Goal: Task Accomplishment & Management: Use online tool/utility

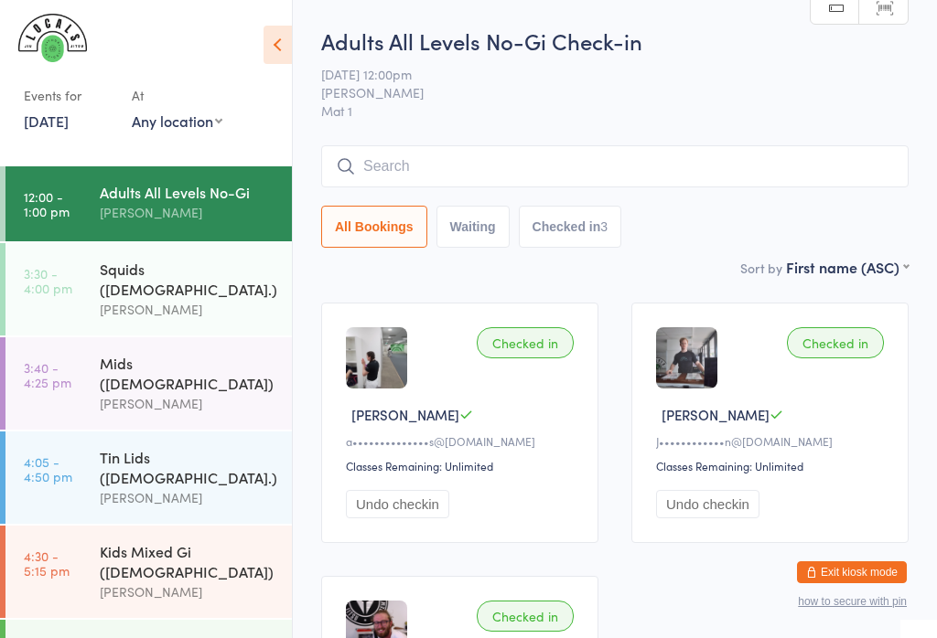
scroll to position [28, 0]
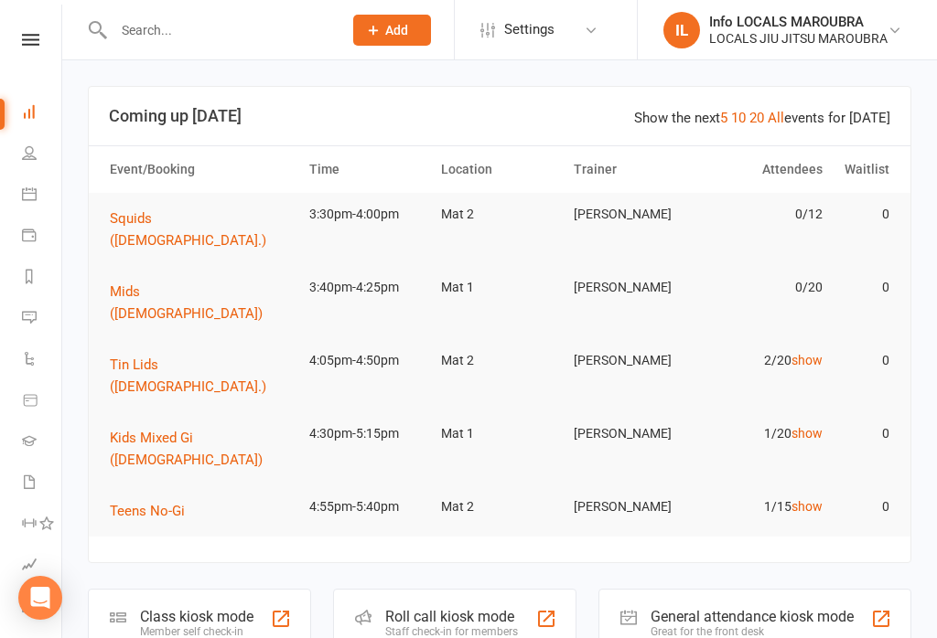
click at [22, 45] on icon at bounding box center [30, 40] width 17 height 12
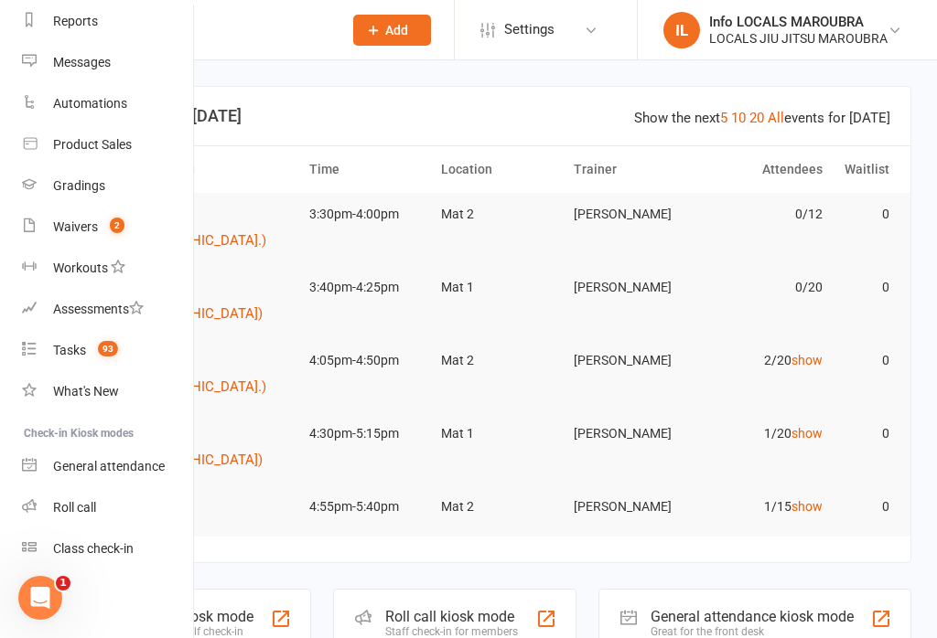
scroll to position [241, 0]
click at [126, 552] on div "Class check-in" at bounding box center [93, 548] width 80 height 15
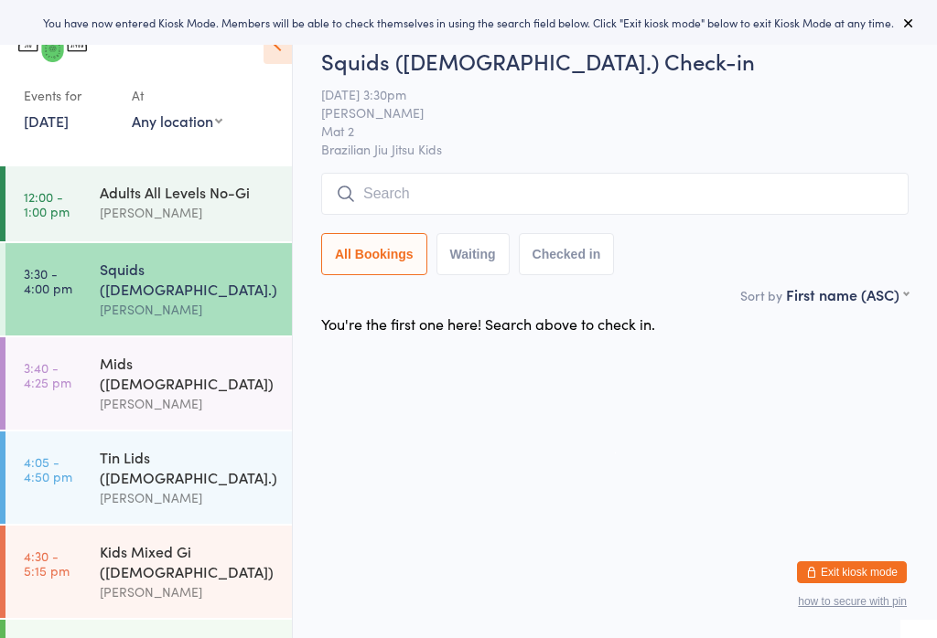
click at [182, 393] on div "[PERSON_NAME]" at bounding box center [188, 403] width 177 height 21
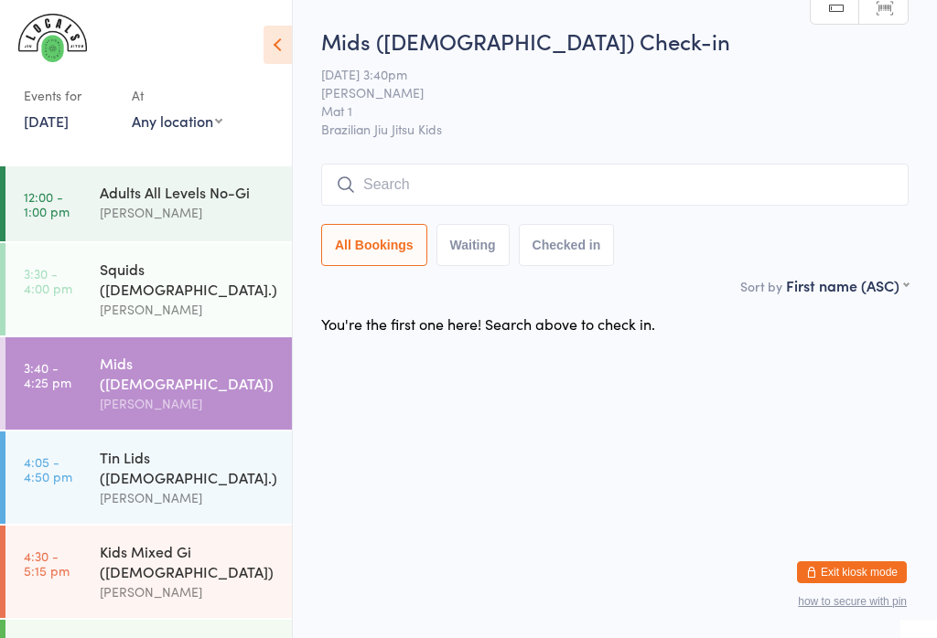
click at [126, 269] on div "Squids ([DEMOGRAPHIC_DATA].)" at bounding box center [188, 279] width 177 height 40
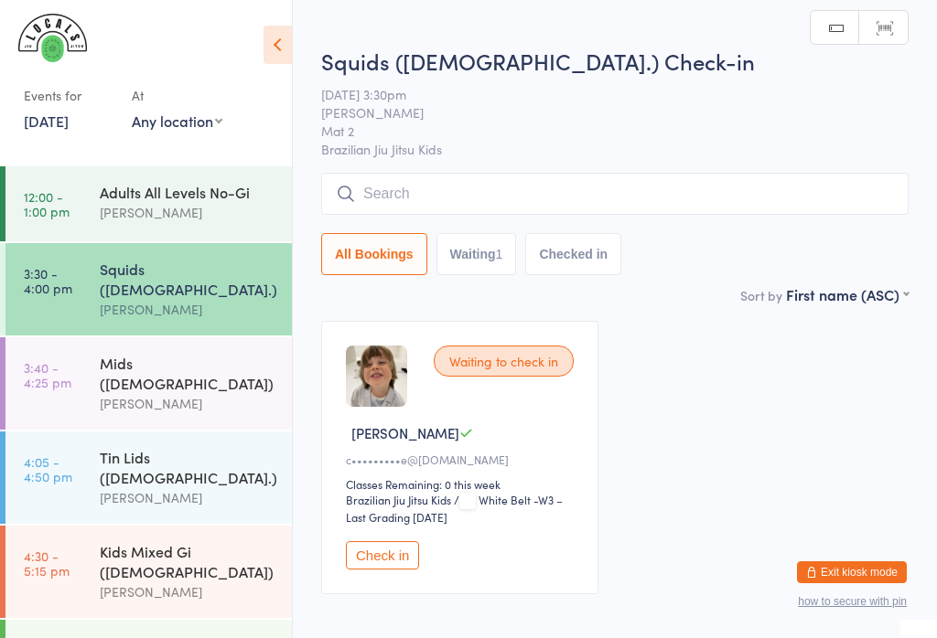
click at [499, 178] on input "search" at bounding box center [614, 194] width 587 height 42
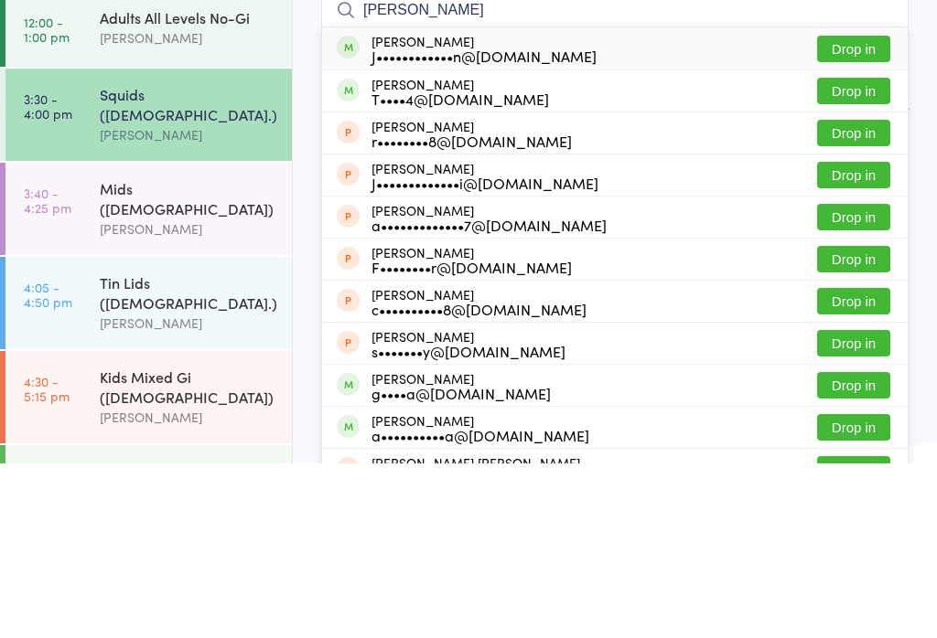
type input "[PERSON_NAME]"
click at [858, 210] on button "Drop in" at bounding box center [853, 223] width 73 height 27
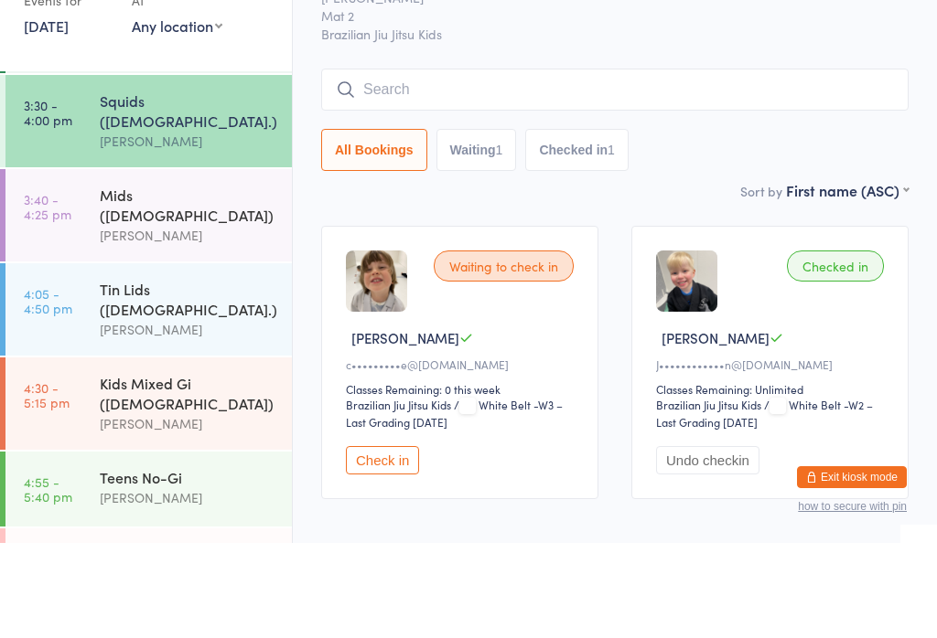
scroll to position [80, 0]
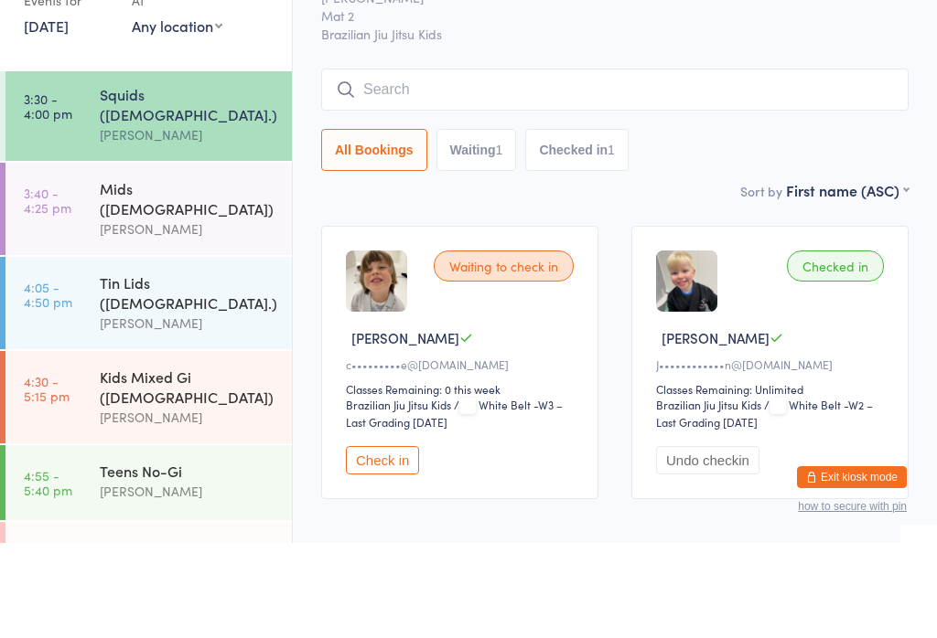
click at [228, 314] on div "[PERSON_NAME]" at bounding box center [188, 324] width 177 height 21
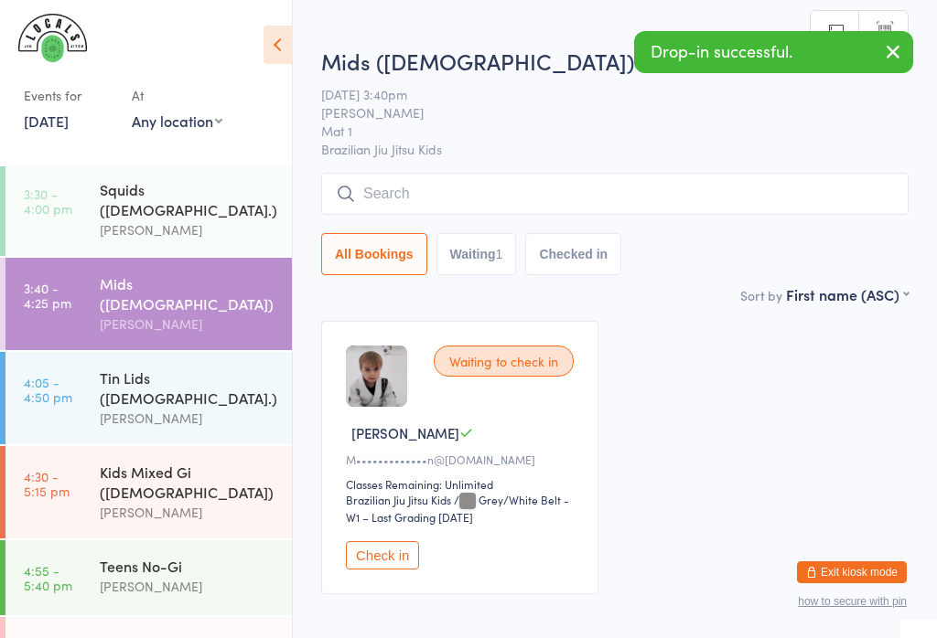
click at [488, 99] on span "[DATE] 3:40pm" at bounding box center [600, 94] width 559 height 18
click at [519, 186] on input "search" at bounding box center [614, 194] width 587 height 42
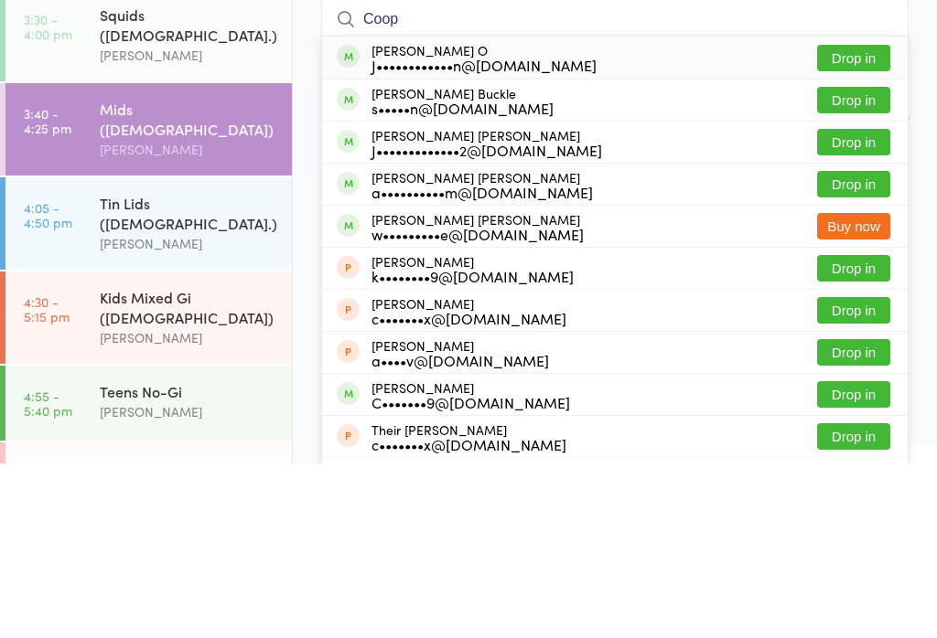
type input "Coop"
click at [859, 219] on button "Drop in" at bounding box center [853, 232] width 73 height 27
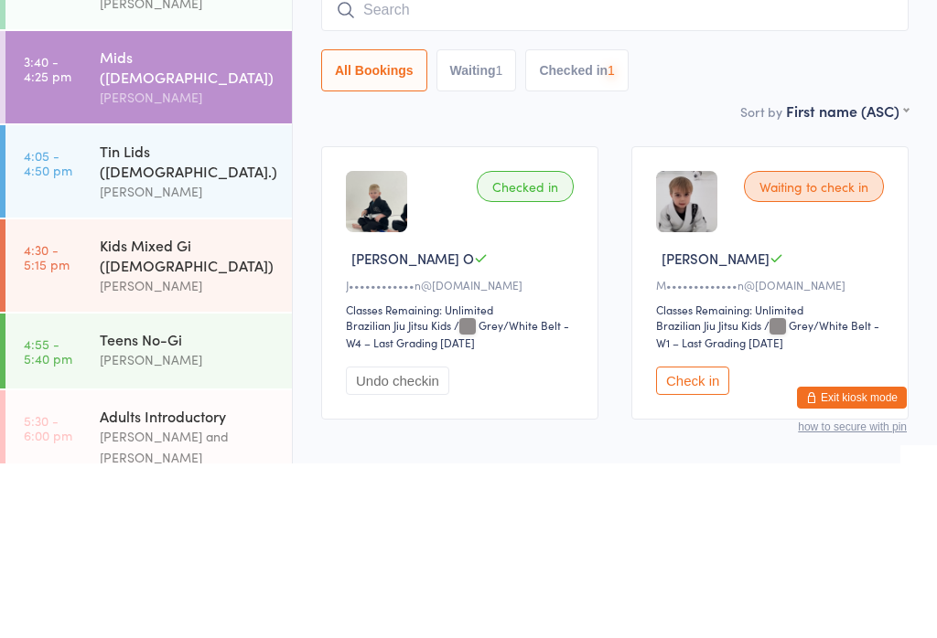
scroll to position [136, 0]
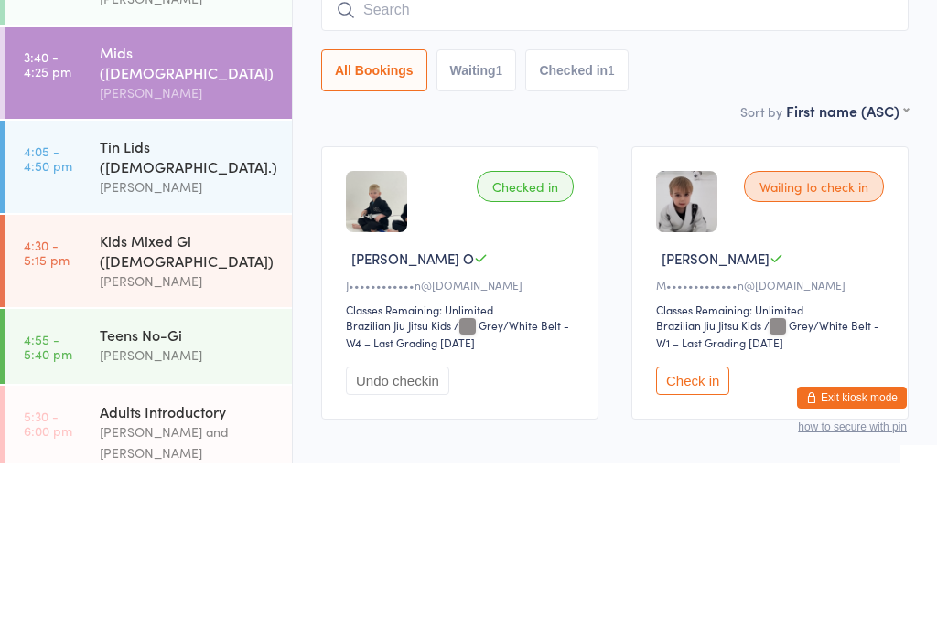
click at [222, 405] on div "Kids Mixed Gi ([DEMOGRAPHIC_DATA])" at bounding box center [188, 425] width 177 height 40
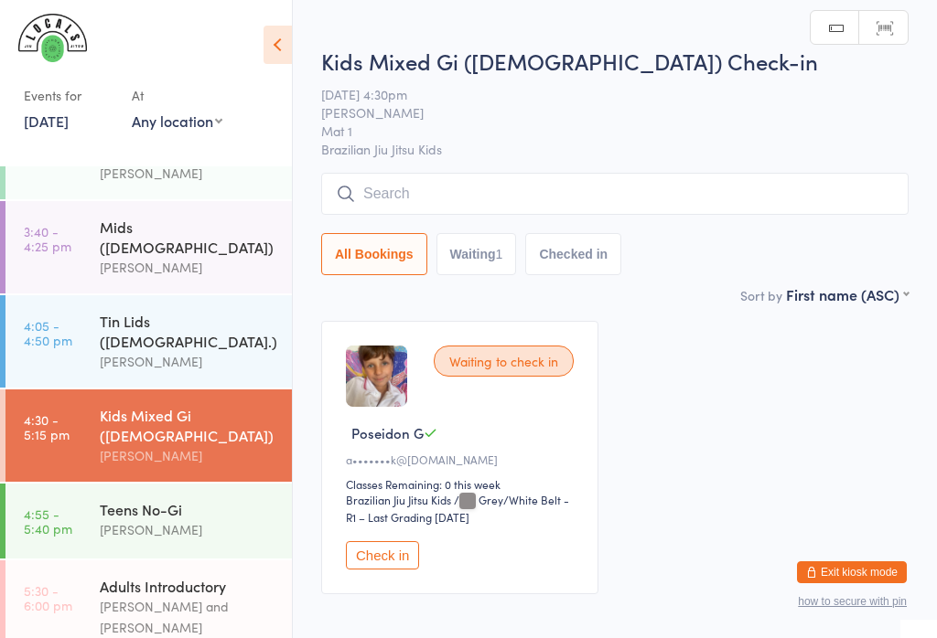
click at [553, 201] on input "search" at bounding box center [614, 194] width 587 height 42
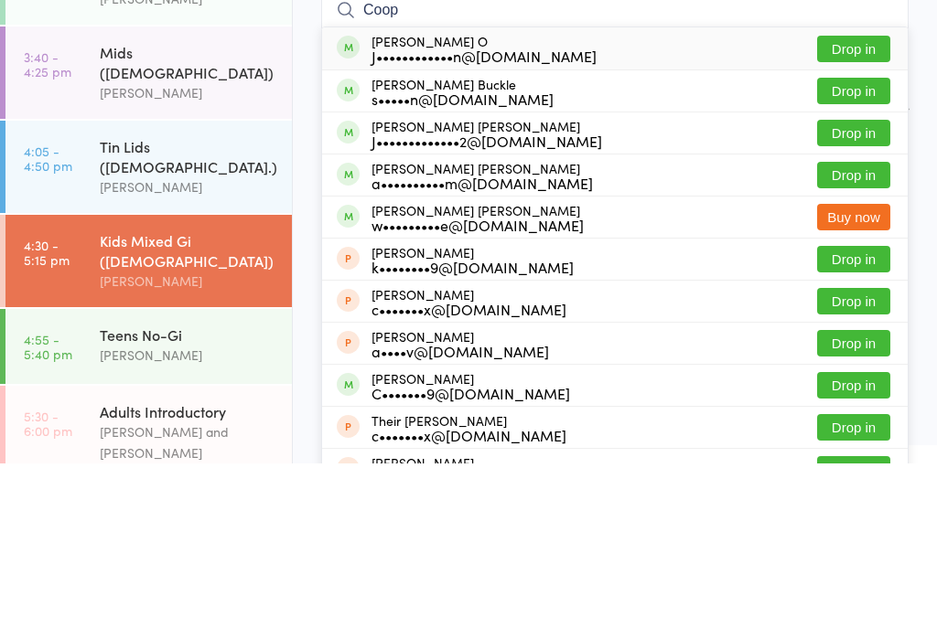
type input "Coop"
click at [858, 210] on button "Drop in" at bounding box center [853, 223] width 73 height 27
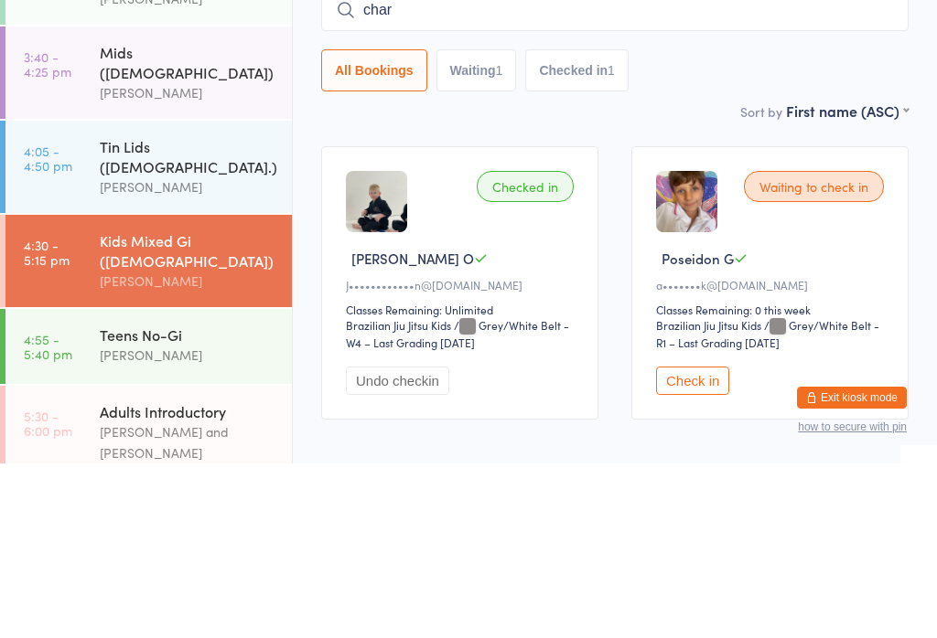
type input "char"
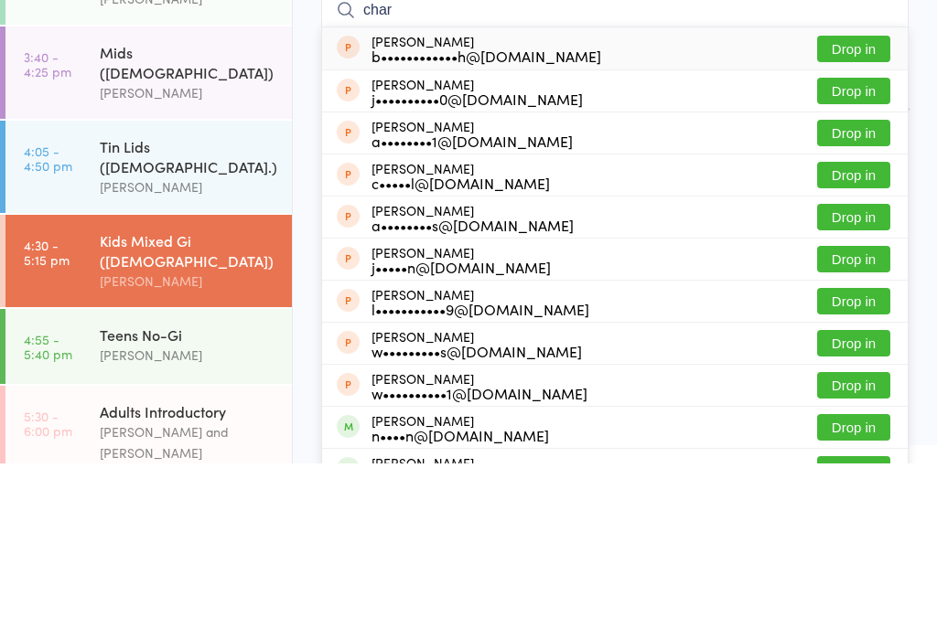
click at [873, 210] on button "Drop in" at bounding box center [853, 223] width 73 height 27
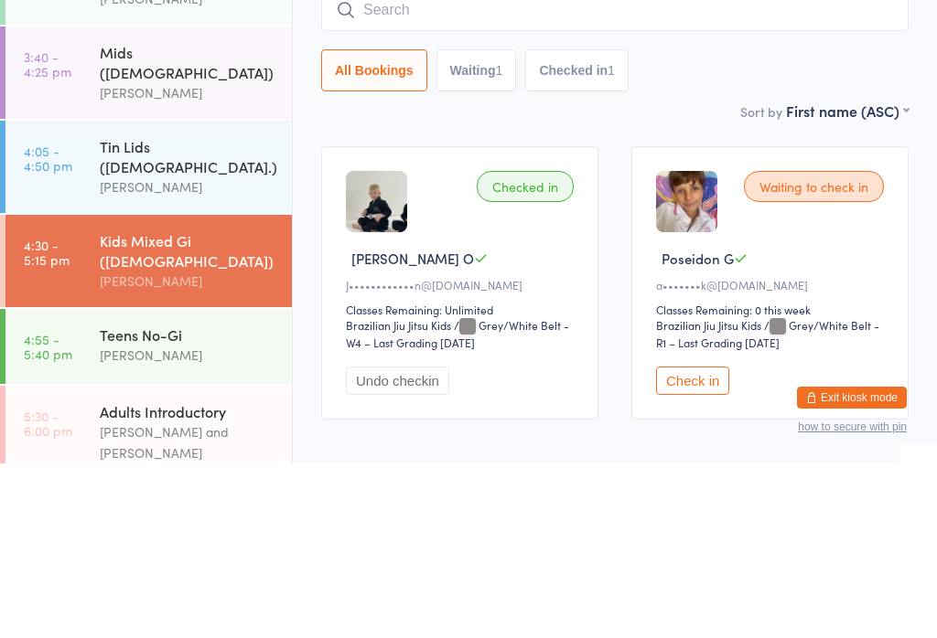
scroll to position [95, 0]
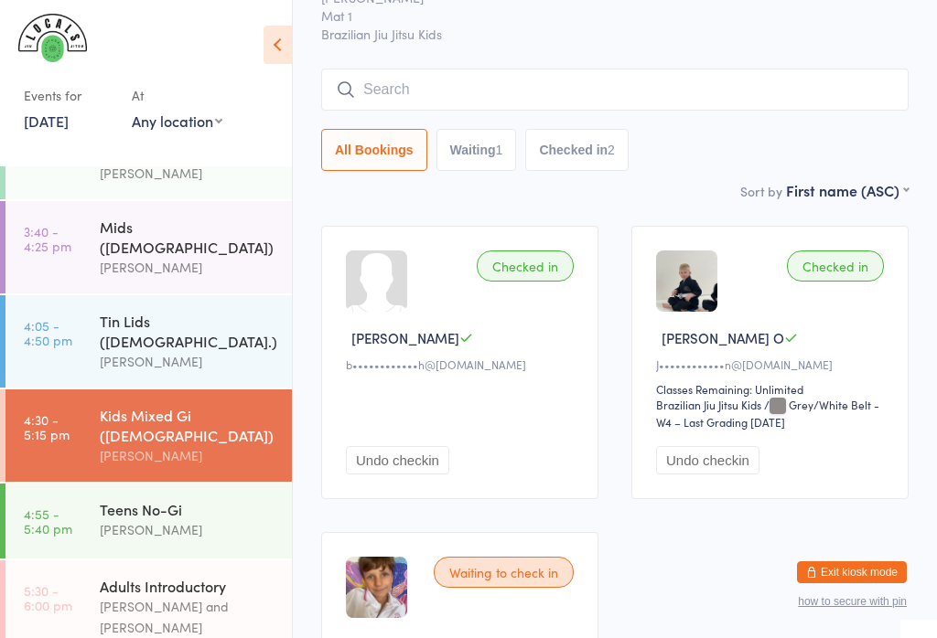
click at [129, 257] on div "[PERSON_NAME]" at bounding box center [188, 267] width 177 height 21
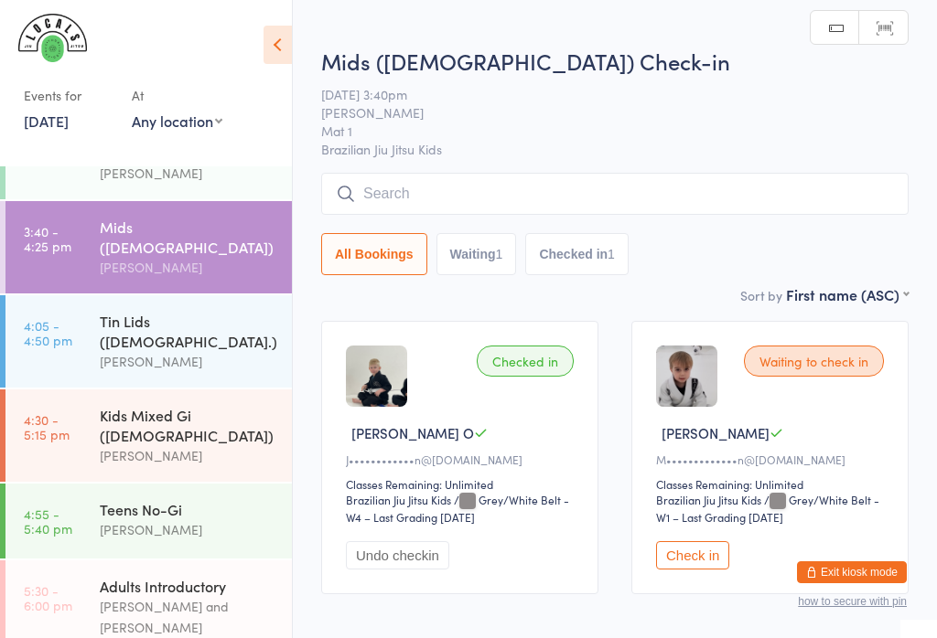
click at [754, 193] on input "search" at bounding box center [614, 194] width 587 height 42
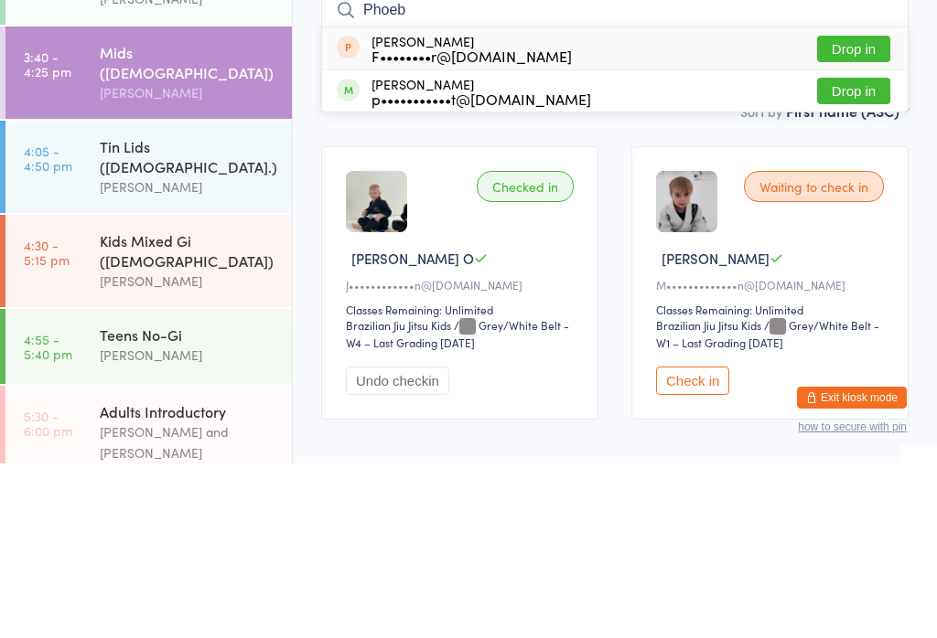
type input "Phoeb"
click at [849, 252] on button "Drop in" at bounding box center [853, 265] width 73 height 27
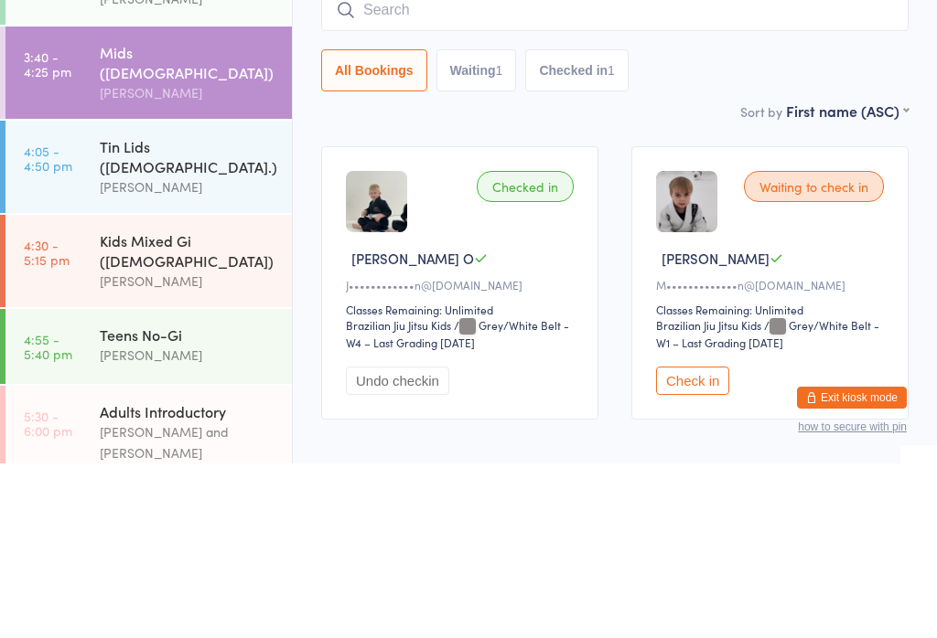
scroll to position [95, 0]
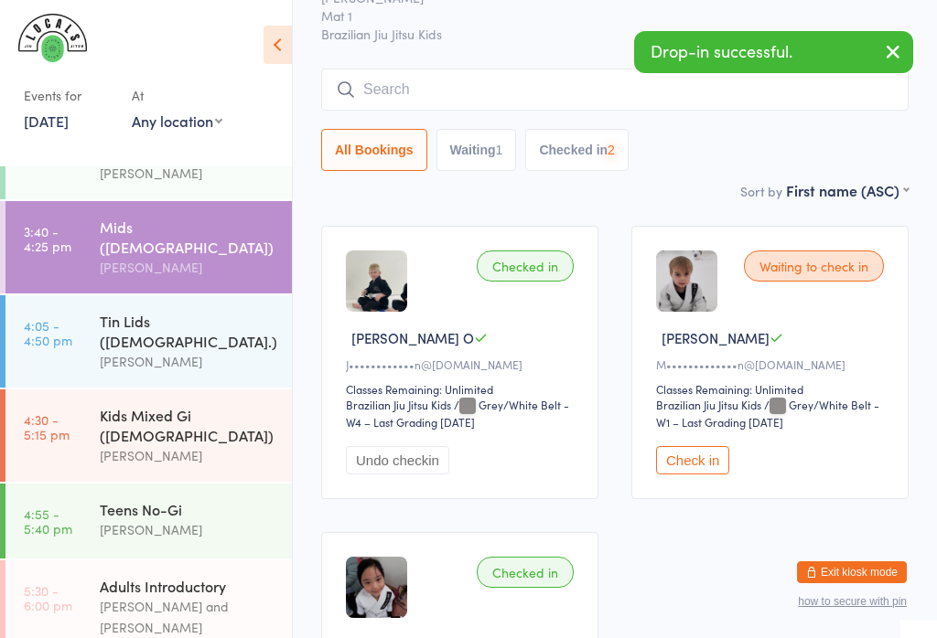
click at [688, 111] on input "search" at bounding box center [614, 90] width 587 height 42
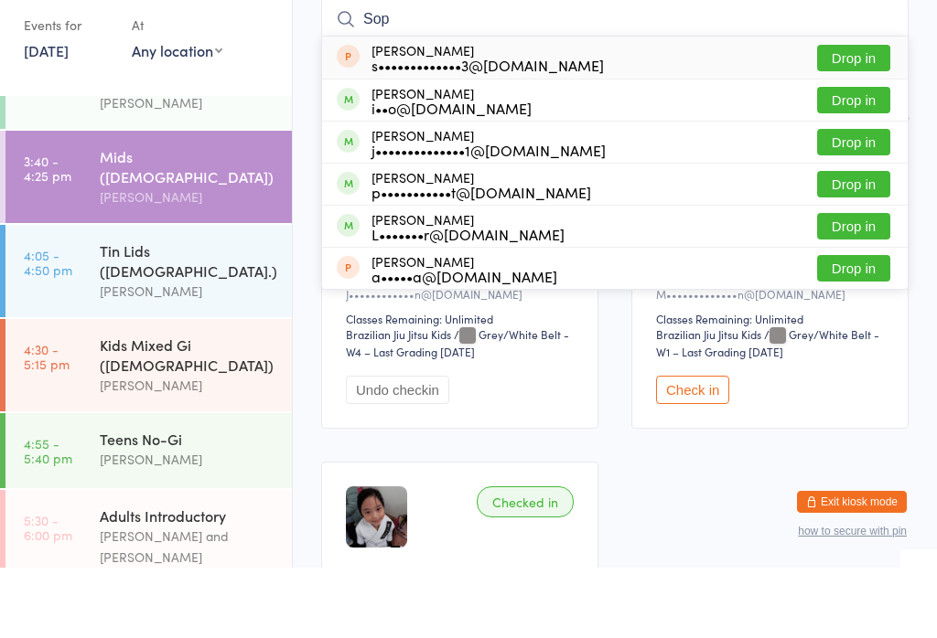
type input "Sop"
click at [842, 241] on button "Drop in" at bounding box center [853, 254] width 73 height 27
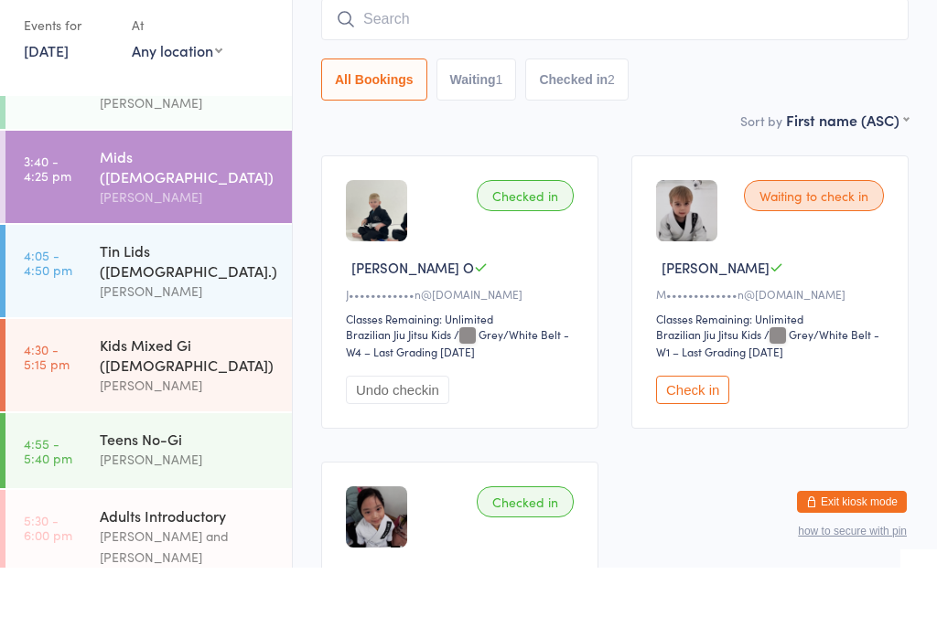
scroll to position [166, 0]
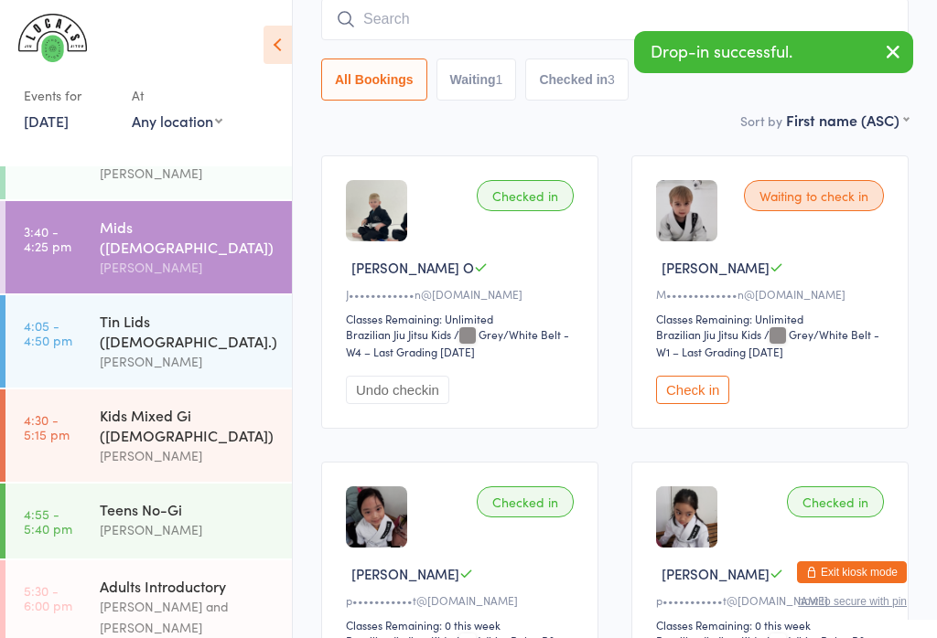
click at [640, 10] on input "search" at bounding box center [614, 19] width 587 height 42
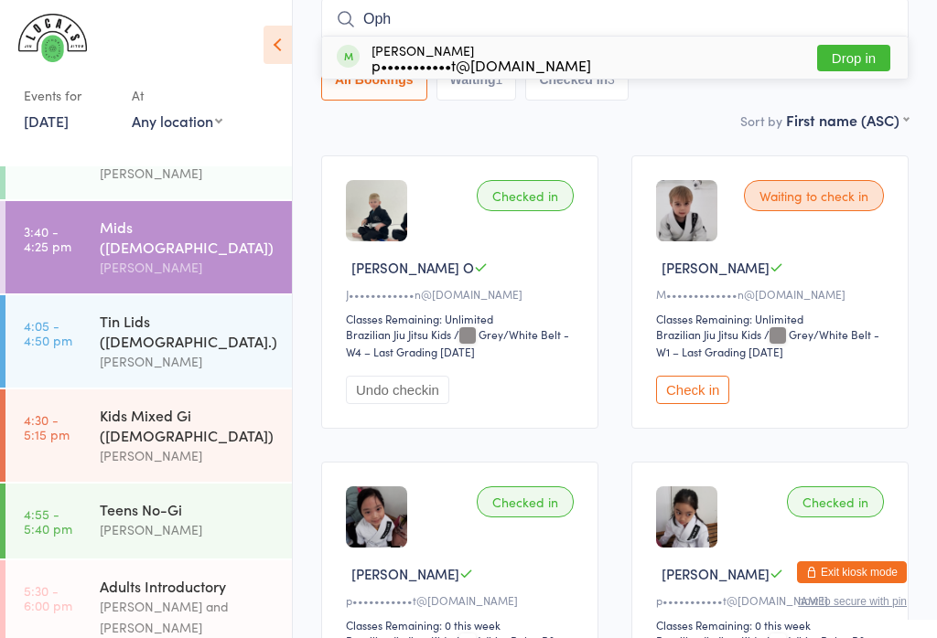
type input "Oph"
click at [851, 56] on button "Drop in" at bounding box center [853, 58] width 73 height 27
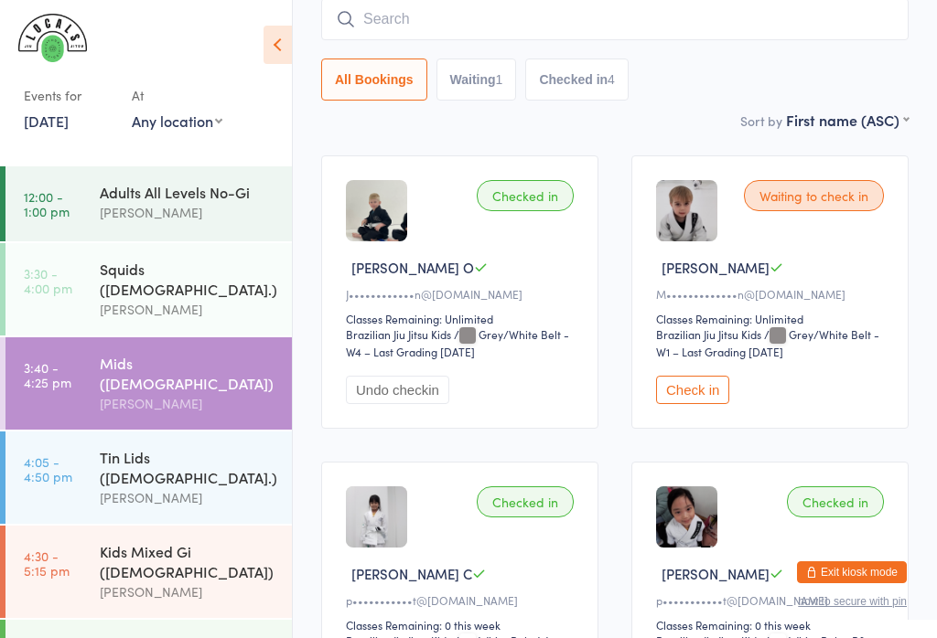
scroll to position [0, 0]
click at [134, 299] on div "[PERSON_NAME]" at bounding box center [188, 309] width 177 height 21
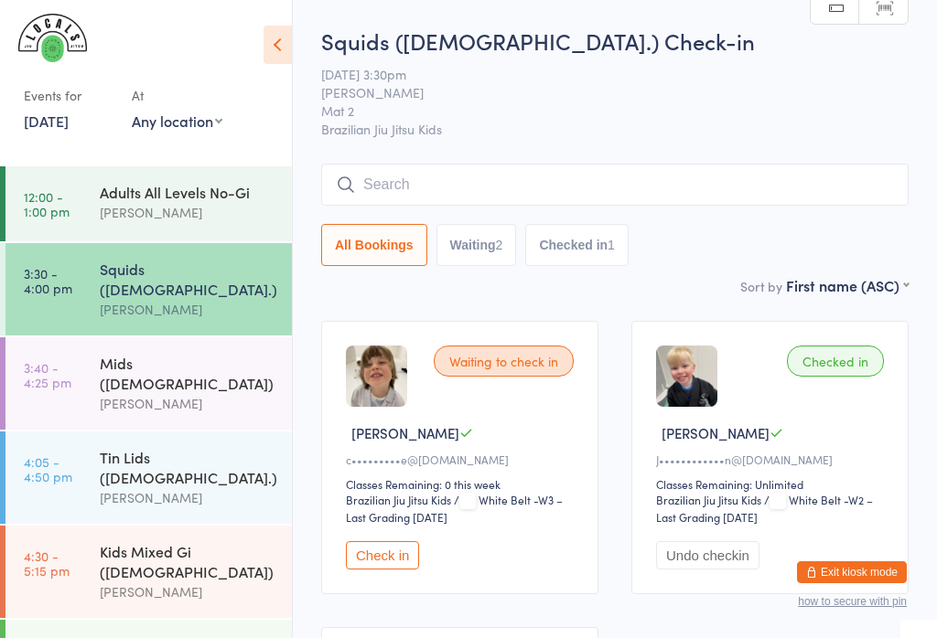
click at [356, 570] on button "Check in" at bounding box center [382, 555] width 73 height 28
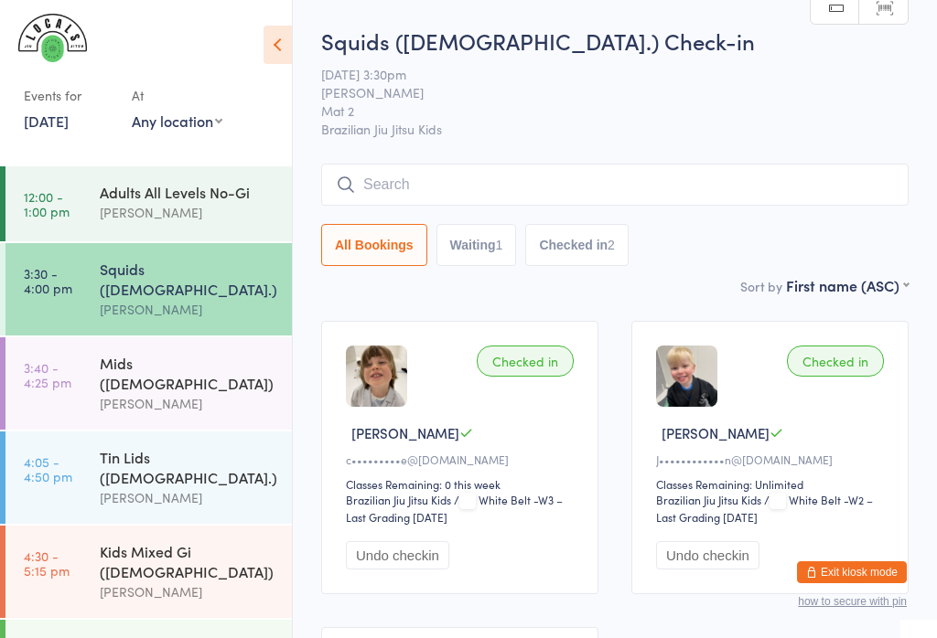
click at [681, 407] on img at bounding box center [686, 376] width 61 height 61
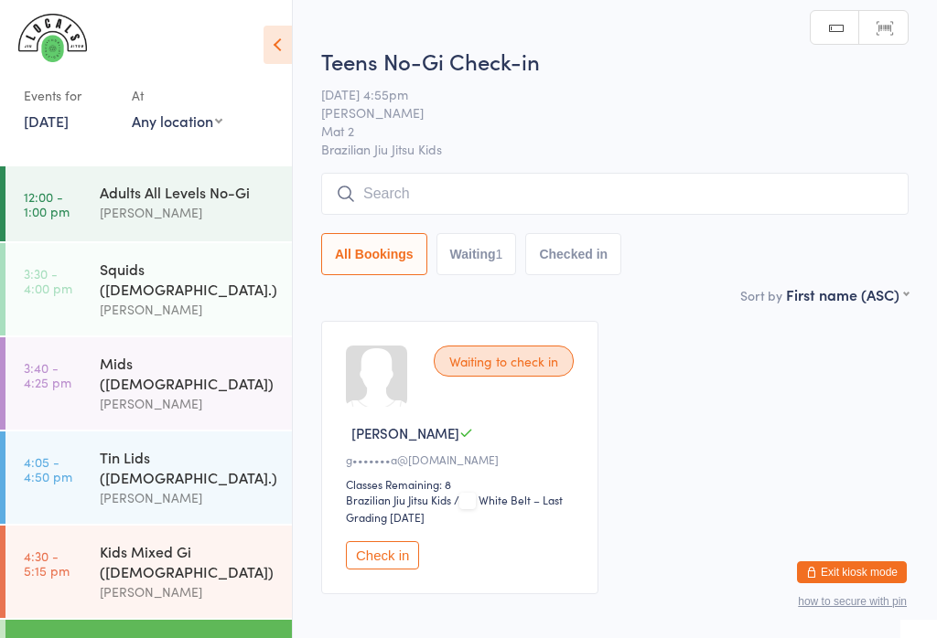
click at [417, 176] on input "search" at bounding box center [614, 194] width 587 height 42
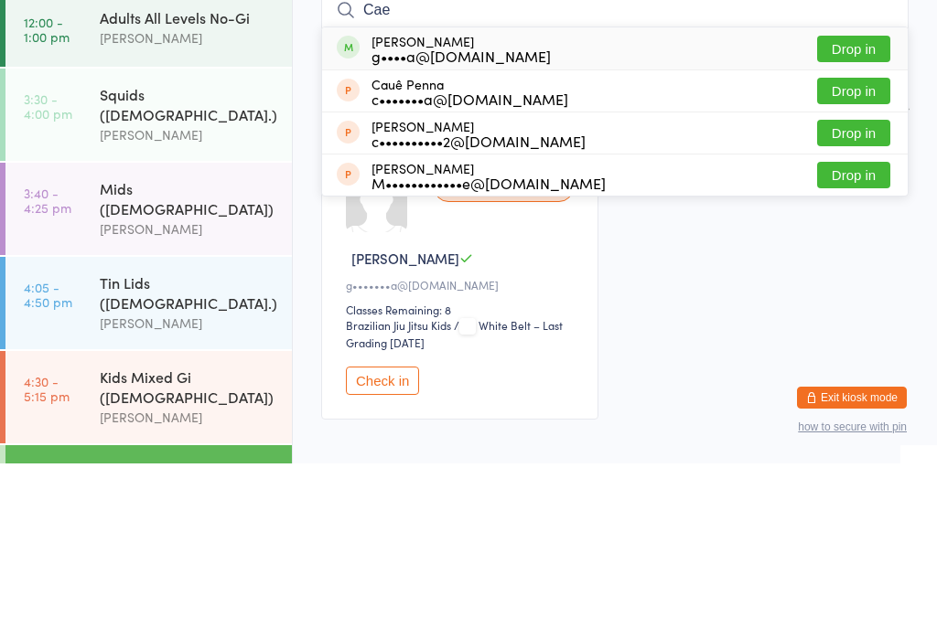
type input "Cae"
click at [860, 210] on button "Drop in" at bounding box center [853, 223] width 73 height 27
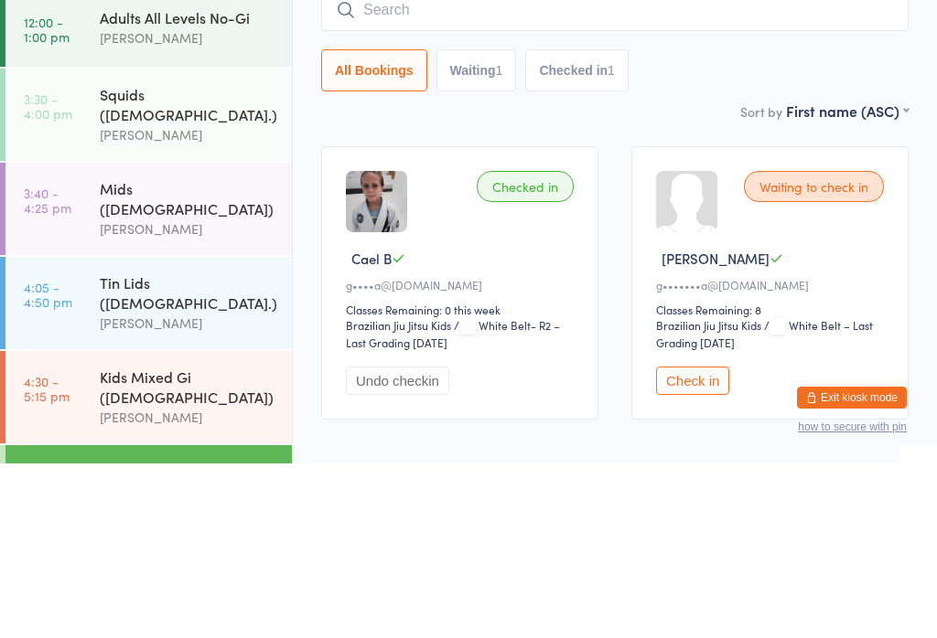
click at [111, 259] on div "Squids ([DEMOGRAPHIC_DATA].)" at bounding box center [188, 279] width 177 height 40
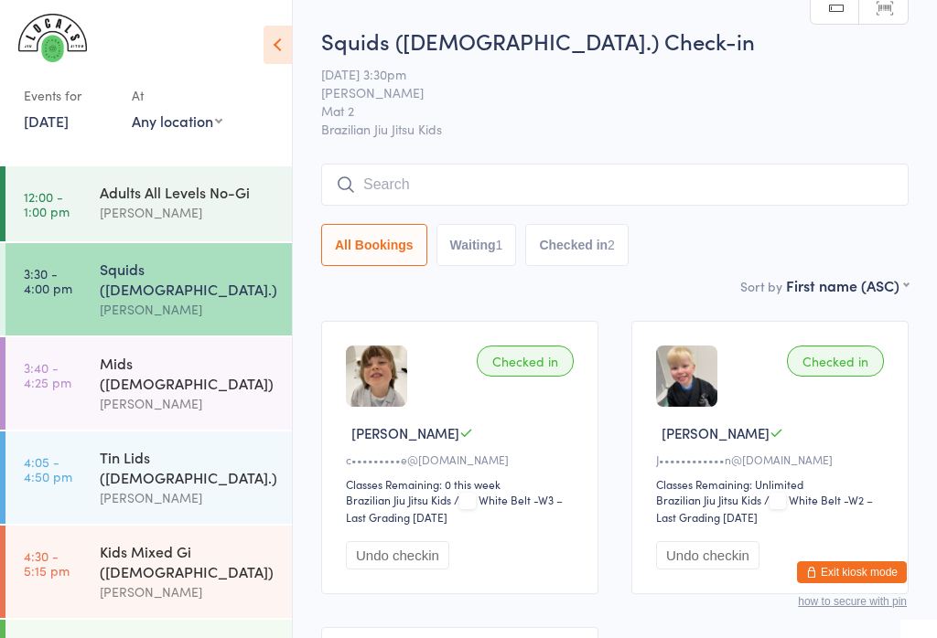
click at [420, 182] on input "search" at bounding box center [614, 185] width 587 height 42
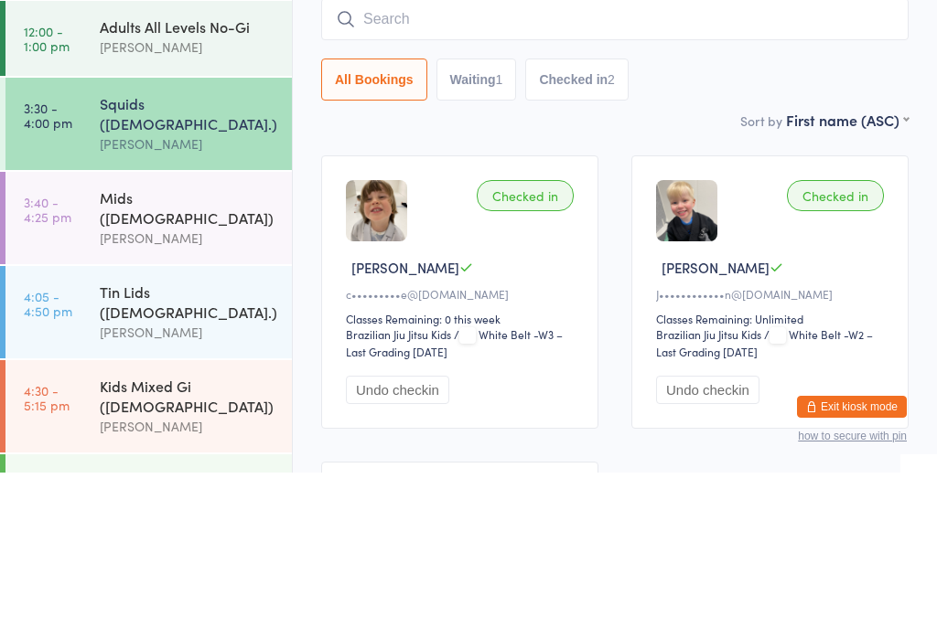
click at [213, 353] on div "Mids ([DEMOGRAPHIC_DATA])" at bounding box center [188, 373] width 177 height 40
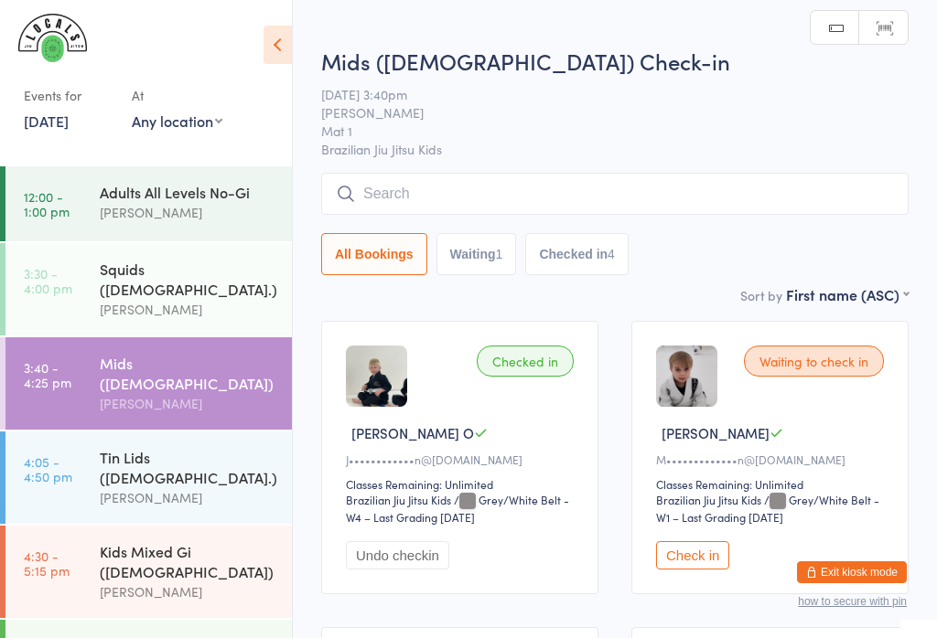
click at [381, 182] on input "search" at bounding box center [614, 194] width 587 height 42
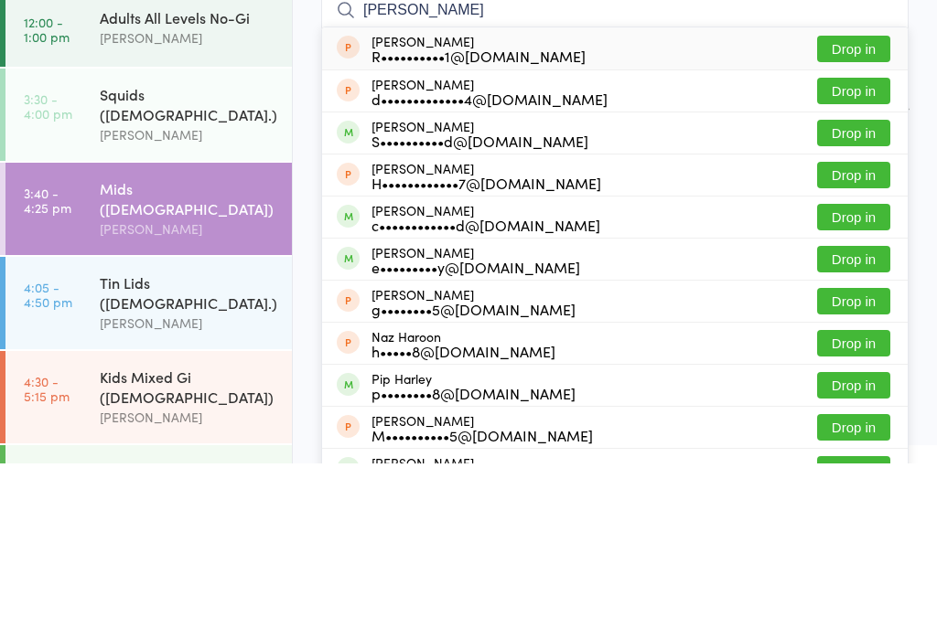
type input "[PERSON_NAME]"
click at [507, 392] on div "c••••••••••••d@[DOMAIN_NAME]" at bounding box center [485, 399] width 229 height 15
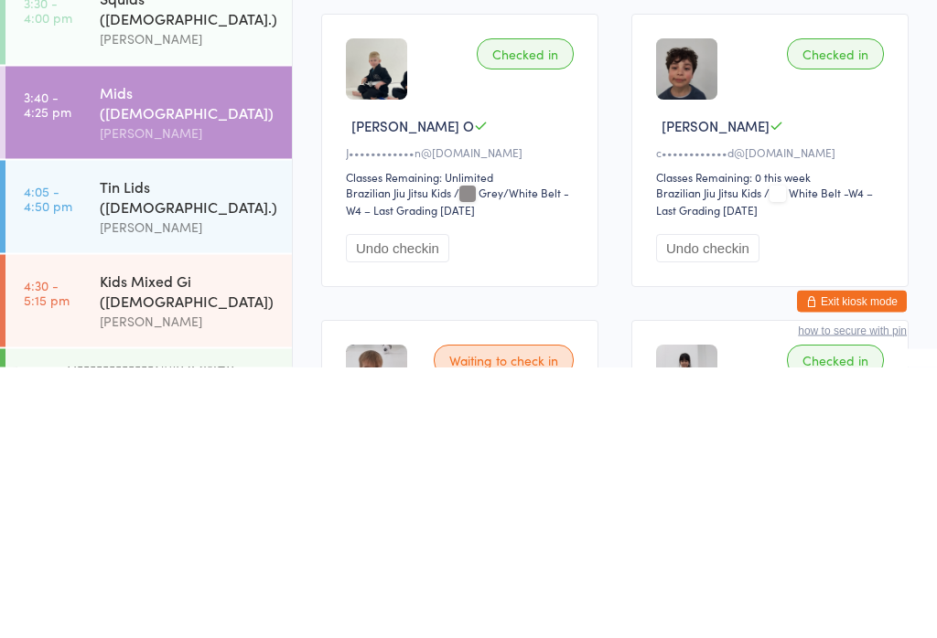
scroll to position [37, 0]
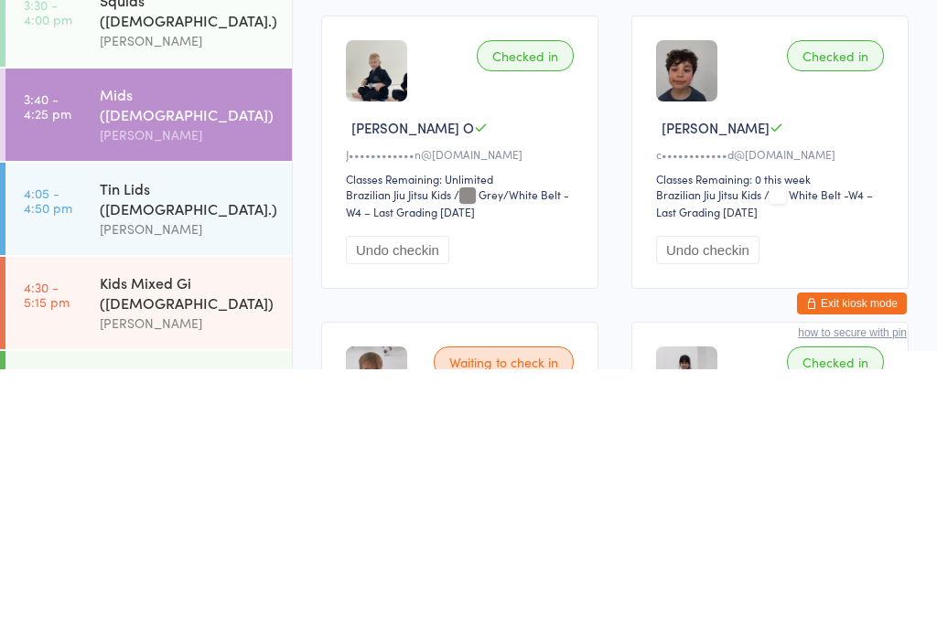
click at [847, 284] on div "Checked in [PERSON_NAME] J c••••••••••••d@[DOMAIN_NAME] Classes Remaining: 0 th…" at bounding box center [769, 420] width 277 height 273
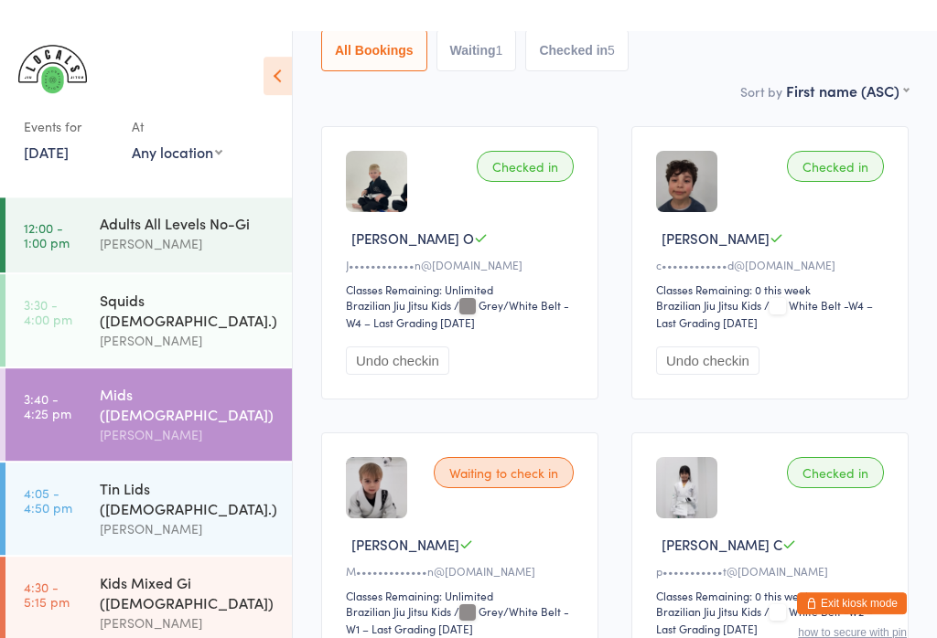
scroll to position [0, 0]
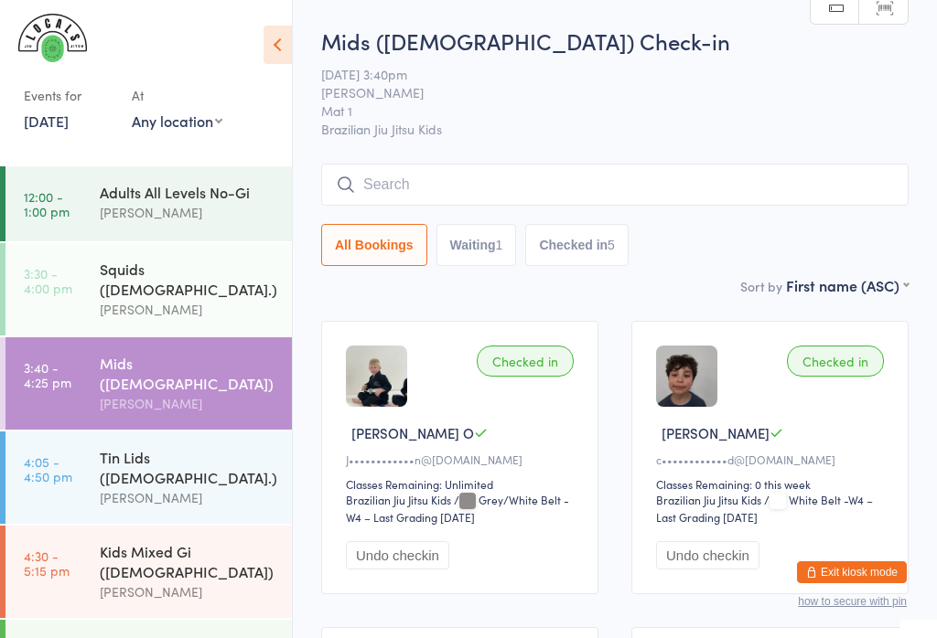
click at [420, 161] on div "Mids ([DEMOGRAPHIC_DATA]) Check-in [DATE] 3:40pm [PERSON_NAME] Mat 1 Brazilian …" at bounding box center [614, 151] width 587 height 250
click at [444, 198] on input "search" at bounding box center [614, 185] width 587 height 42
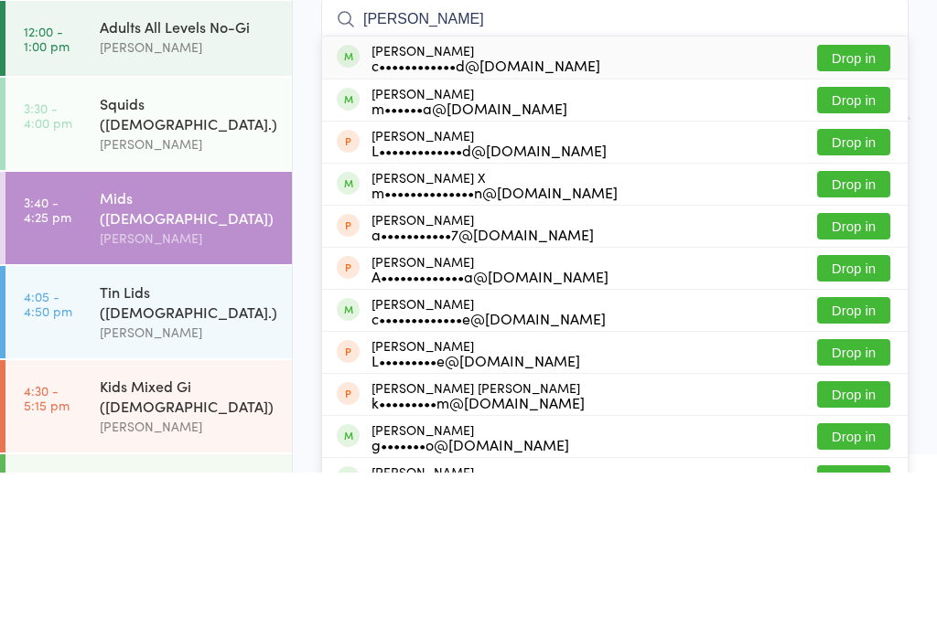
type input "[PERSON_NAME]"
click at [386, 209] on div "[PERSON_NAME] c••••••••••••d@[DOMAIN_NAME]" at bounding box center [485, 223] width 229 height 29
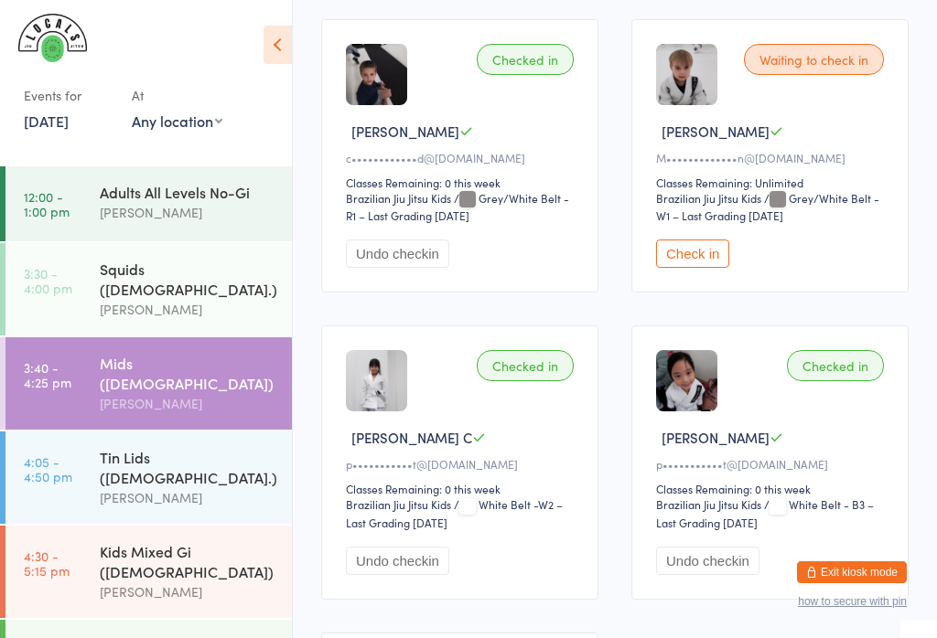
scroll to position [576, 0]
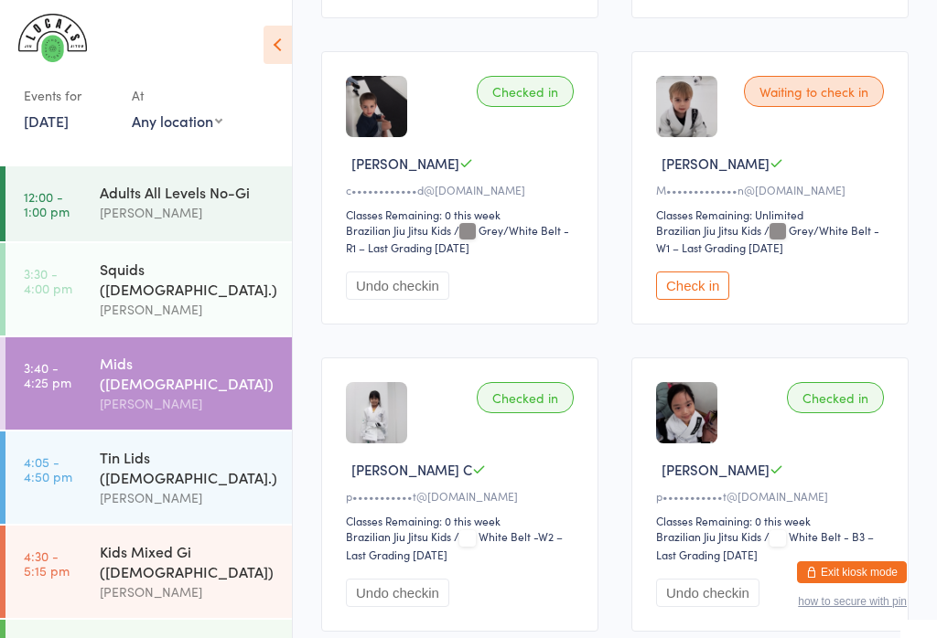
click at [515, 155] on div "Checked in [PERSON_NAME] c••••••••••••d@[DOMAIN_NAME] Classes Remaining: 0 this…" at bounding box center [459, 187] width 277 height 273
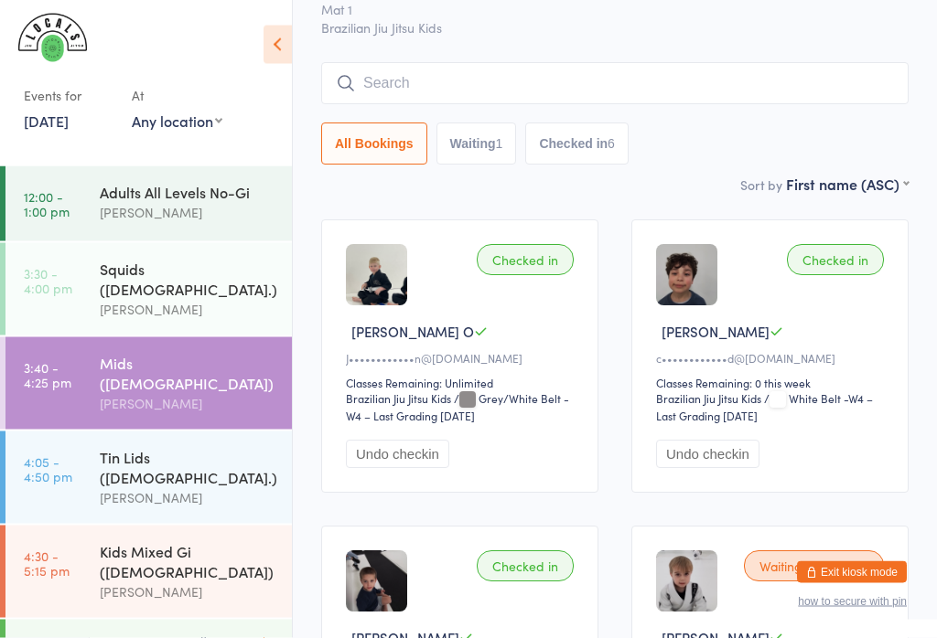
scroll to position [0, 0]
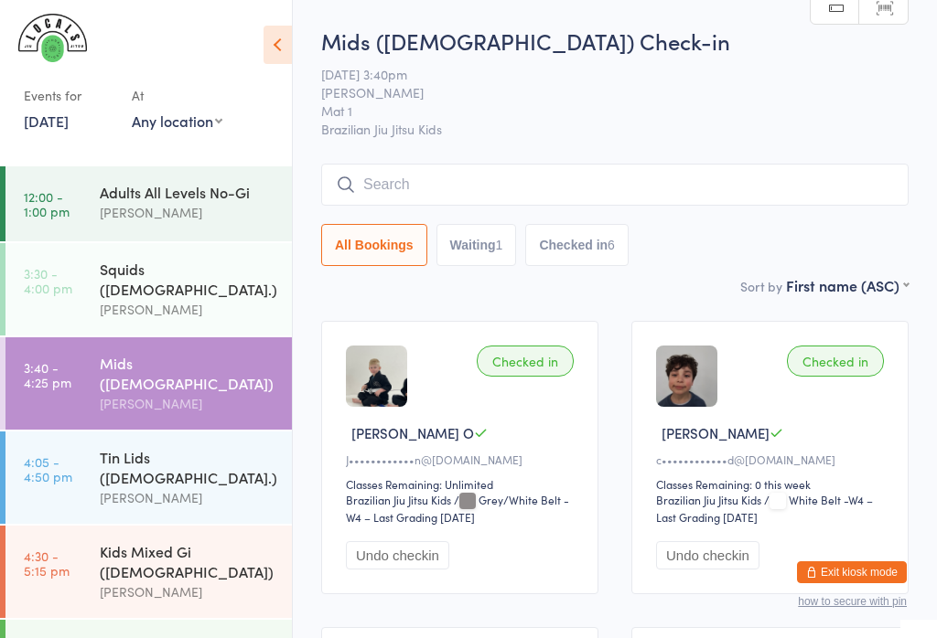
click at [476, 20] on html "You have now entered Kiosk Mode. Members will be able to check themselves in us…" at bounding box center [468, 319] width 937 height 638
click at [507, 37] on h2 "Mids ([DEMOGRAPHIC_DATA]) Check-in" at bounding box center [614, 41] width 587 height 30
click at [506, 38] on h2 "Mids ([DEMOGRAPHIC_DATA]) Check-in" at bounding box center [614, 41] width 587 height 30
click at [508, 31] on h2 "Mids ([DEMOGRAPHIC_DATA]) Check-in" at bounding box center [614, 41] width 587 height 30
click at [769, 187] on input "search" at bounding box center [614, 185] width 587 height 42
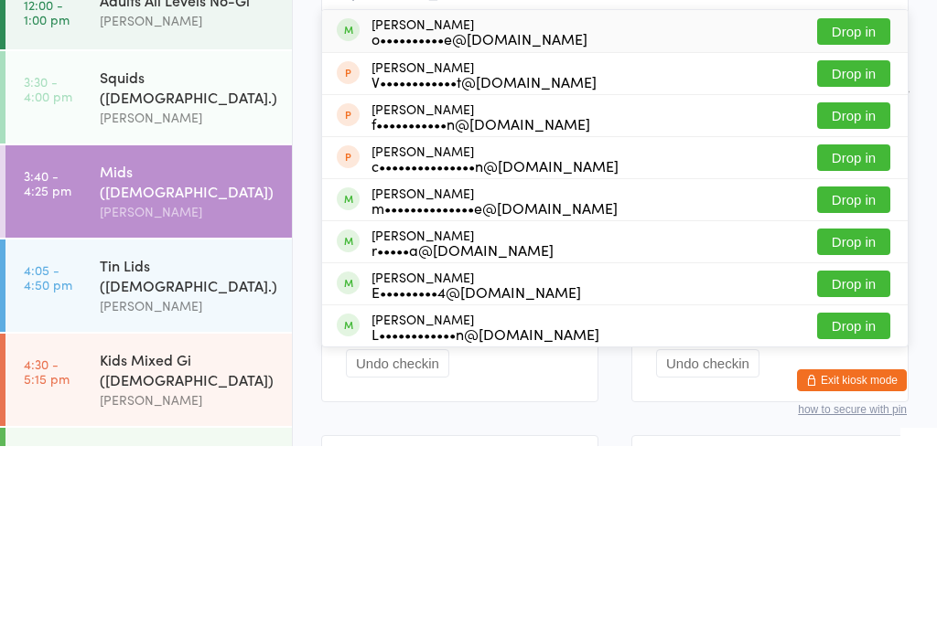
type input "[PERSON_NAME]"
click at [851, 379] on button "Drop in" at bounding box center [853, 392] width 73 height 27
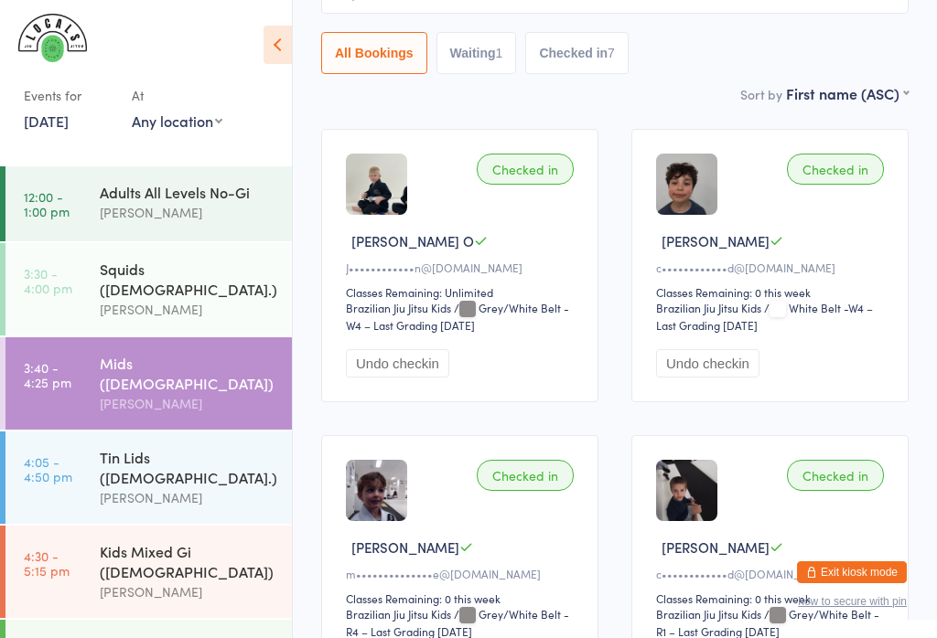
click at [890, 89] on select "First name (ASC) First name (DESC) Last name (ASC) Last name (DESC) Check in ti…" at bounding box center [847, 91] width 123 height 16
click at [152, 266] on div "Squids ([DEMOGRAPHIC_DATA].)" at bounding box center [188, 279] width 177 height 40
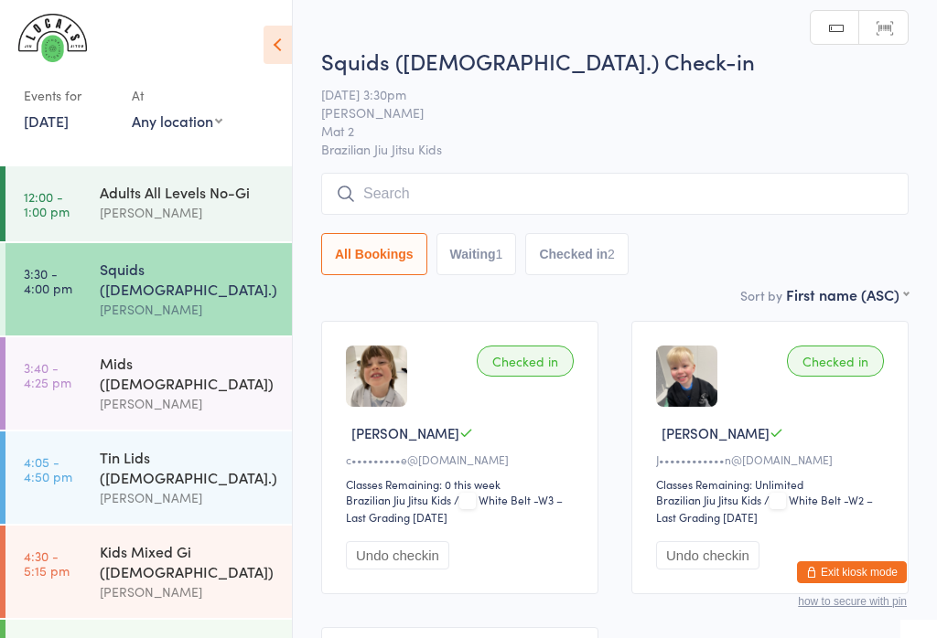
click at [730, 190] on input "search" at bounding box center [614, 194] width 587 height 42
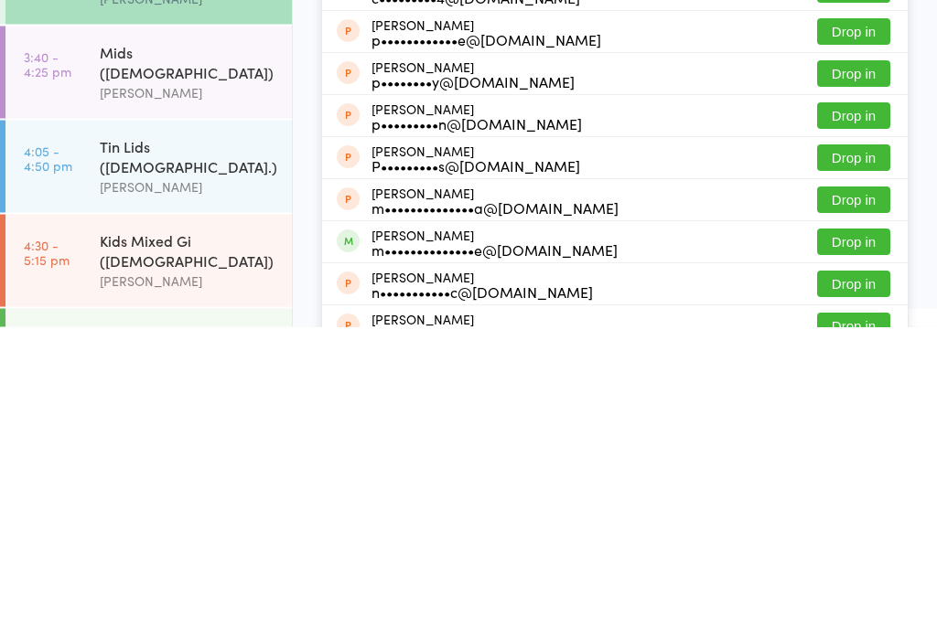
scroll to position [25, 0]
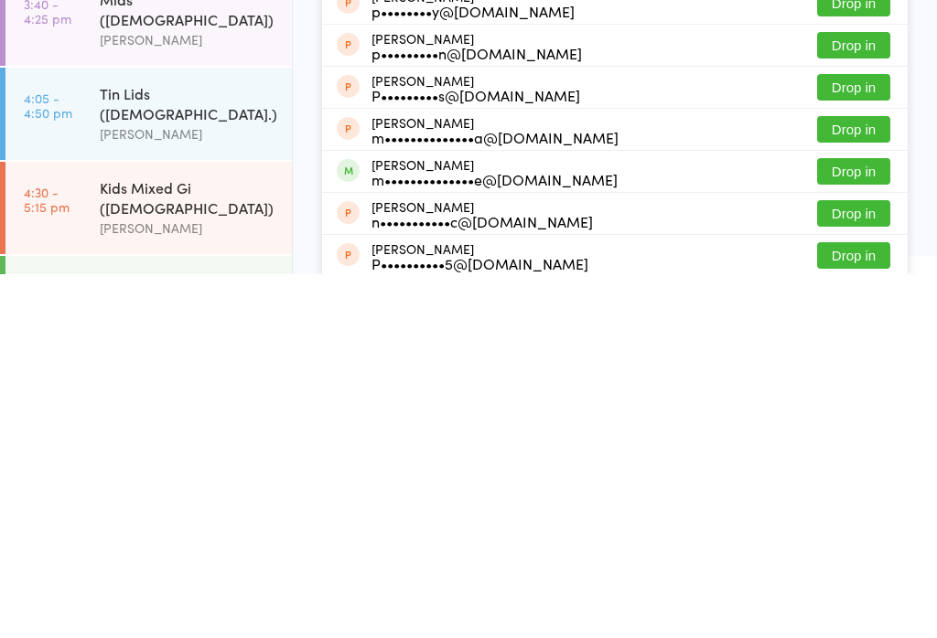
type input "[PERSON_NAME]"
click at [862, 522] on button "Drop in" at bounding box center [853, 535] width 73 height 27
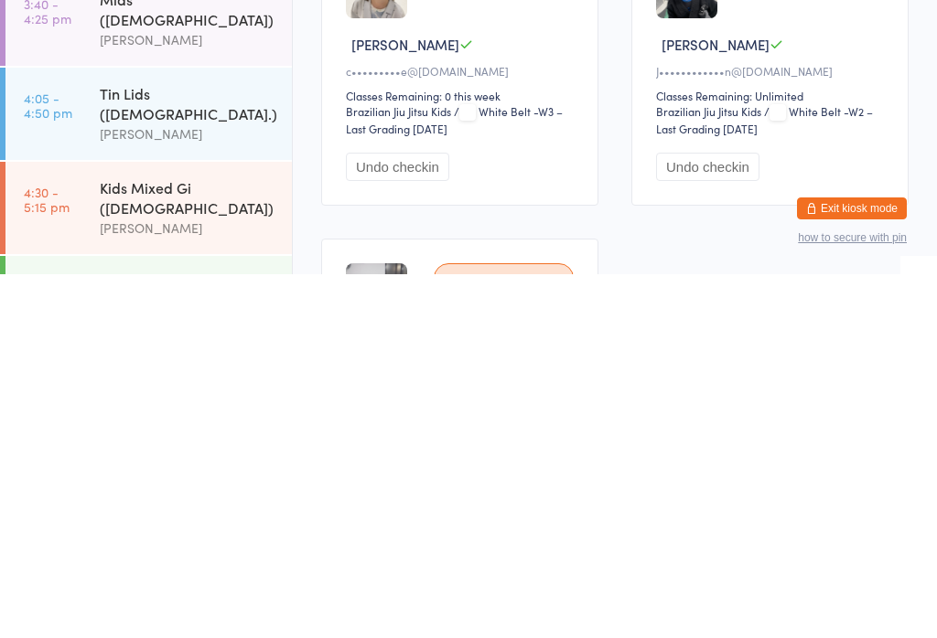
scroll to position [380, 0]
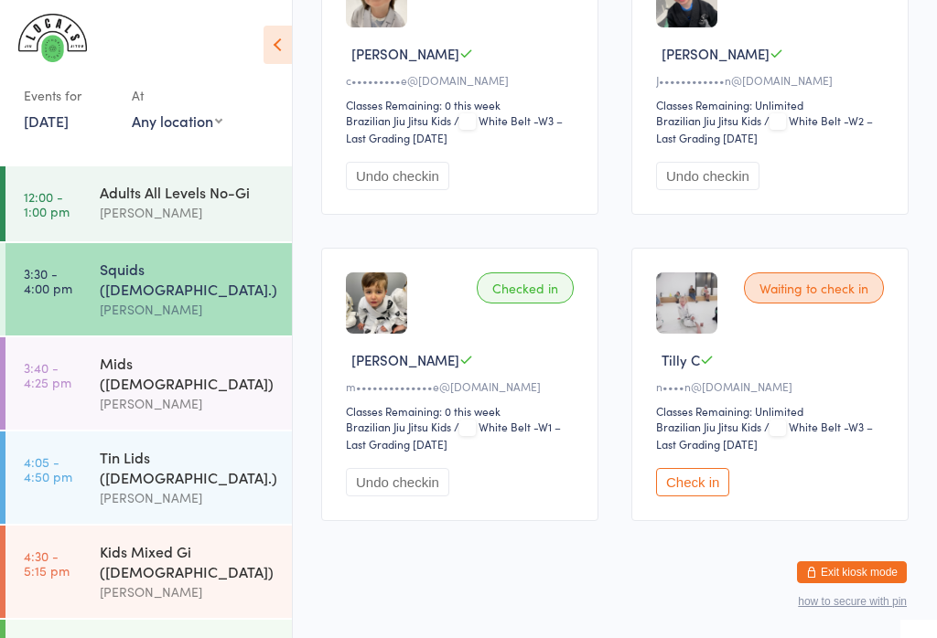
click at [107, 337] on div "Mids ([DEMOGRAPHIC_DATA]) [PERSON_NAME]" at bounding box center [196, 383] width 192 height 92
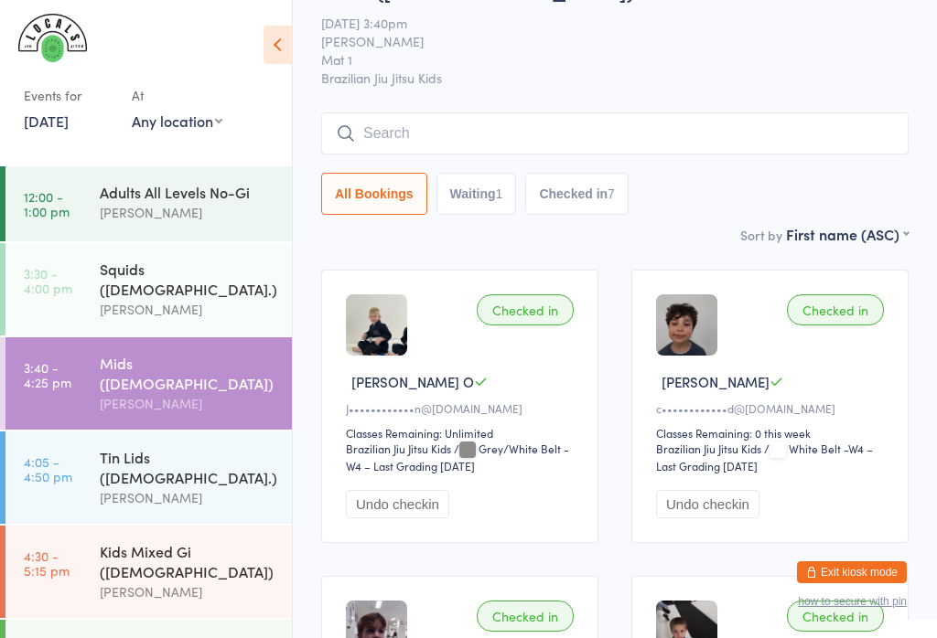
scroll to position [49, 0]
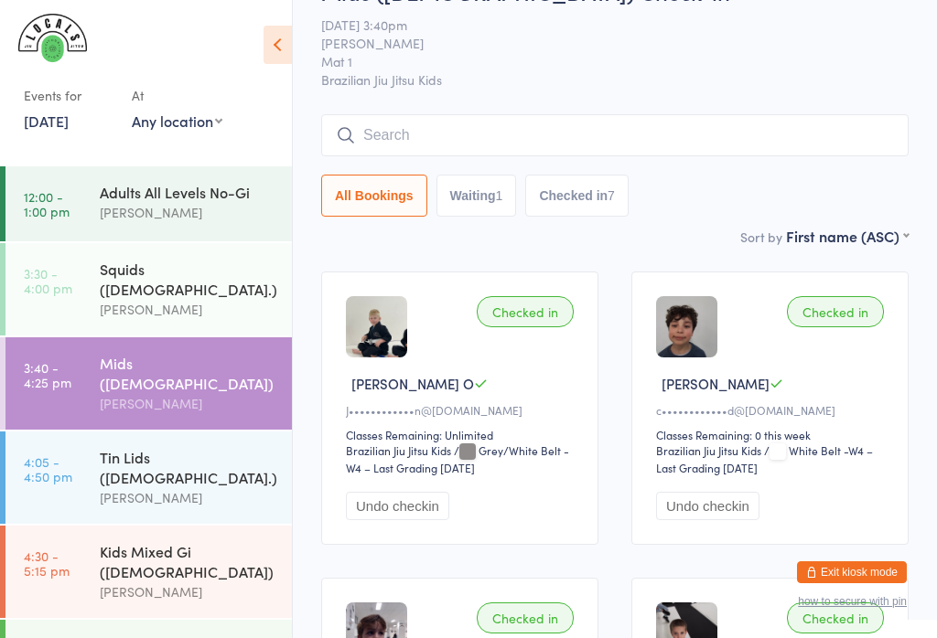
click at [471, 134] on input "search" at bounding box center [614, 135] width 587 height 42
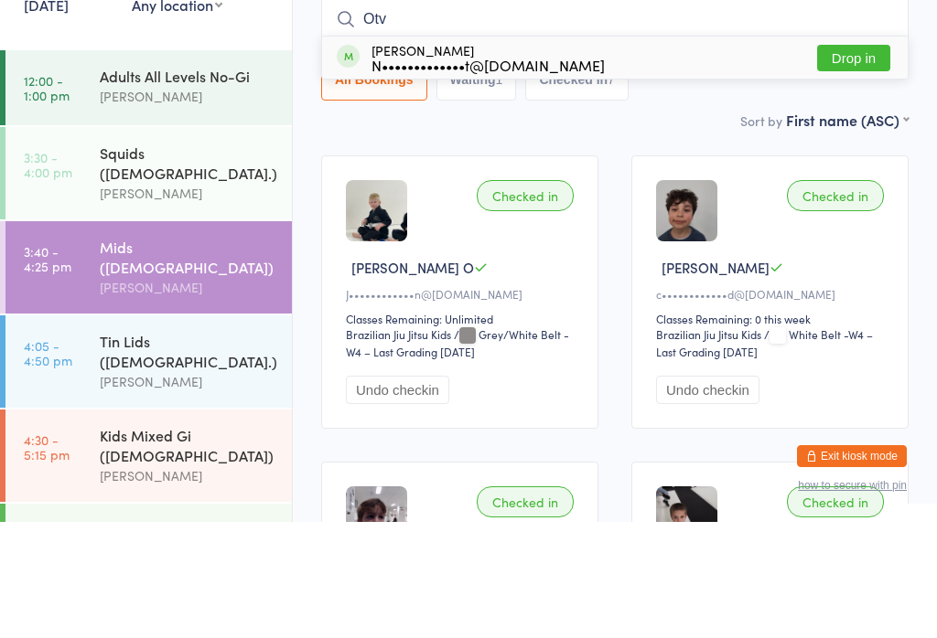
type input "Otv"
click at [862, 161] on button "Drop in" at bounding box center [853, 174] width 73 height 27
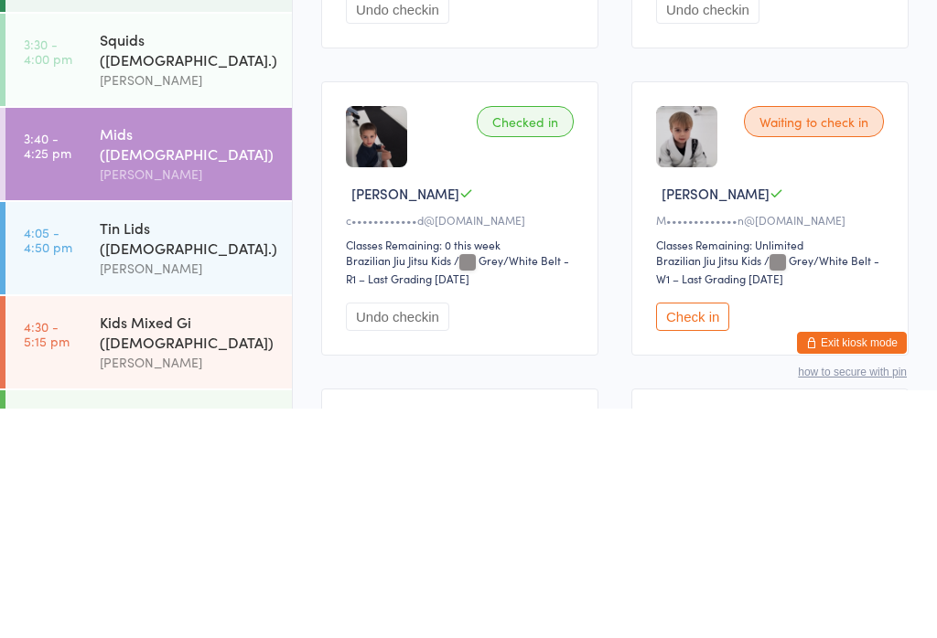
scroll to position [628, 0]
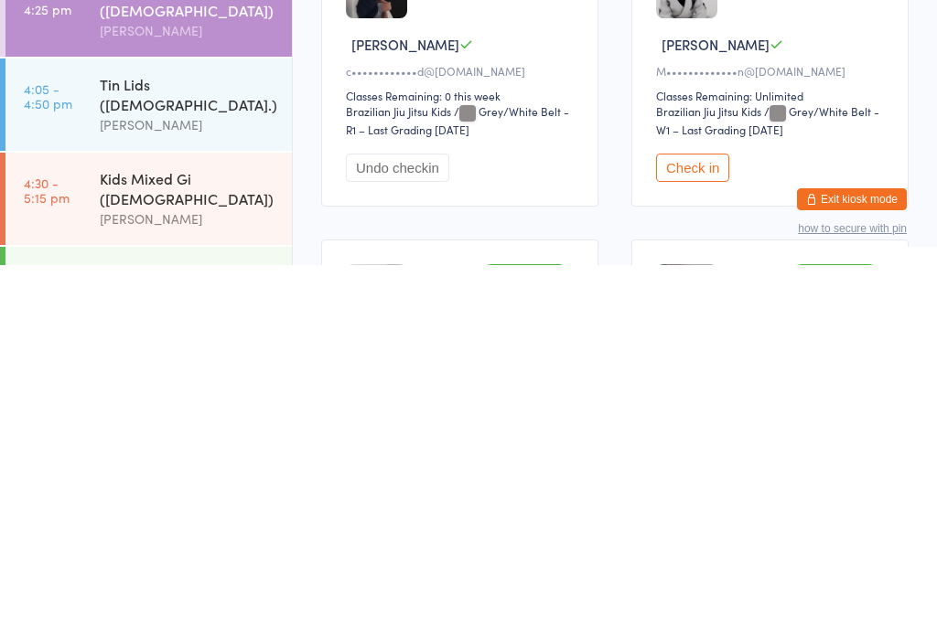
click at [698, 527] on button "Check in" at bounding box center [692, 541] width 73 height 28
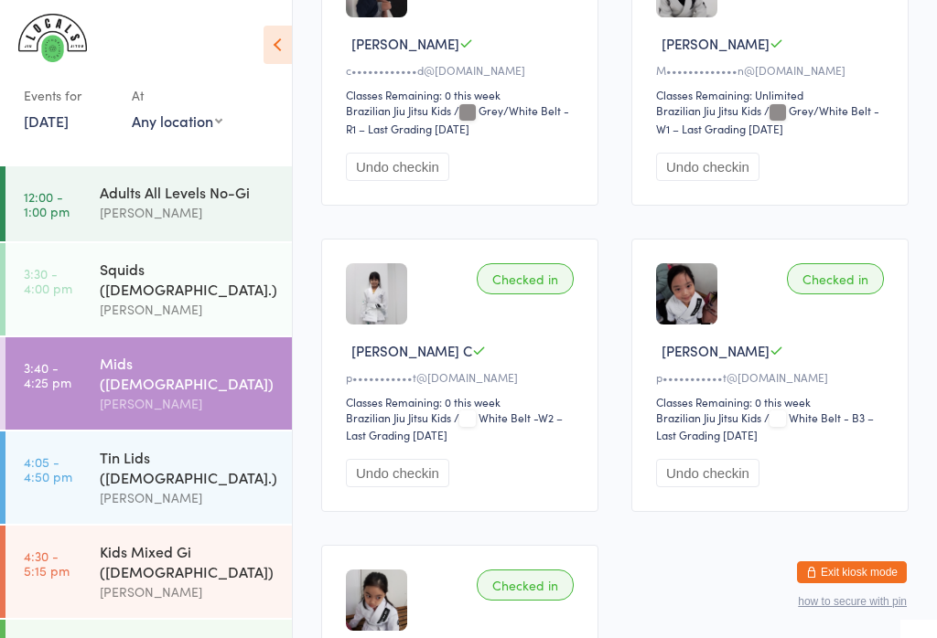
click at [145, 487] on div "[PERSON_NAME]" at bounding box center [188, 497] width 177 height 21
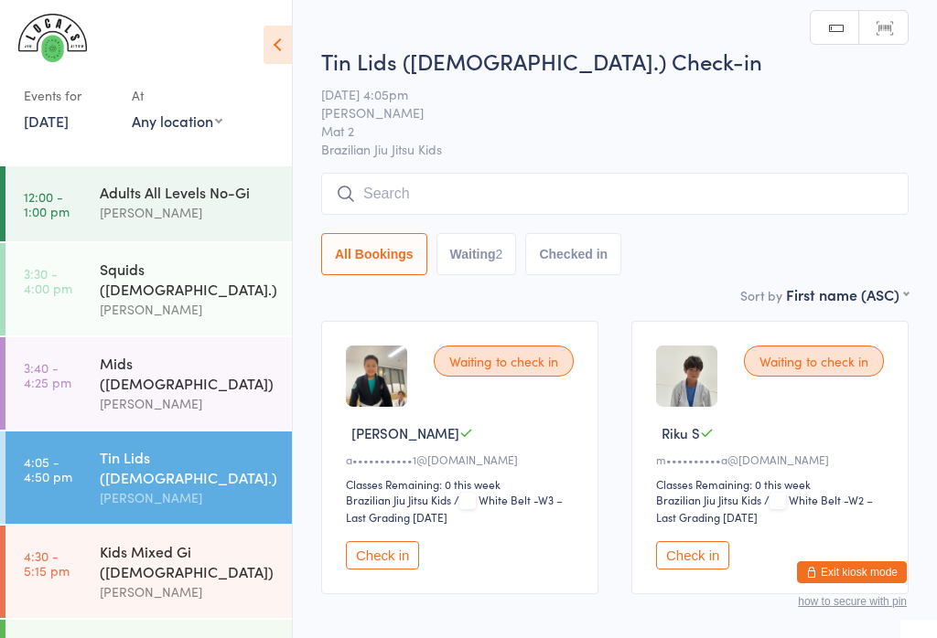
click at [793, 166] on div "Tin Lids ([DEMOGRAPHIC_DATA].) Check-in [DATE] 4:05pm [PERSON_NAME] Mat 2 Brazi…" at bounding box center [614, 165] width 587 height 239
click at [797, 194] on input "search" at bounding box center [614, 194] width 587 height 42
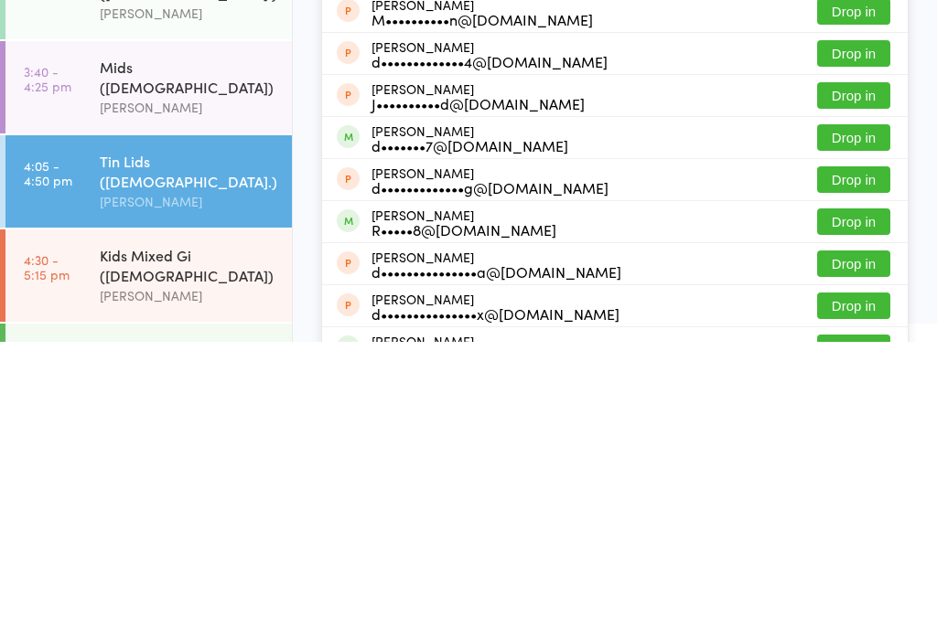
type input "[PERSON_NAME]"
click at [562, 498] on div "[PERSON_NAME]•••••8@[DOMAIN_NAME] Drop in" at bounding box center [614, 518] width 585 height 41
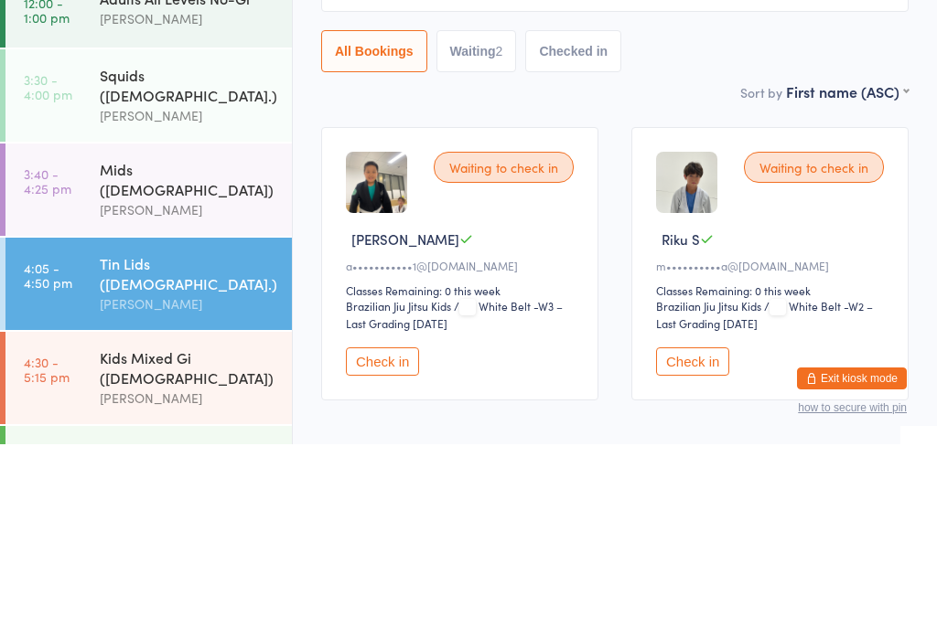
scroll to position [95, 0]
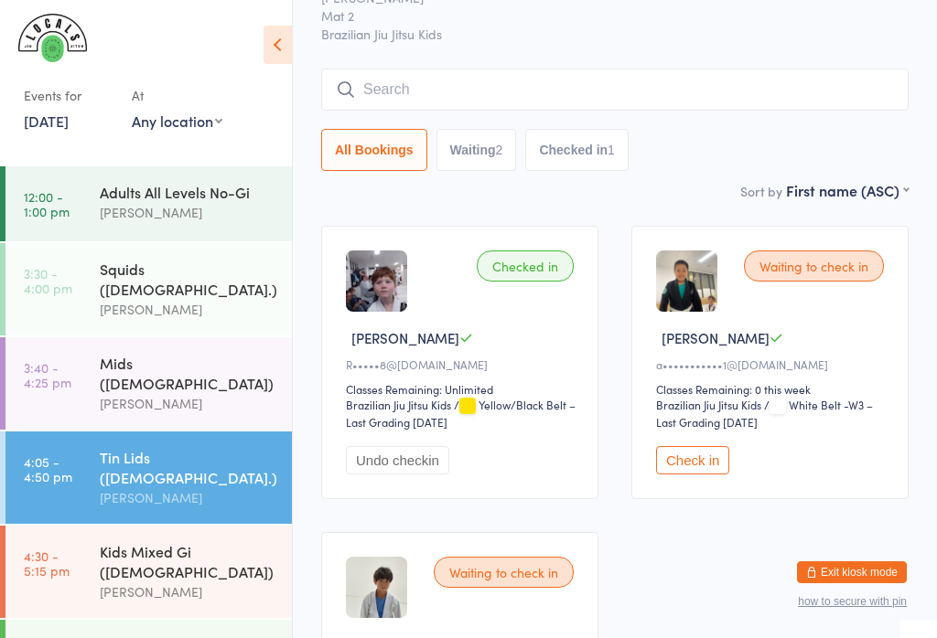
click at [752, 56] on div "Tin Lids ([DEMOGRAPHIC_DATA].) Check-in [DATE] 4:05pm [PERSON_NAME] Mat 2 Brazi…" at bounding box center [614, 55] width 587 height 250
click at [634, 89] on input "search" at bounding box center [614, 90] width 587 height 42
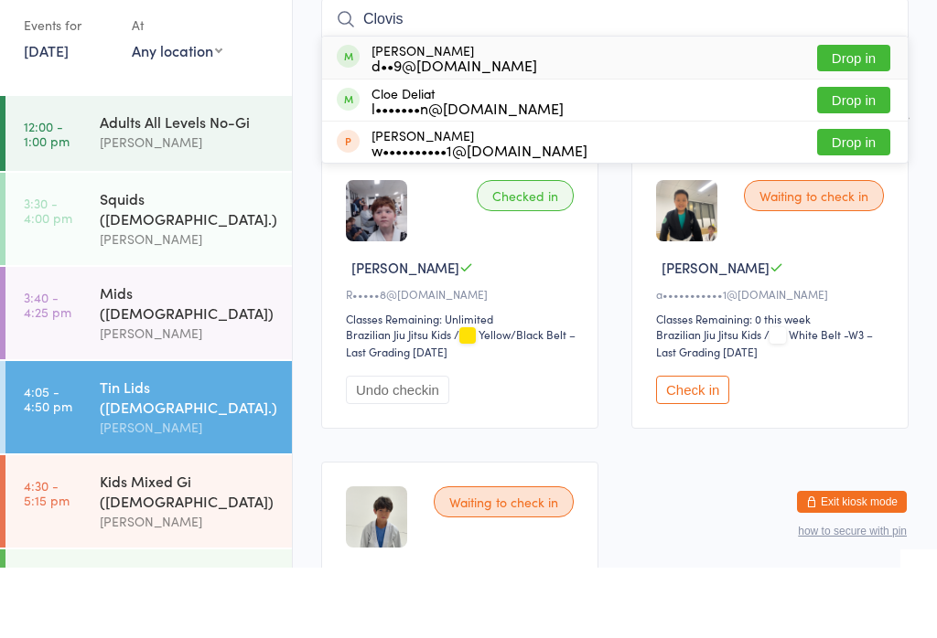
type input "Clovis"
click at [551, 107] on div "[PERSON_NAME] d••9@[DOMAIN_NAME] Drop in" at bounding box center [614, 128] width 585 height 42
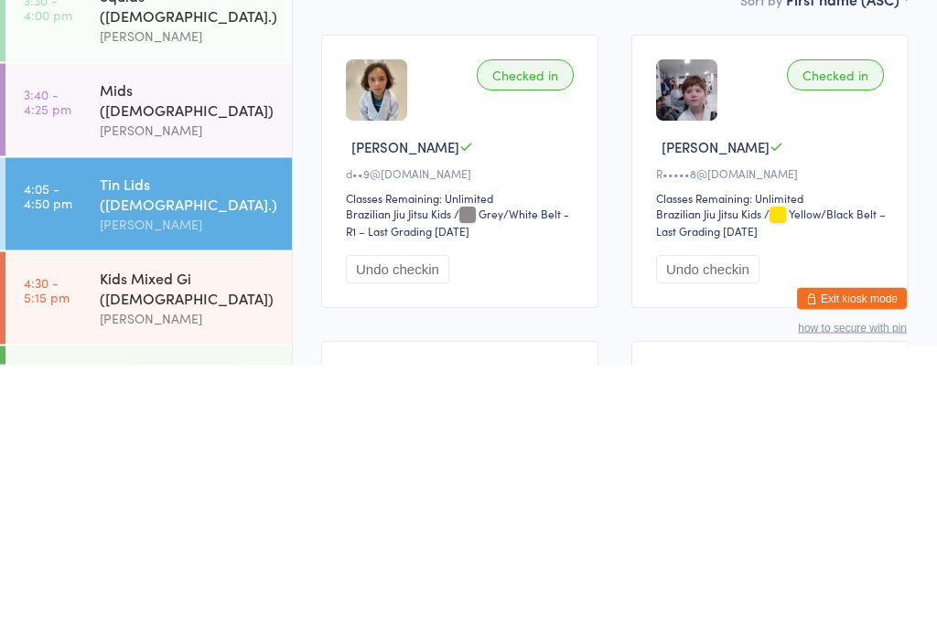
scroll to position [0, 0]
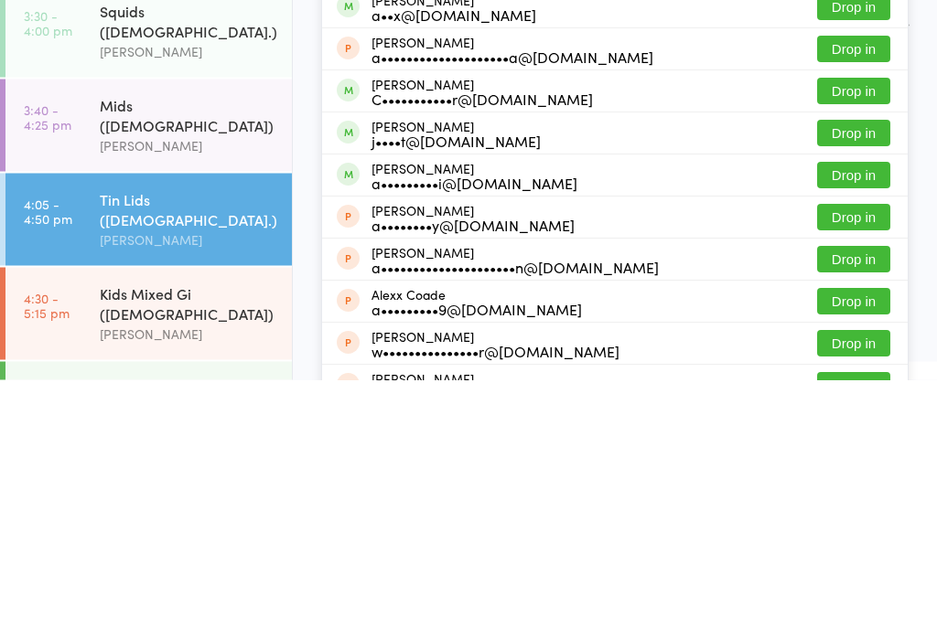
type input "alexa"
click at [854, 421] on button "Drop in" at bounding box center [853, 434] width 73 height 27
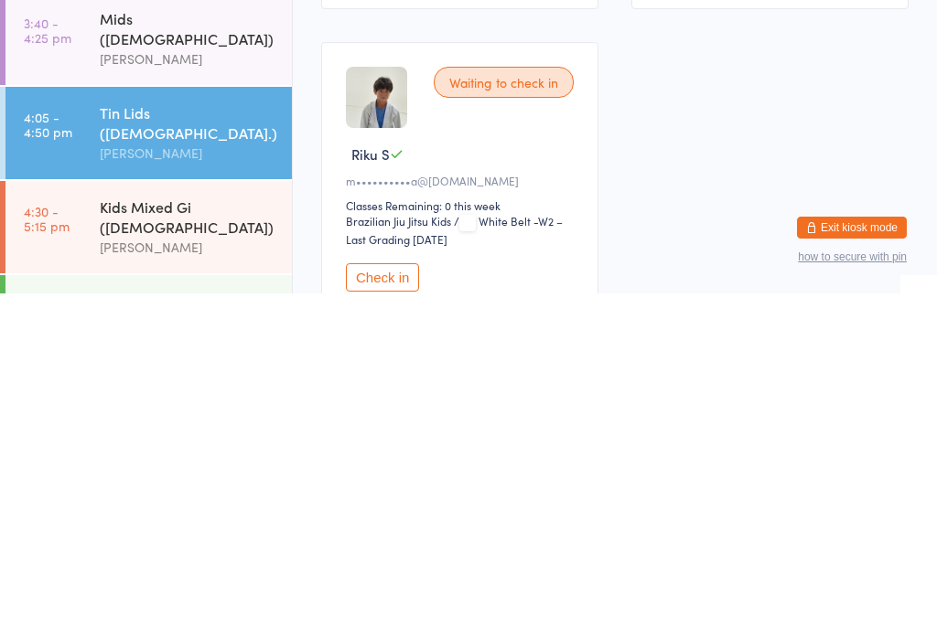
scroll to position [40, 0]
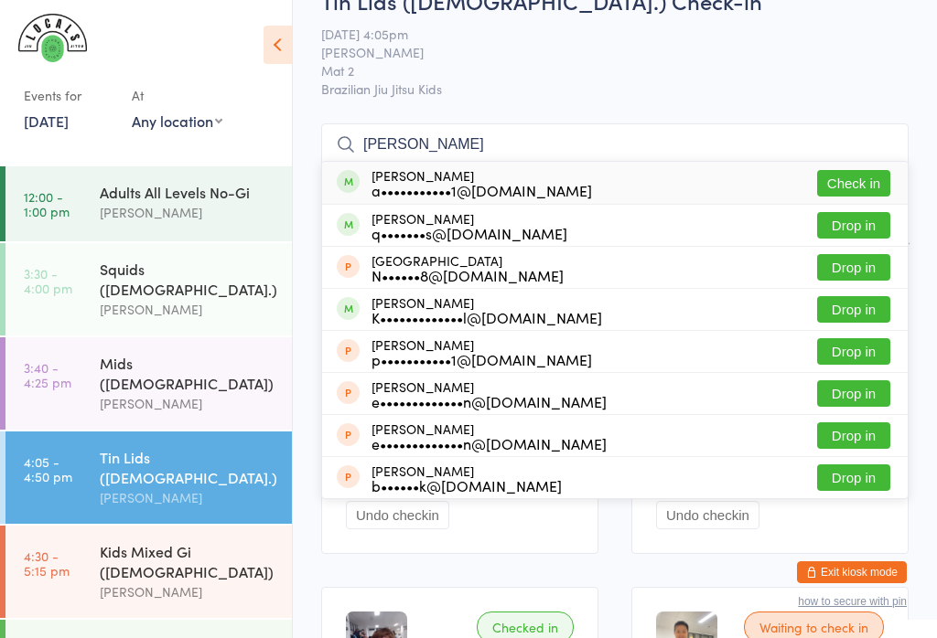
type input "[PERSON_NAME]"
click at [359, 175] on div "[PERSON_NAME] a•••••••••••1@[DOMAIN_NAME]" at bounding box center [464, 182] width 255 height 29
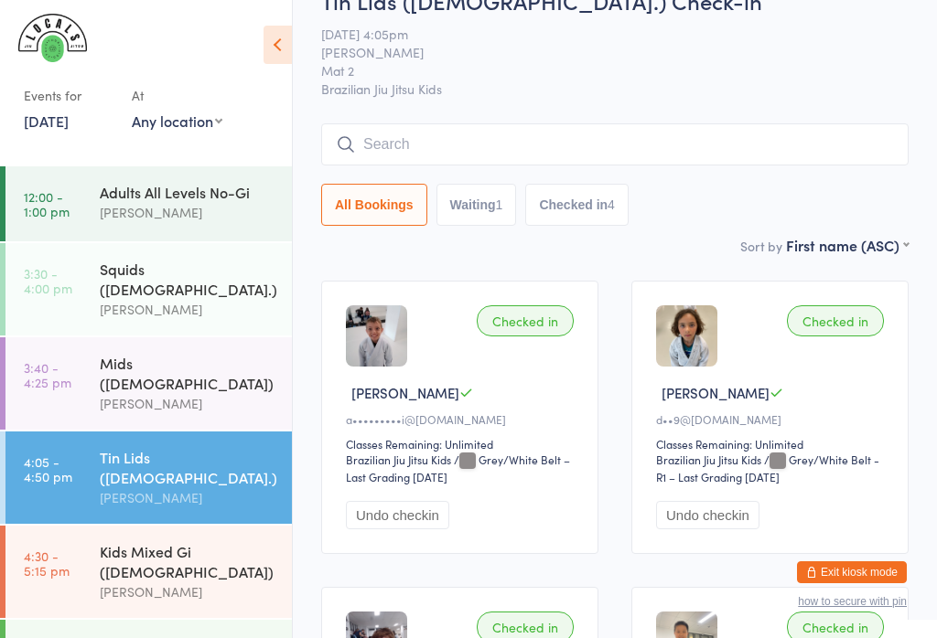
click at [353, 252] on div "Sort by First name (ASC) First name (ASC) First name (DESC) Last name (ASC) Las…" at bounding box center [614, 245] width 587 height 20
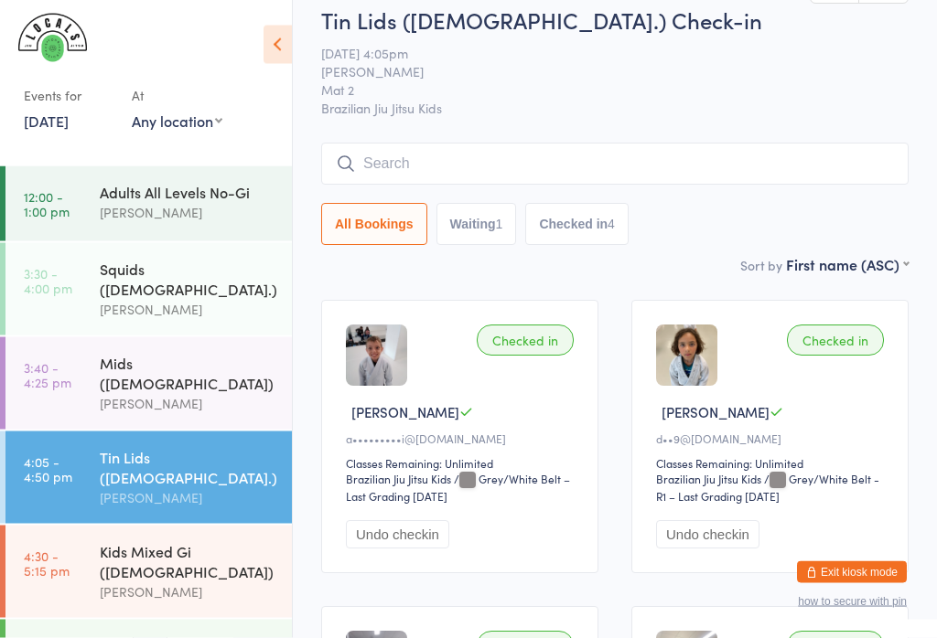
scroll to position [0, 0]
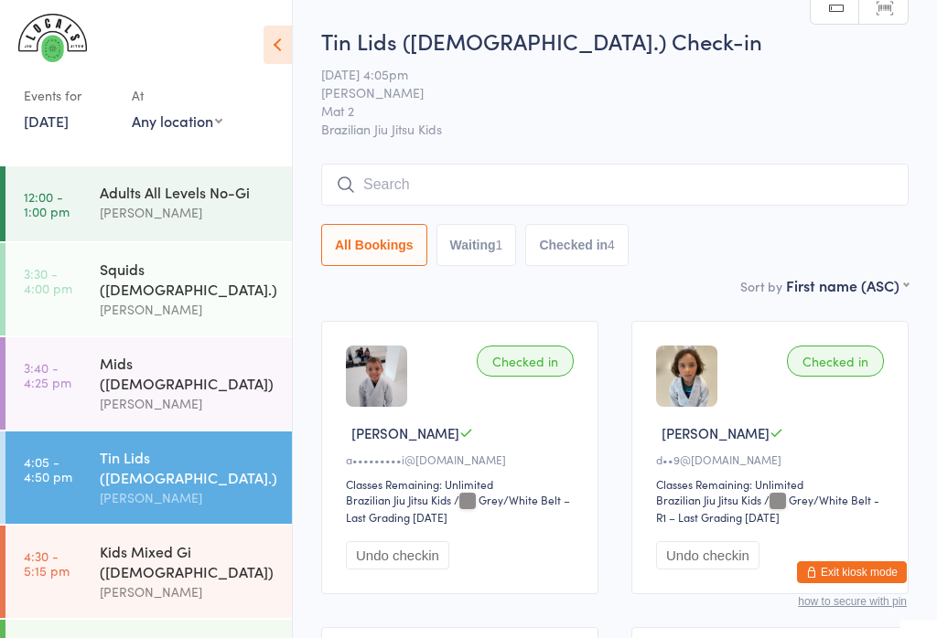
click at [427, 187] on input "search" at bounding box center [614, 185] width 587 height 42
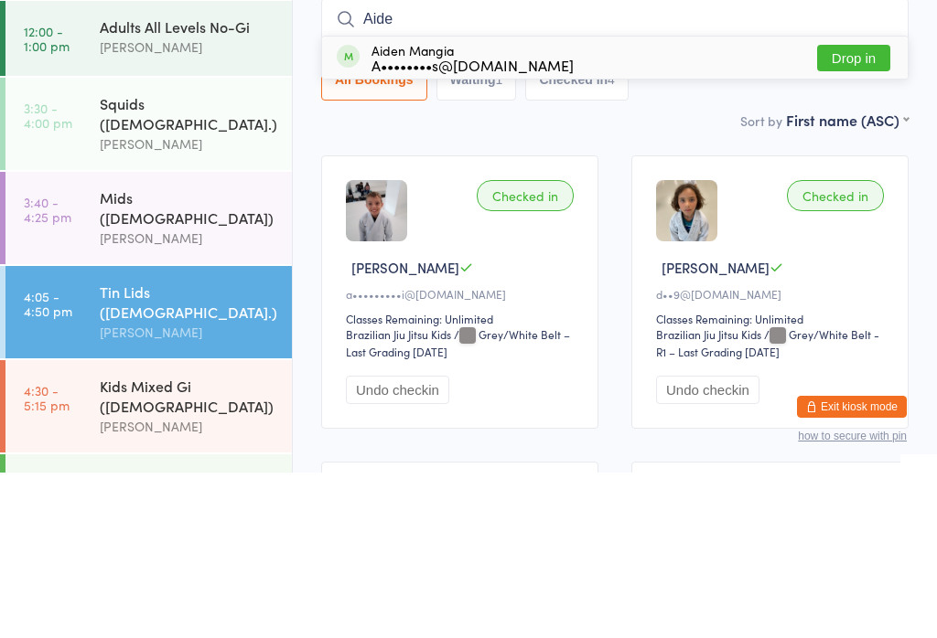
click at [867, 164] on input "Aide" at bounding box center [614, 185] width 587 height 42
type input "Aide"
click at [868, 210] on button "Drop in" at bounding box center [853, 223] width 73 height 27
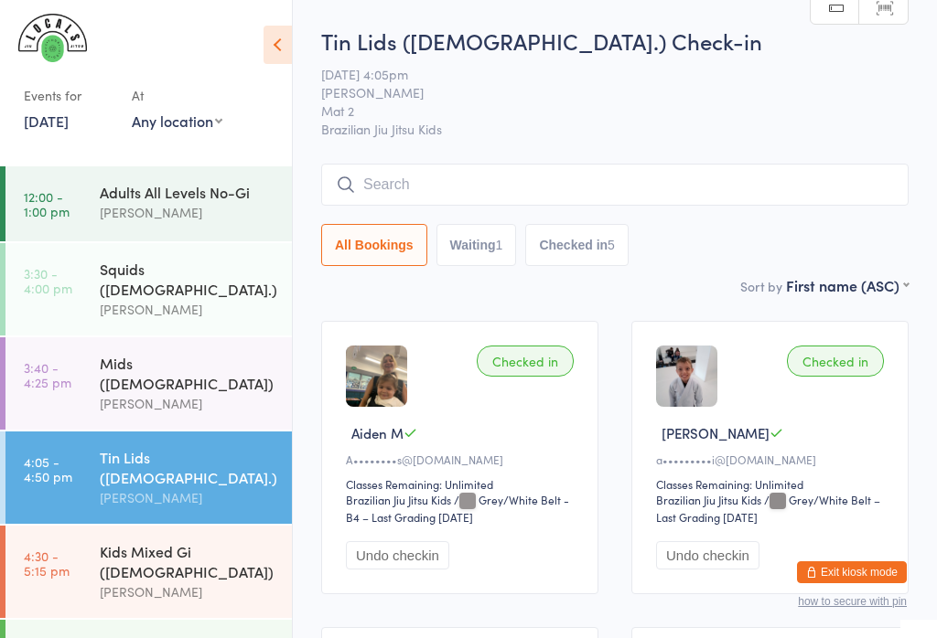
click at [589, 177] on input "search" at bounding box center [614, 185] width 587 height 42
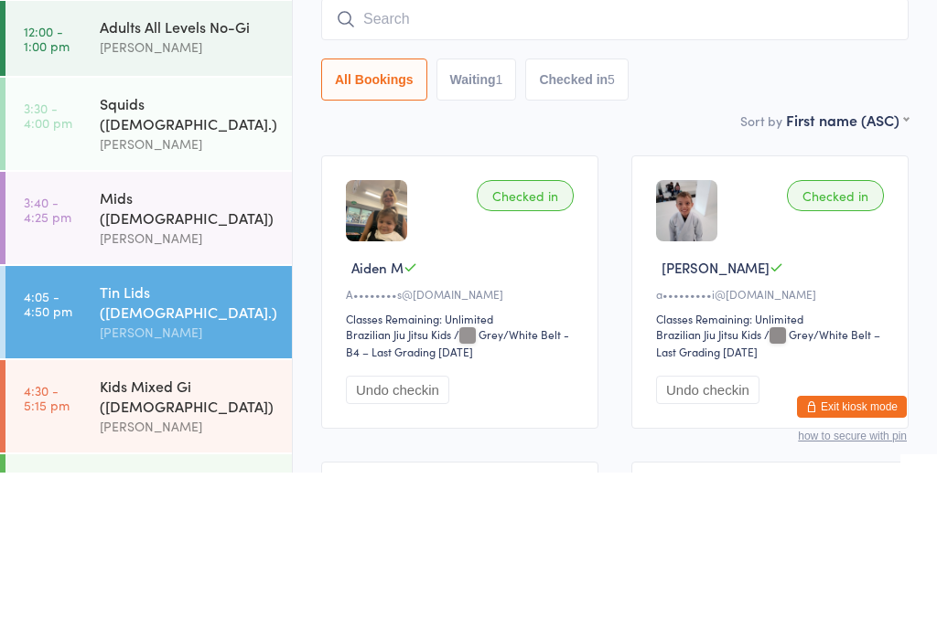
click at [696, 275] on div "Sort by First name (ASC) First name (ASC) First name (DESC) Last name (ASC) Las…" at bounding box center [614, 285] width 587 height 20
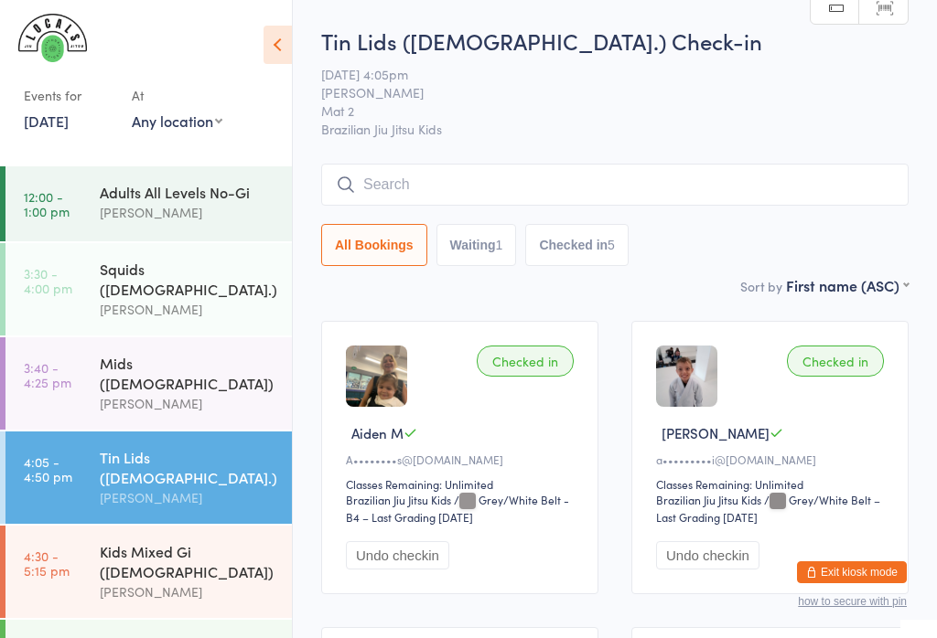
click at [639, 191] on input "search" at bounding box center [614, 185] width 587 height 42
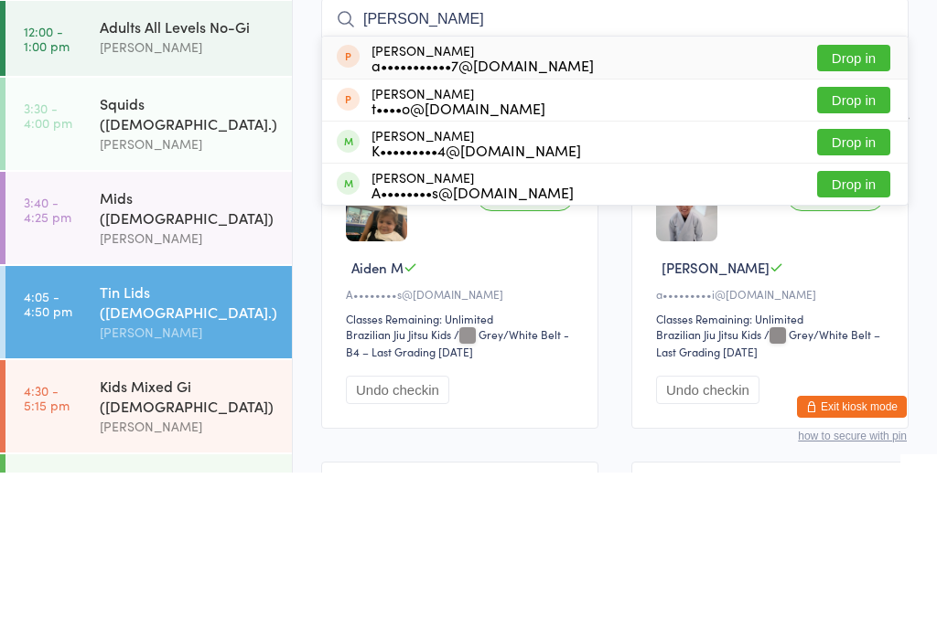
type input "[PERSON_NAME]"
click at [854, 337] on button "Drop in" at bounding box center [853, 350] width 73 height 27
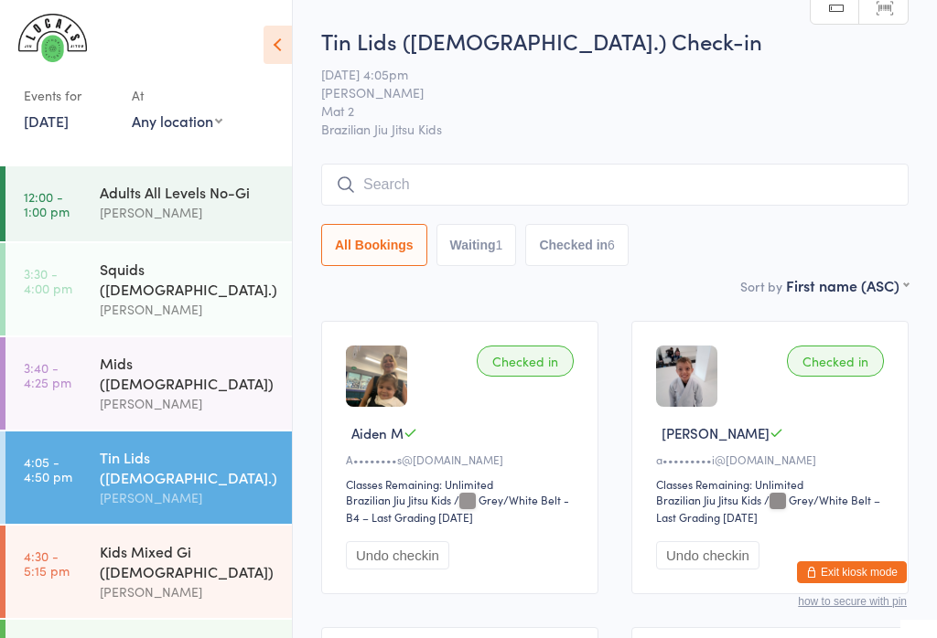
click at [689, 171] on input "search" at bounding box center [614, 185] width 587 height 42
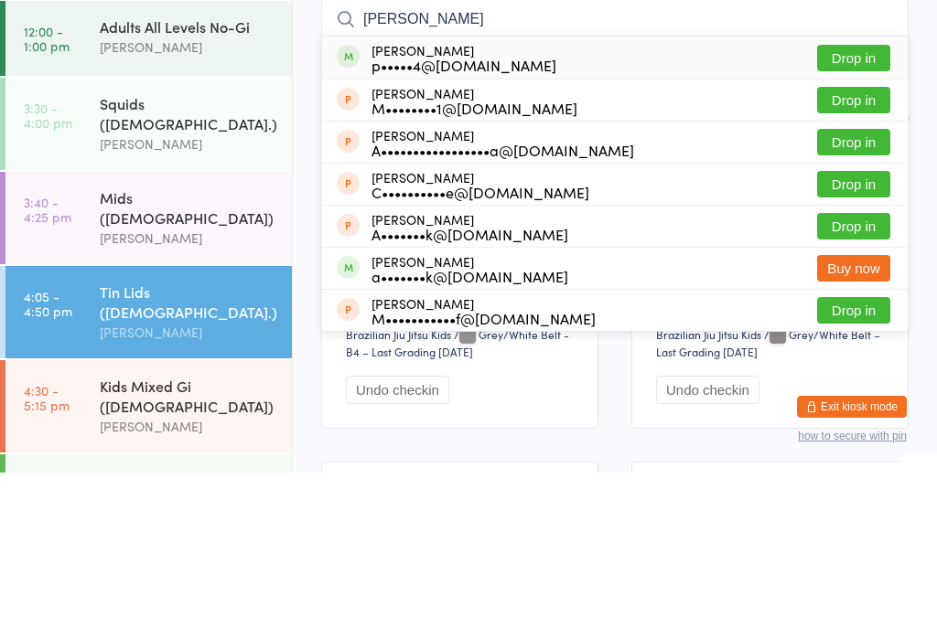
type input "[PERSON_NAME]"
click at [873, 210] on button "Drop in" at bounding box center [853, 223] width 73 height 27
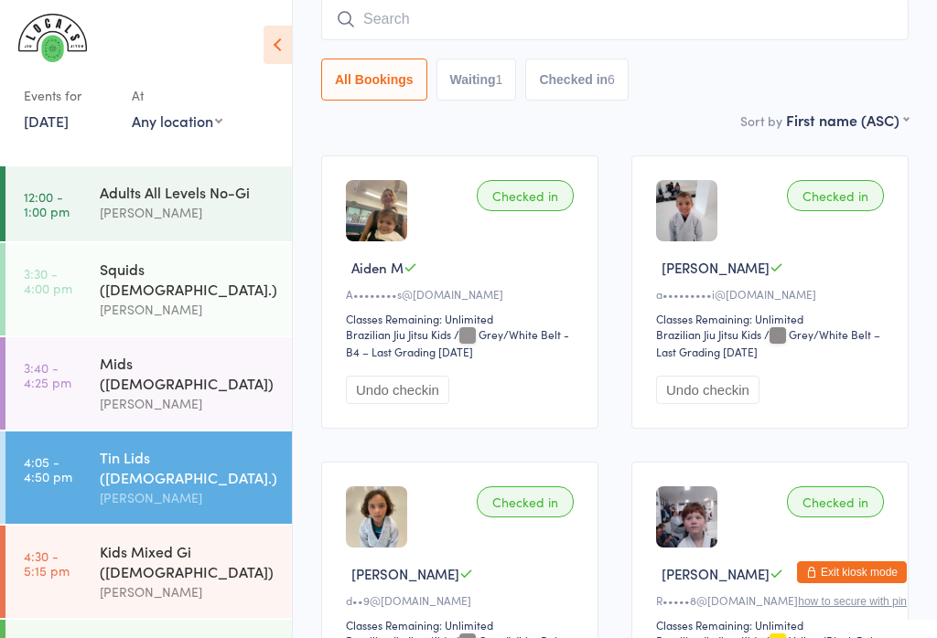
click at [747, 14] on input "search" at bounding box center [614, 19] width 587 height 42
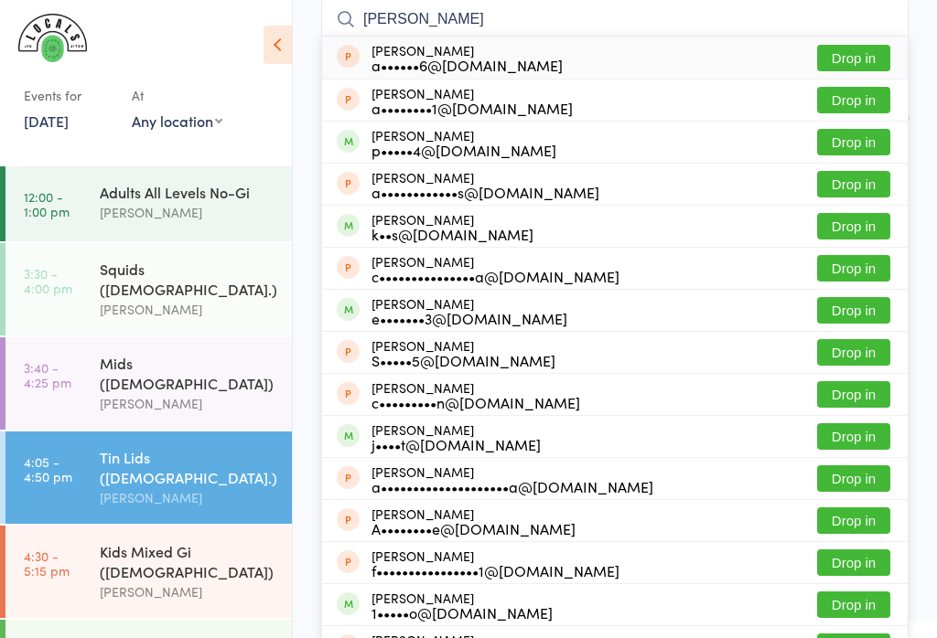
type input "[PERSON_NAME]"
click at [869, 137] on button "Drop in" at bounding box center [853, 142] width 73 height 27
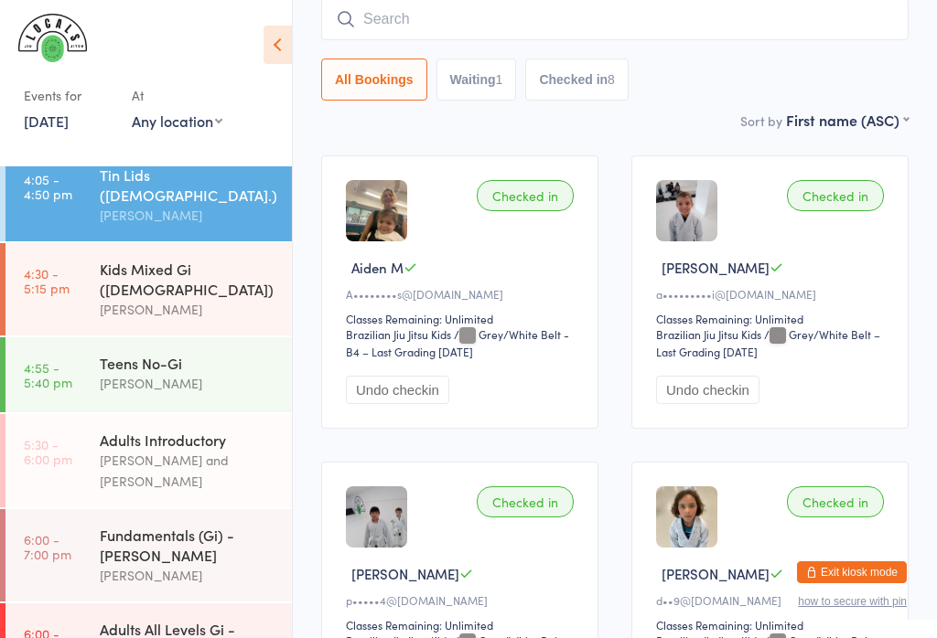
scroll to position [282, 0]
click at [91, 244] on link "4:30 - 5:15 pm Kids Mixed Gi ([DEMOGRAPHIC_DATA]) [PERSON_NAME]" at bounding box center [148, 290] width 286 height 92
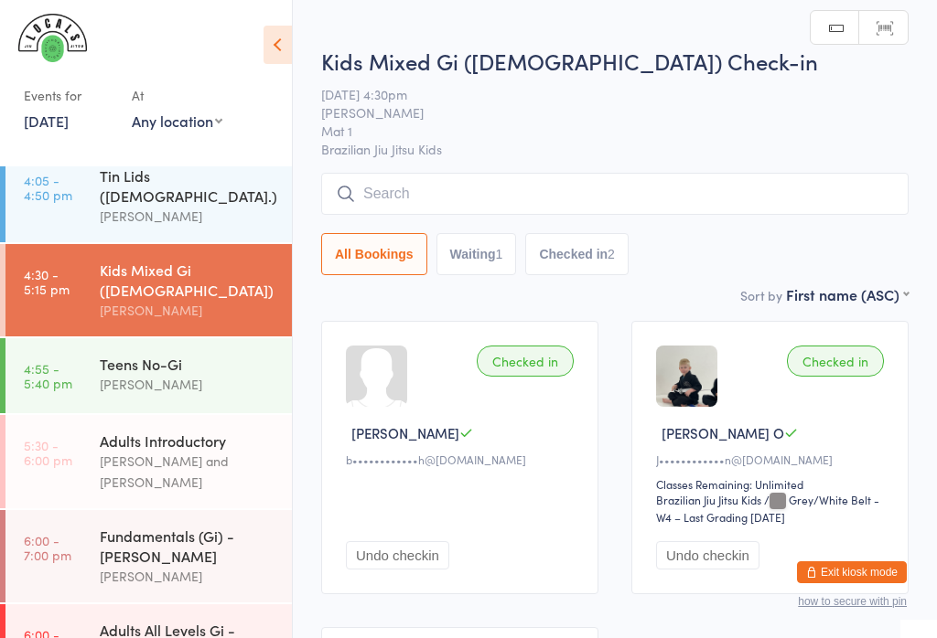
click at [94, 338] on link "4:55 - 5:40 pm Teens No-Gi [PERSON_NAME]" at bounding box center [148, 375] width 286 height 75
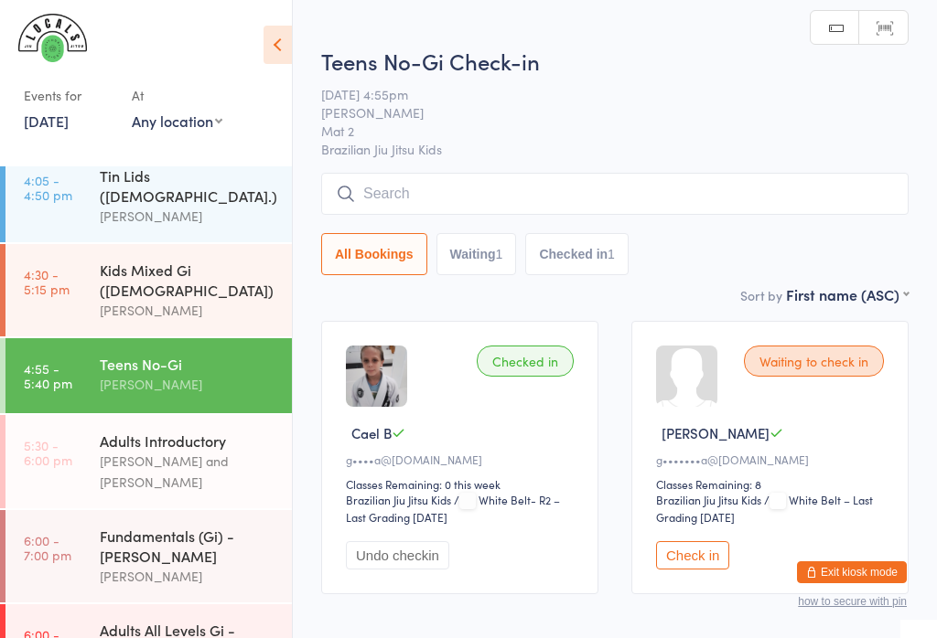
click at [549, 202] on input "search" at bounding box center [614, 194] width 587 height 42
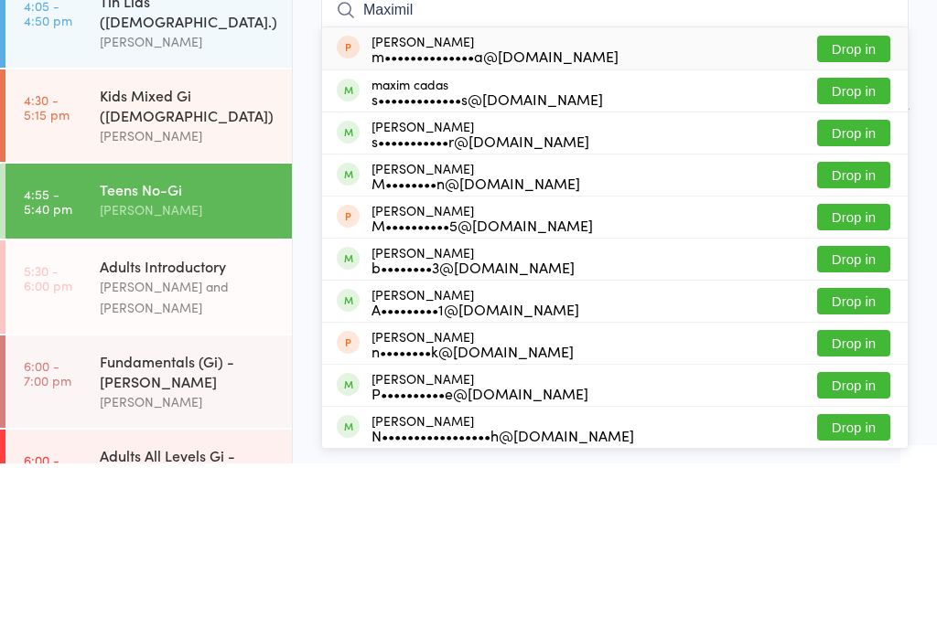
type input "Maximil"
click at [864, 294] on button "Drop in" at bounding box center [853, 307] width 73 height 27
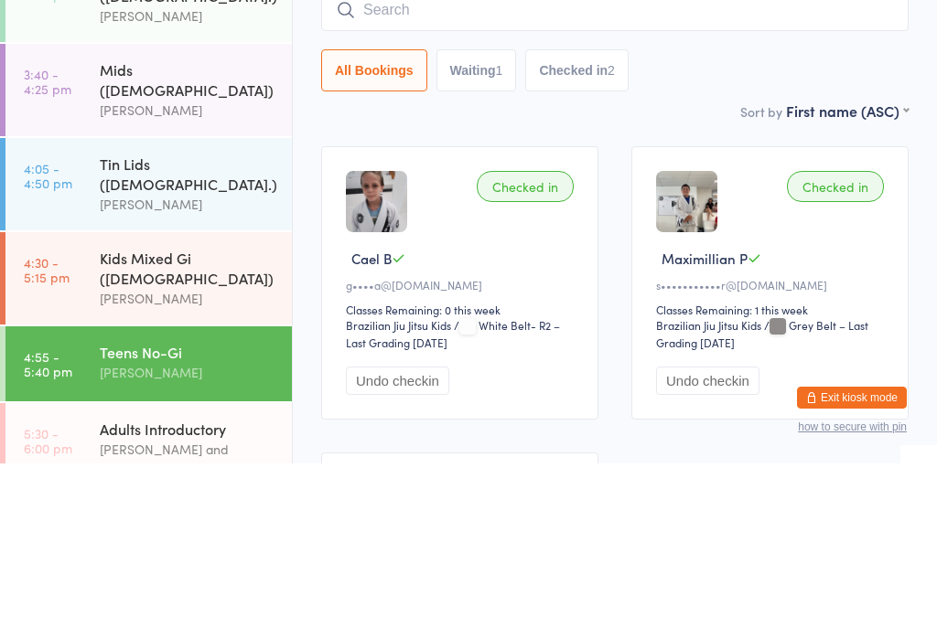
scroll to position [117, 0]
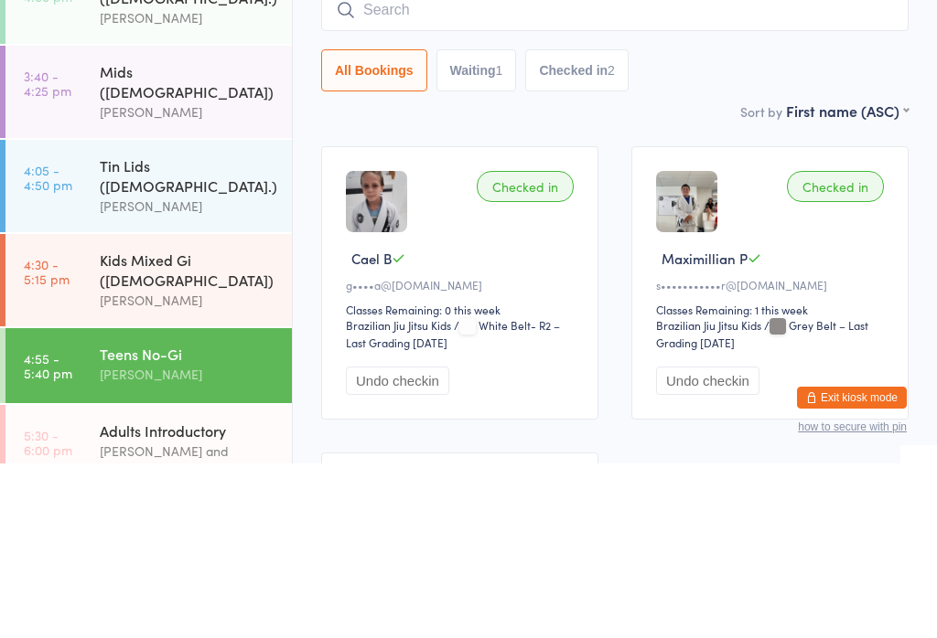
click at [134, 424] on div "Kids Mixed Gi ([DEMOGRAPHIC_DATA])" at bounding box center [188, 444] width 177 height 40
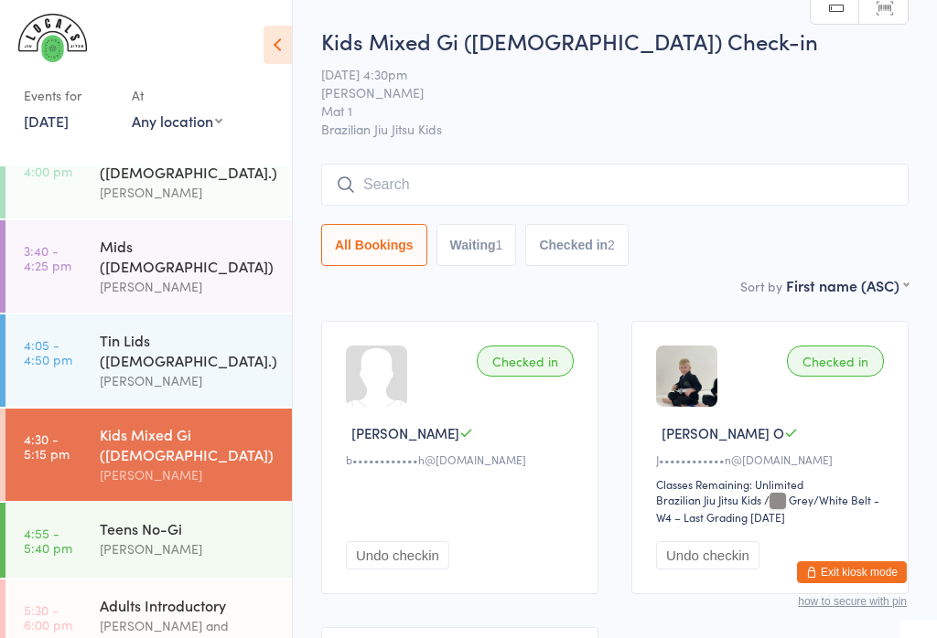
click at [397, 174] on input "search" at bounding box center [614, 185] width 587 height 42
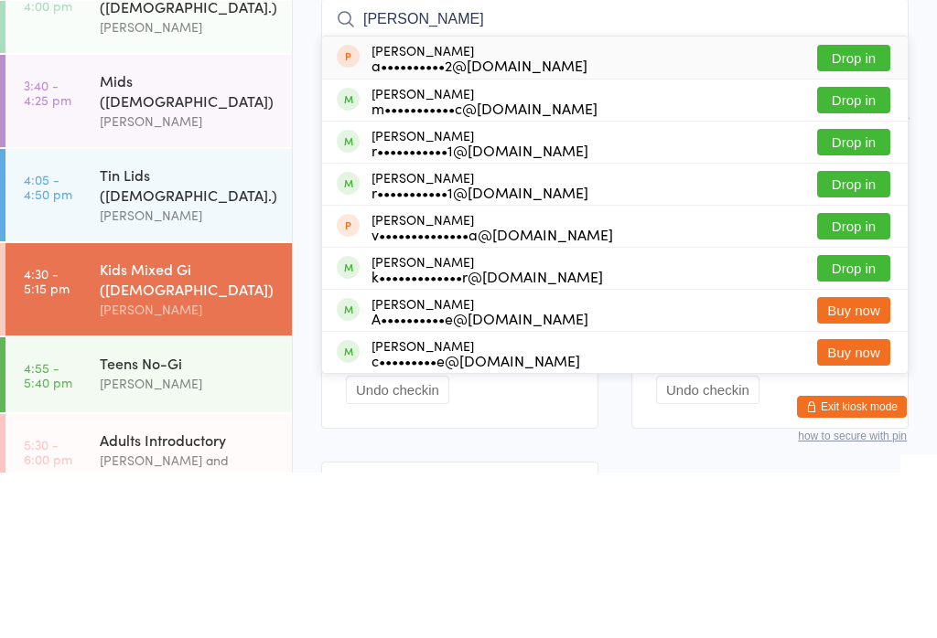
type input "[PERSON_NAME]"
click at [868, 252] on button "Drop in" at bounding box center [853, 265] width 73 height 27
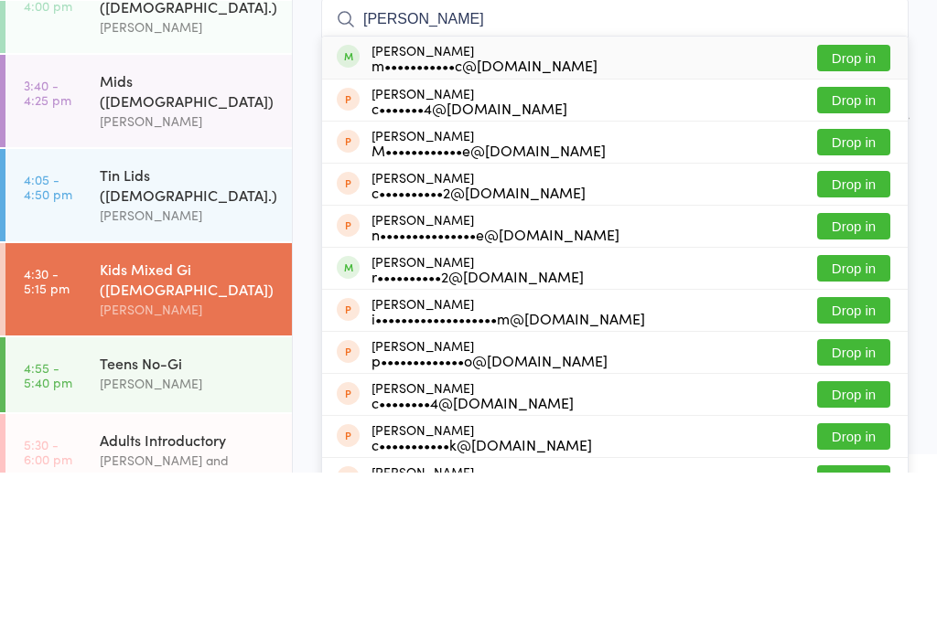
type input "[PERSON_NAME]"
click at [862, 210] on button "Drop in" at bounding box center [853, 223] width 73 height 27
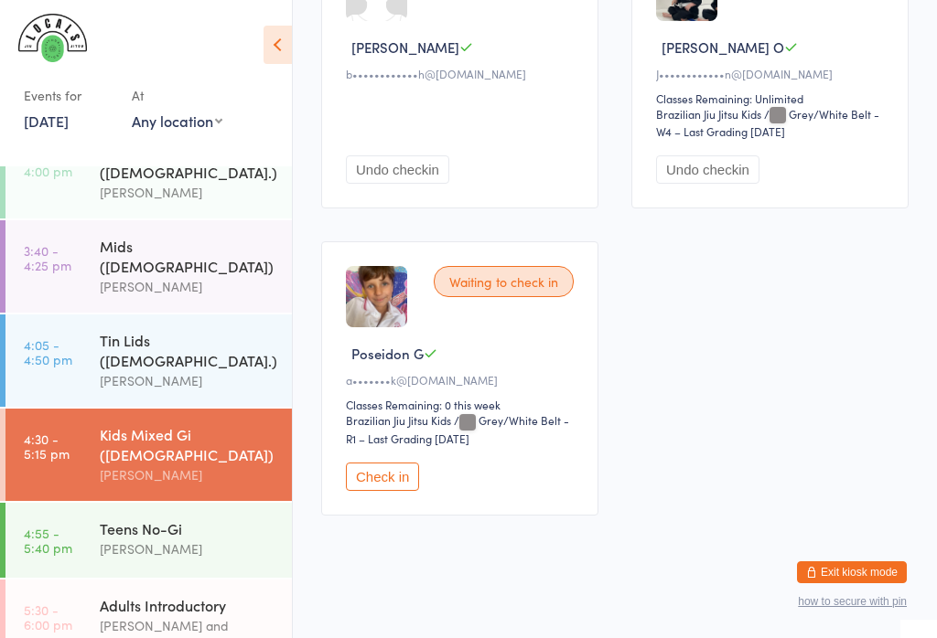
scroll to position [693, 0]
click at [383, 490] on button "Check in" at bounding box center [382, 476] width 73 height 28
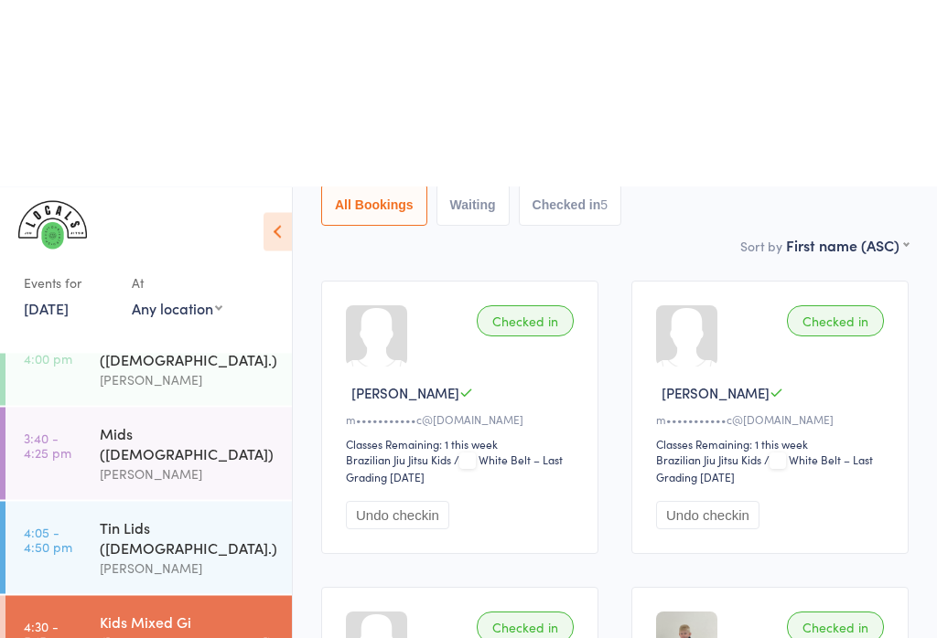
scroll to position [0, 0]
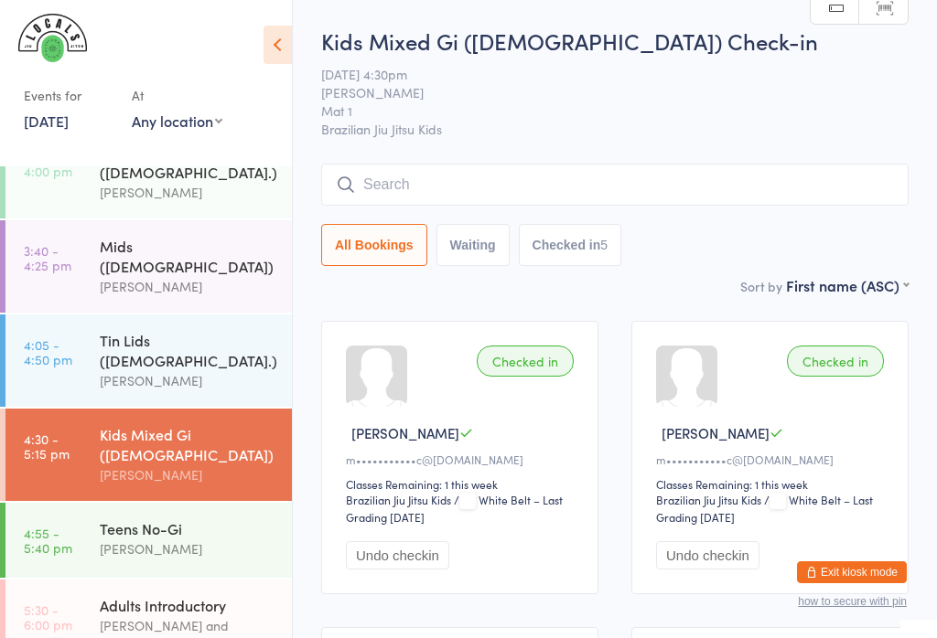
click at [723, 178] on input "search" at bounding box center [614, 185] width 587 height 42
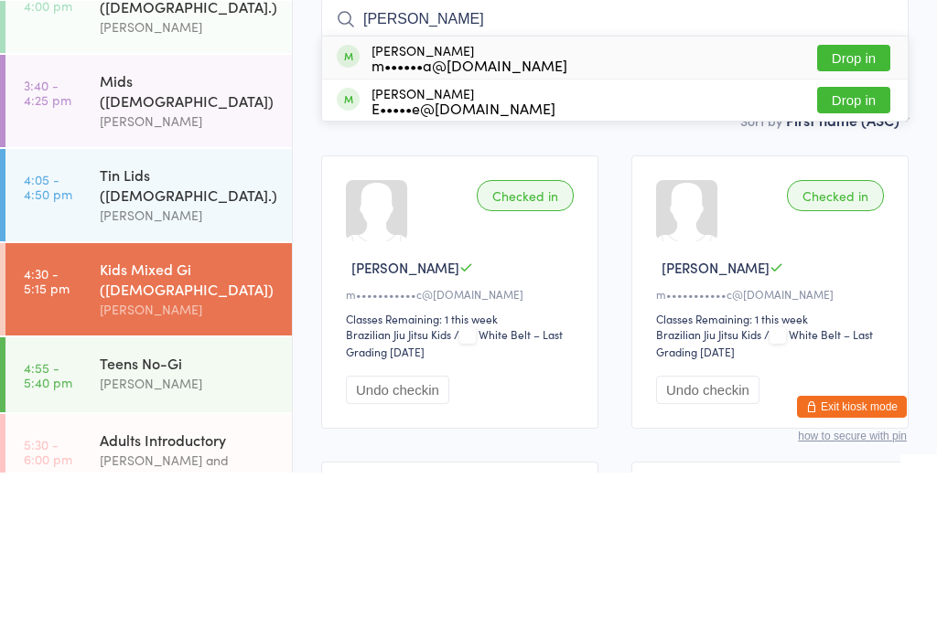
type input "[PERSON_NAME]"
click at [863, 210] on button "Drop in" at bounding box center [853, 223] width 73 height 27
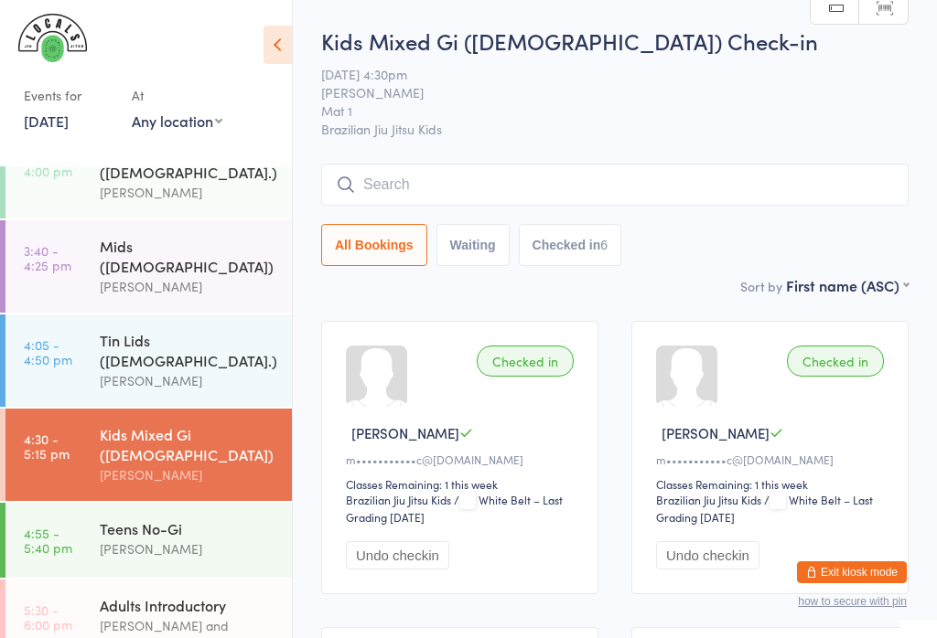
click at [399, 181] on input "search" at bounding box center [614, 185] width 587 height 42
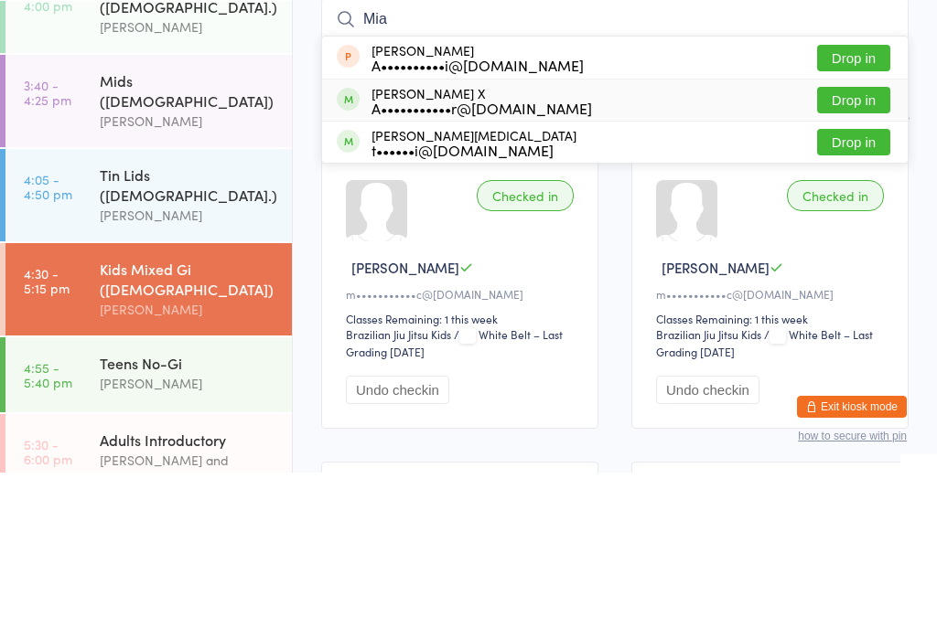
type input "Mia"
click at [392, 266] on div "A•••••••••••r@[DOMAIN_NAME]" at bounding box center [481, 273] width 220 height 15
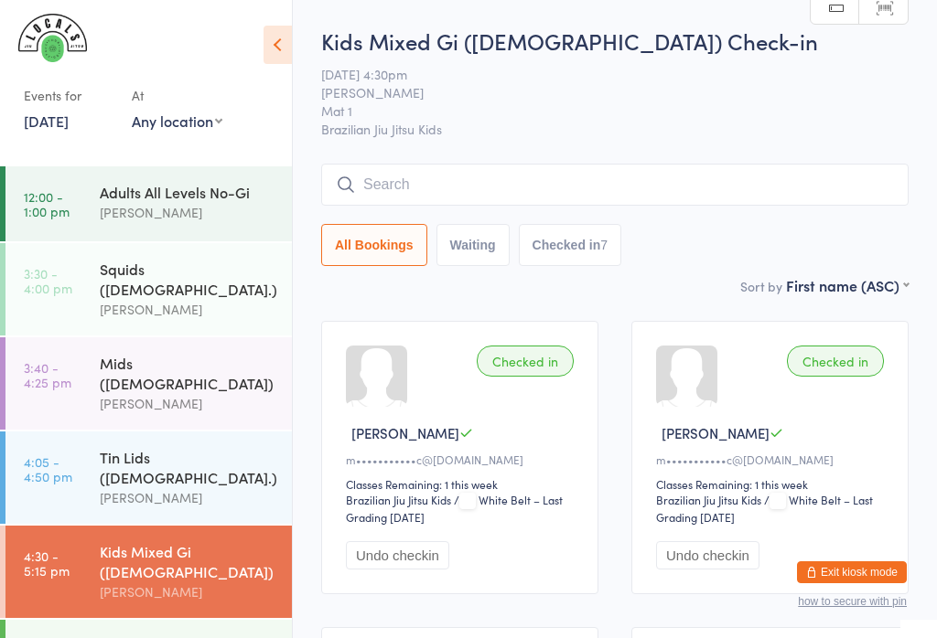
click at [210, 198] on div "Adults All Levels No-Gi" at bounding box center [188, 192] width 177 height 20
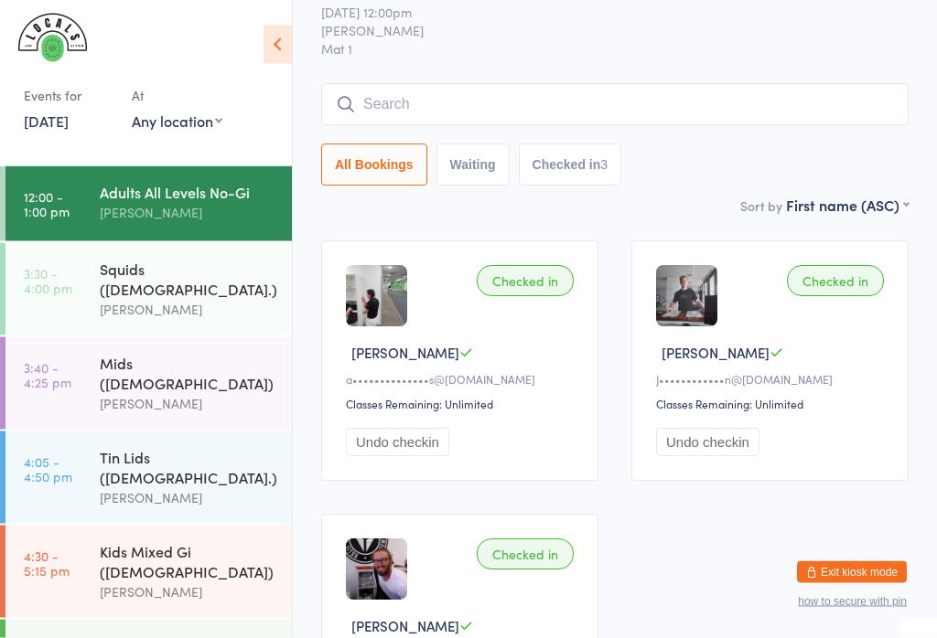
scroll to position [62, 0]
click at [79, 257] on link "3:30 - 4:00 pm Squids ([DEMOGRAPHIC_DATA].) [PERSON_NAME]" at bounding box center [148, 289] width 286 height 92
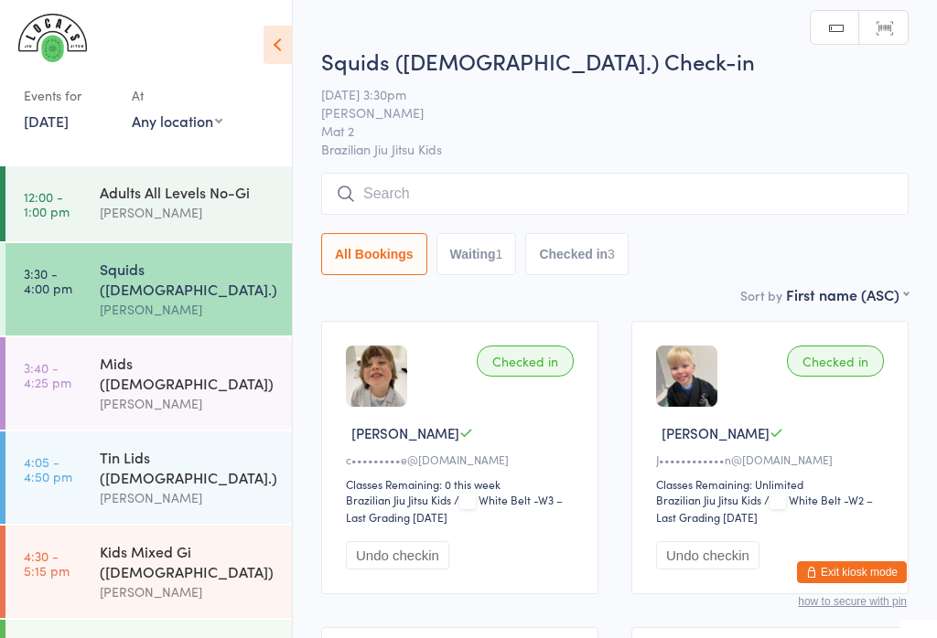
click at [196, 337] on div "Mids ([DEMOGRAPHIC_DATA]) [PERSON_NAME]" at bounding box center [196, 383] width 192 height 92
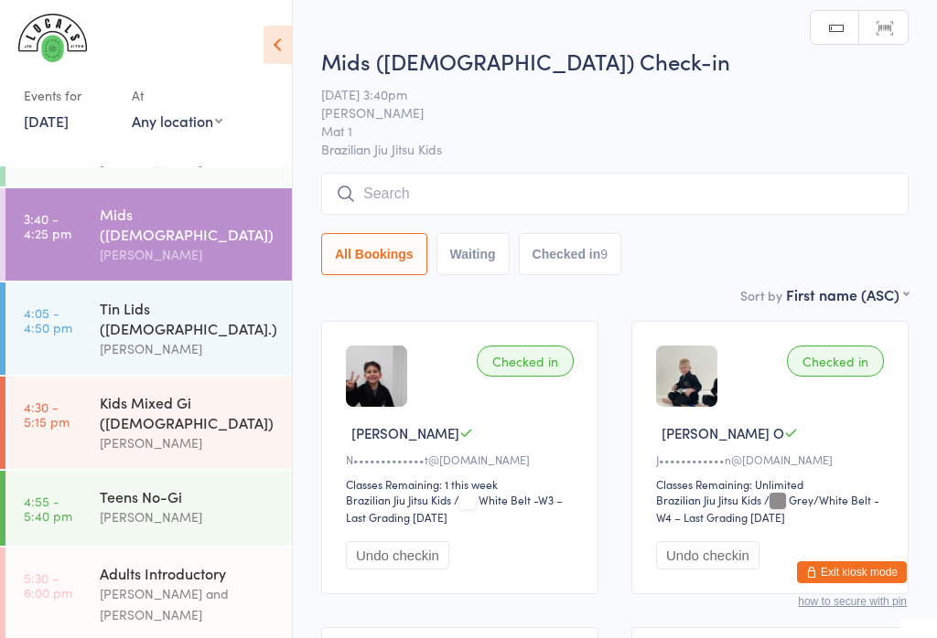
scroll to position [171, 0]
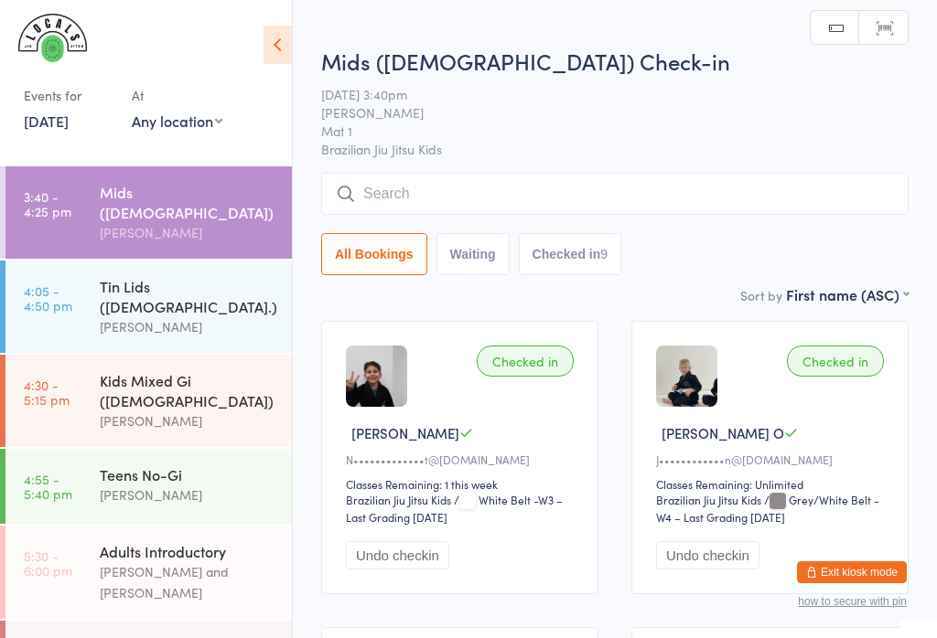
click at [81, 261] on link "4:05 - 4:50 pm Tin Lids ([DEMOGRAPHIC_DATA].) [PERSON_NAME]" at bounding box center [148, 307] width 286 height 92
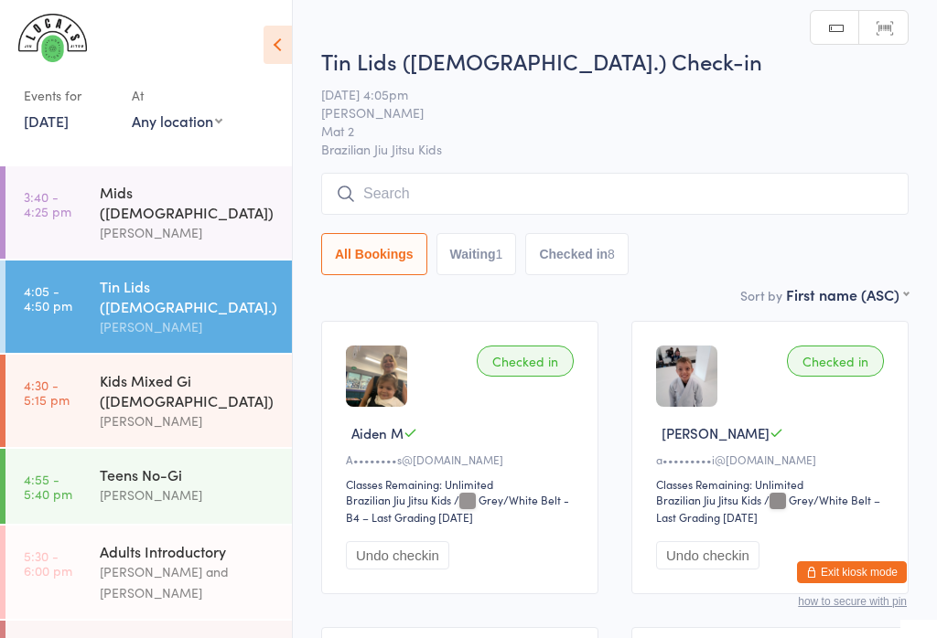
click at [69, 355] on link "4:30 - 5:15 pm Kids Mixed Gi ([DEMOGRAPHIC_DATA]) [PERSON_NAME]" at bounding box center [148, 401] width 286 height 92
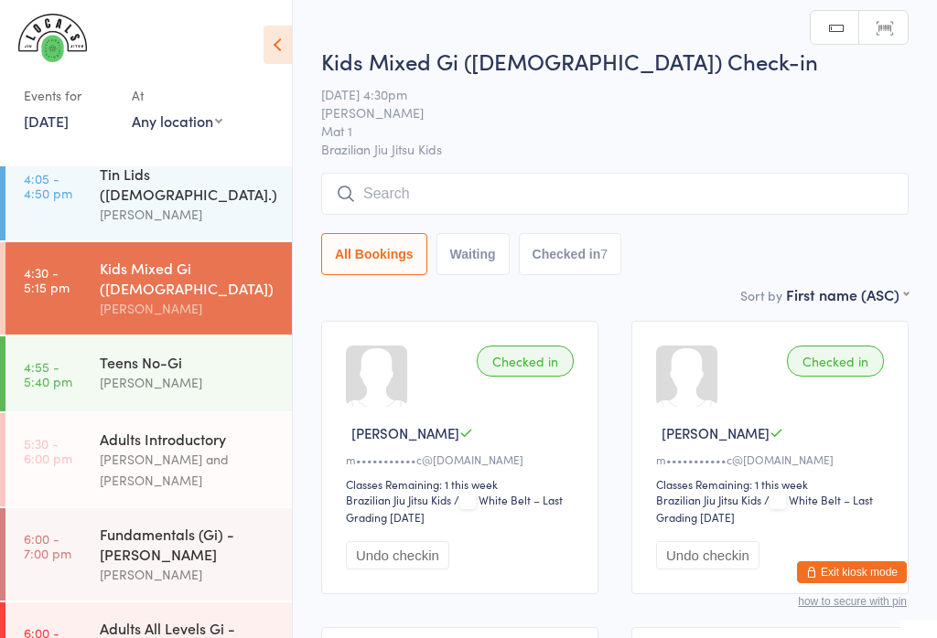
scroll to position [282, 0]
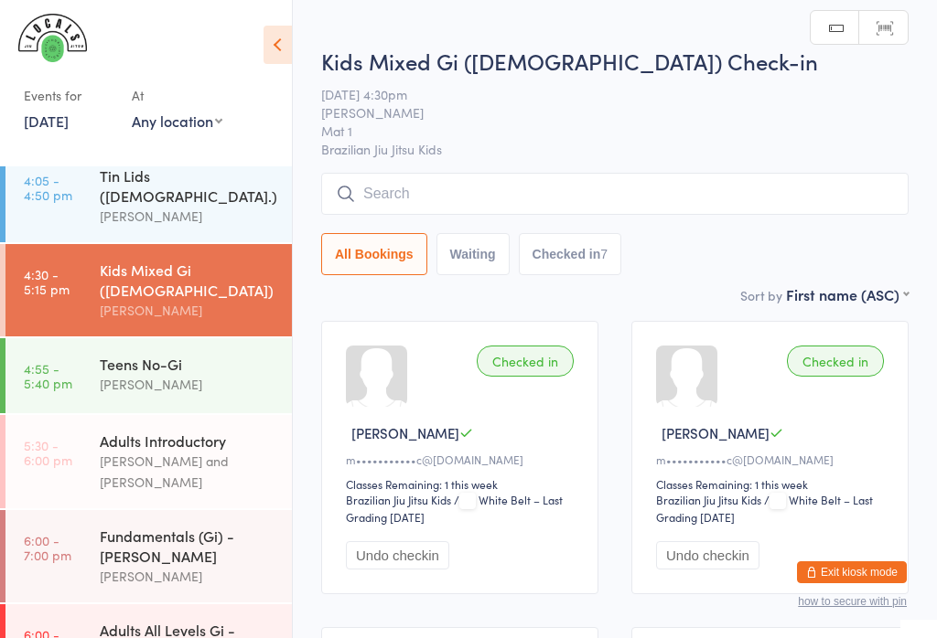
click at [47, 361] on time "4:55 - 5:40 pm" at bounding box center [48, 375] width 48 height 29
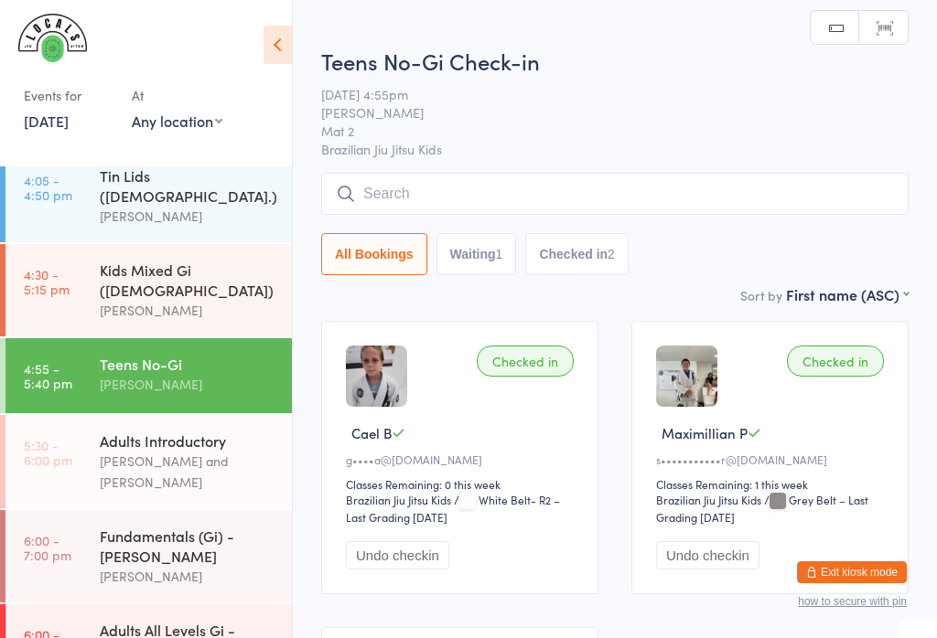
click at [238, 451] on div "[PERSON_NAME] and [PERSON_NAME]" at bounding box center [188, 472] width 177 height 42
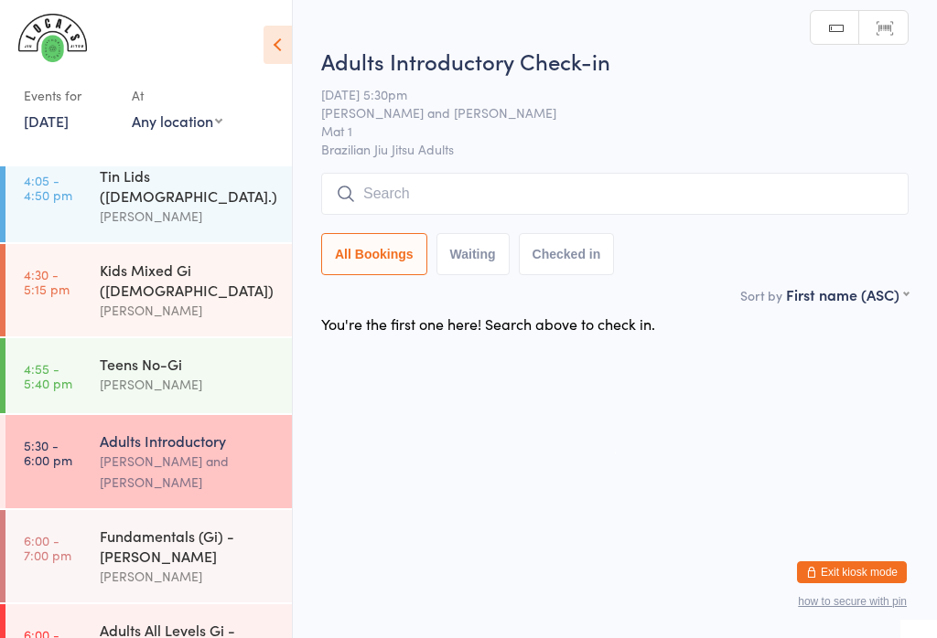
click at [171, 526] on div "Fundamentals (Gi) - [PERSON_NAME]" at bounding box center [188, 546] width 177 height 40
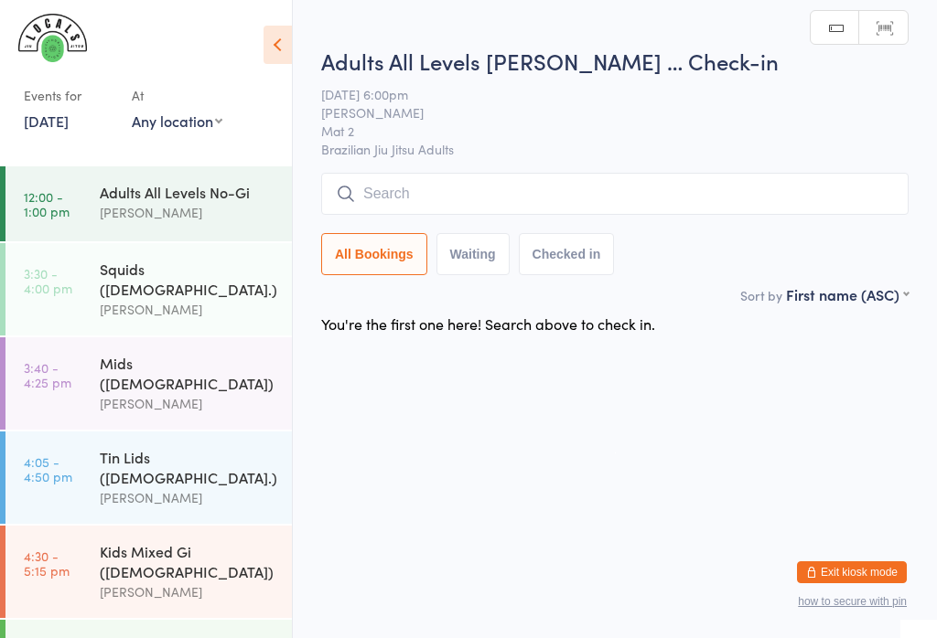
click at [206, 541] on div "Kids Mixed Gi ([DEMOGRAPHIC_DATA])" at bounding box center [188, 561] width 177 height 40
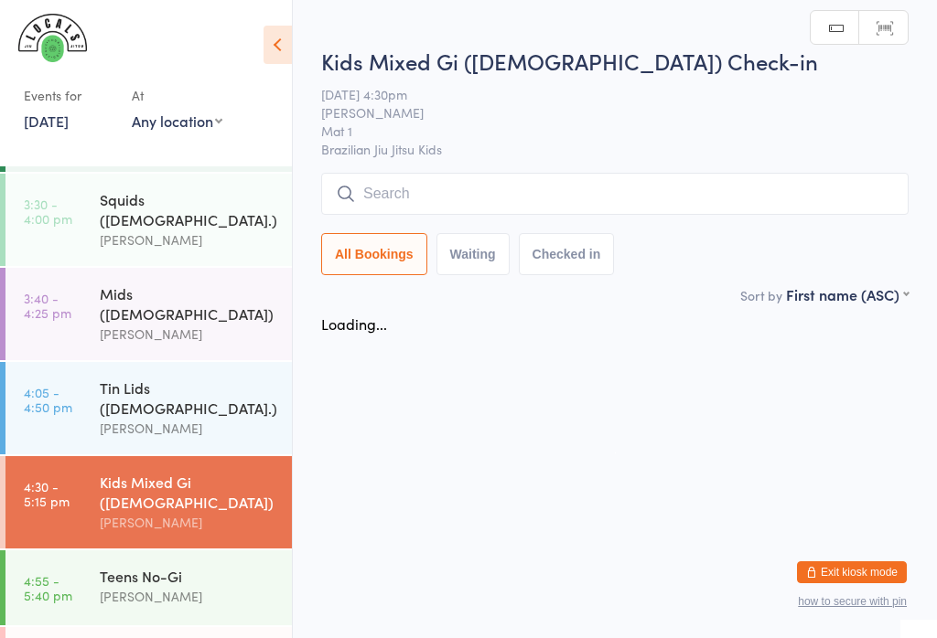
scroll to position [73, 0]
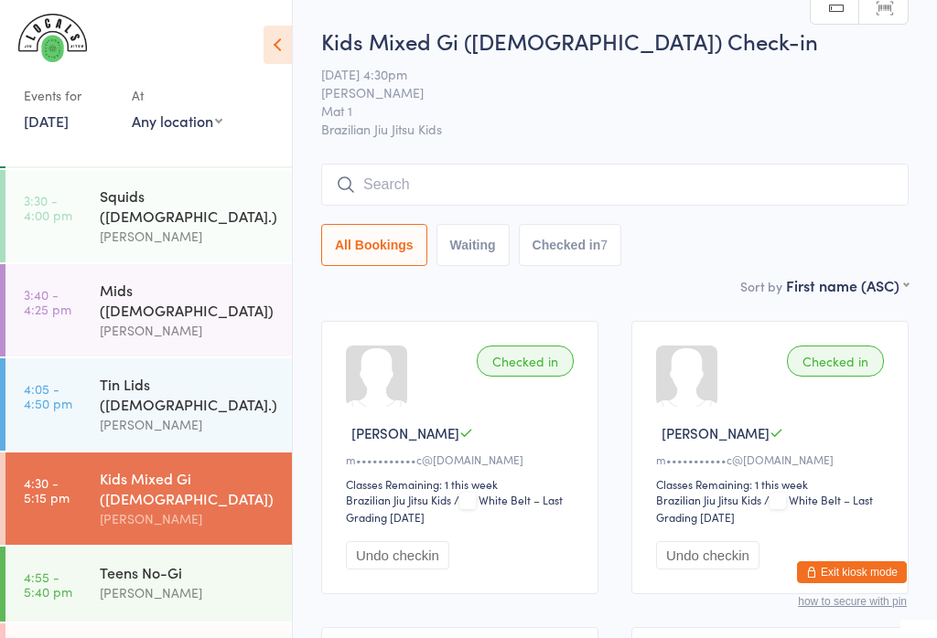
click at [813, 158] on div "Kids Mixed Gi ([DEMOGRAPHIC_DATA]) Check-in [DATE] 4:30pm [PERSON_NAME] Mat 1 B…" at bounding box center [614, 151] width 587 height 250
click at [733, 187] on input "search" at bounding box center [614, 185] width 587 height 42
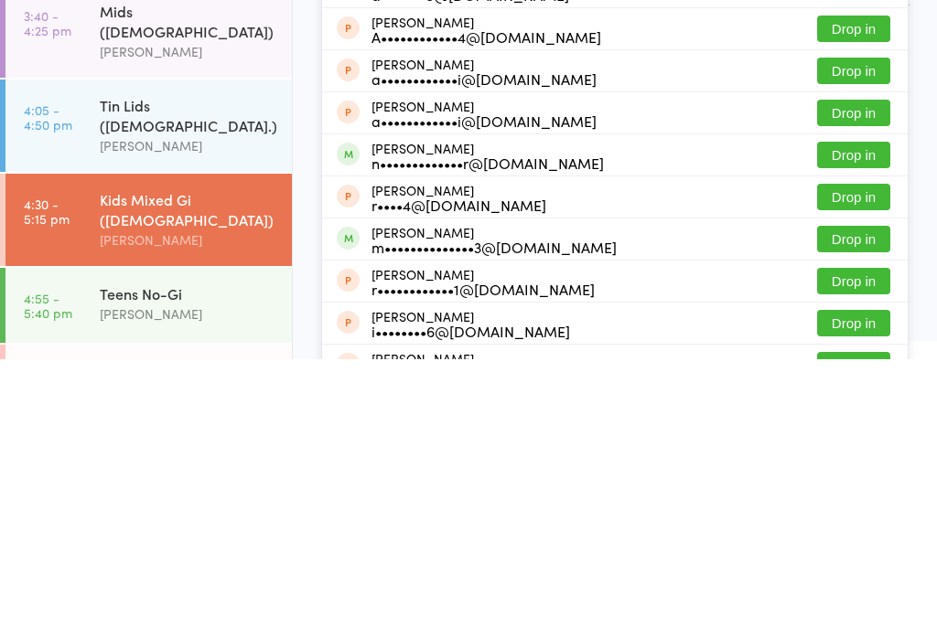
type input "[PERSON_NAME]"
click at [445, 519] on div "m••••••••••••••3@[DOMAIN_NAME]" at bounding box center [493, 526] width 245 height 15
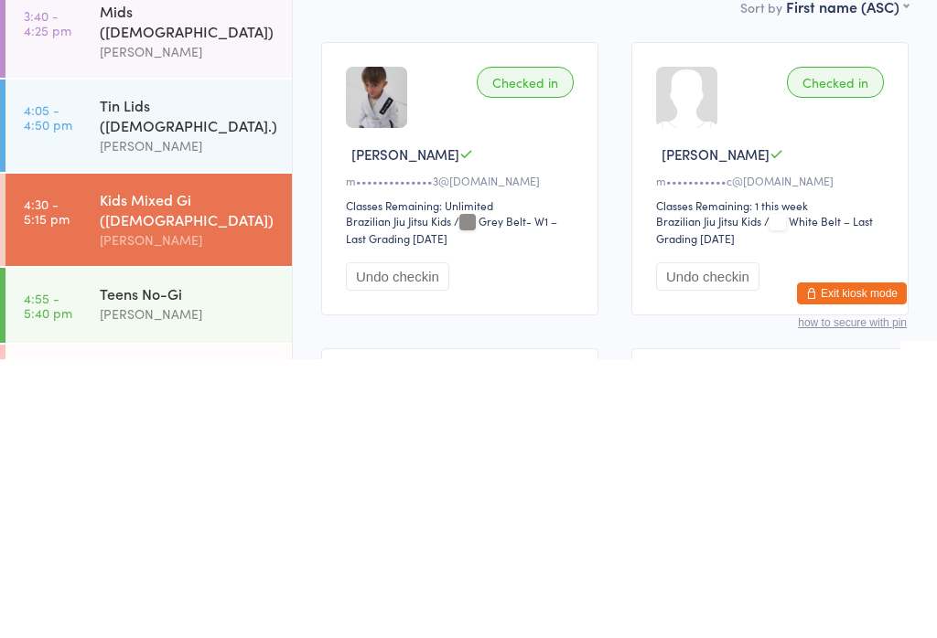
click at [507, 346] on div "Checked in" at bounding box center [524, 361] width 97 height 31
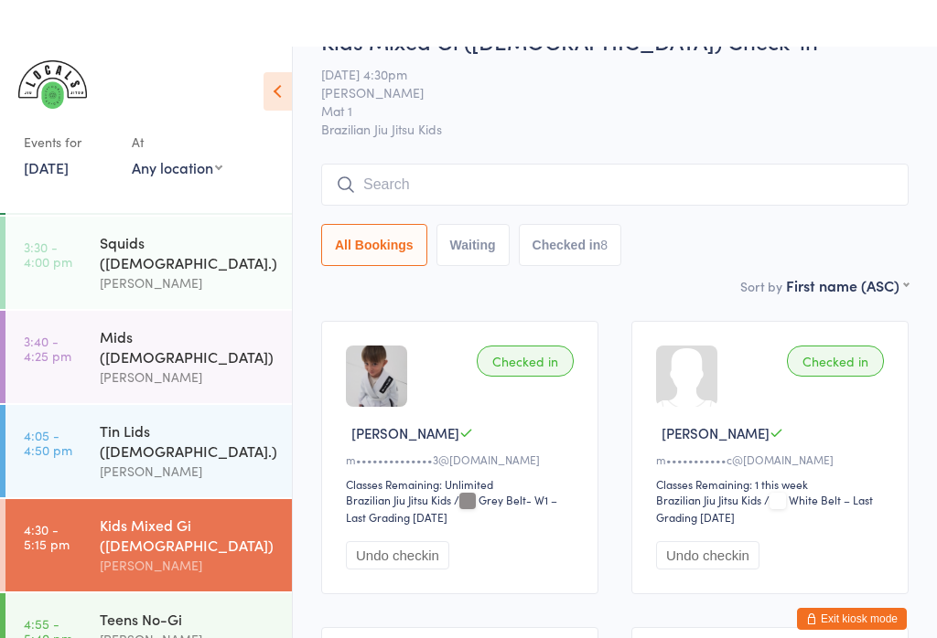
scroll to position [0, 0]
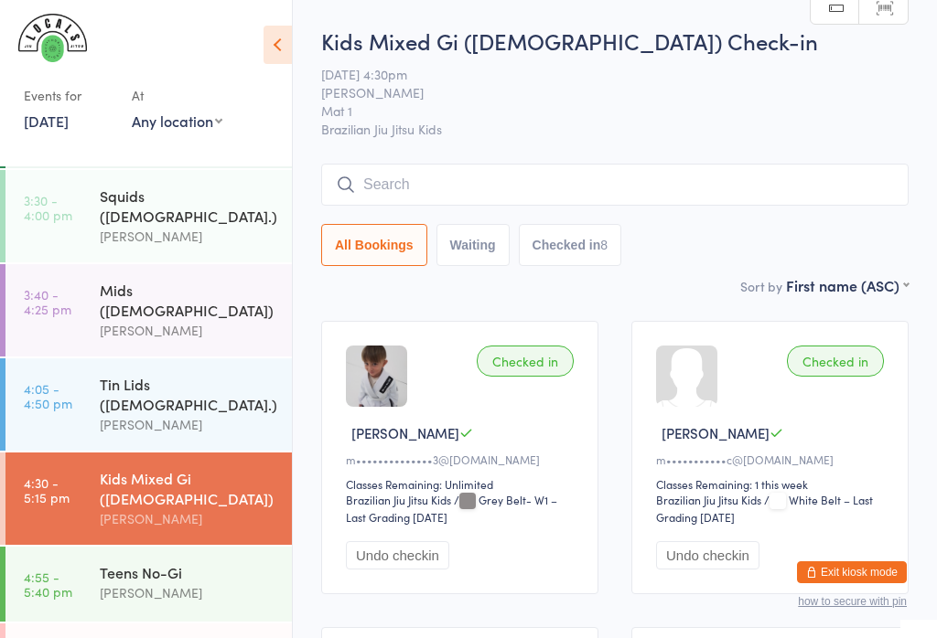
click at [682, 191] on input "search" at bounding box center [614, 185] width 587 height 42
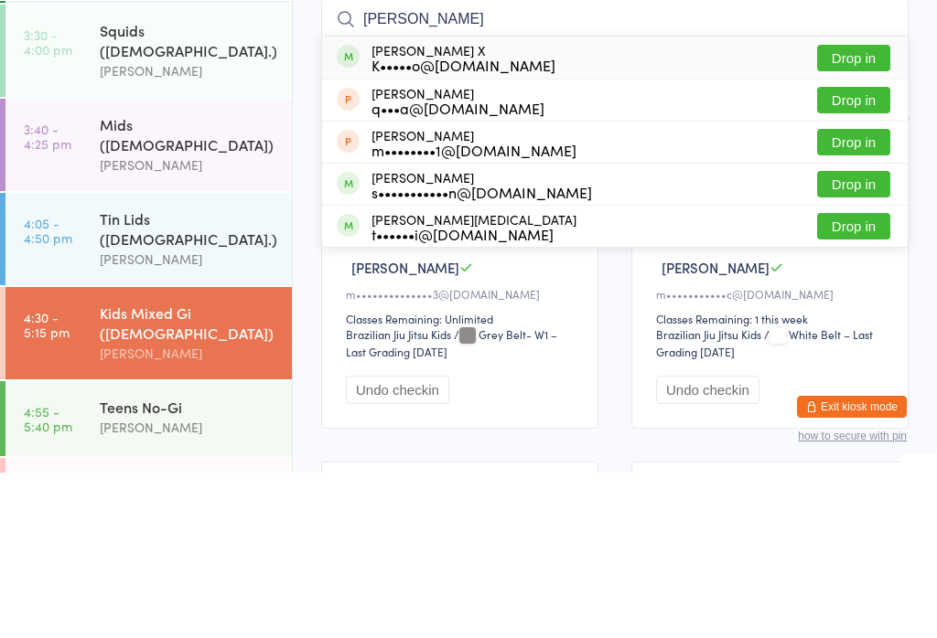
type input "[PERSON_NAME]"
click at [844, 210] on button "Drop in" at bounding box center [853, 223] width 73 height 27
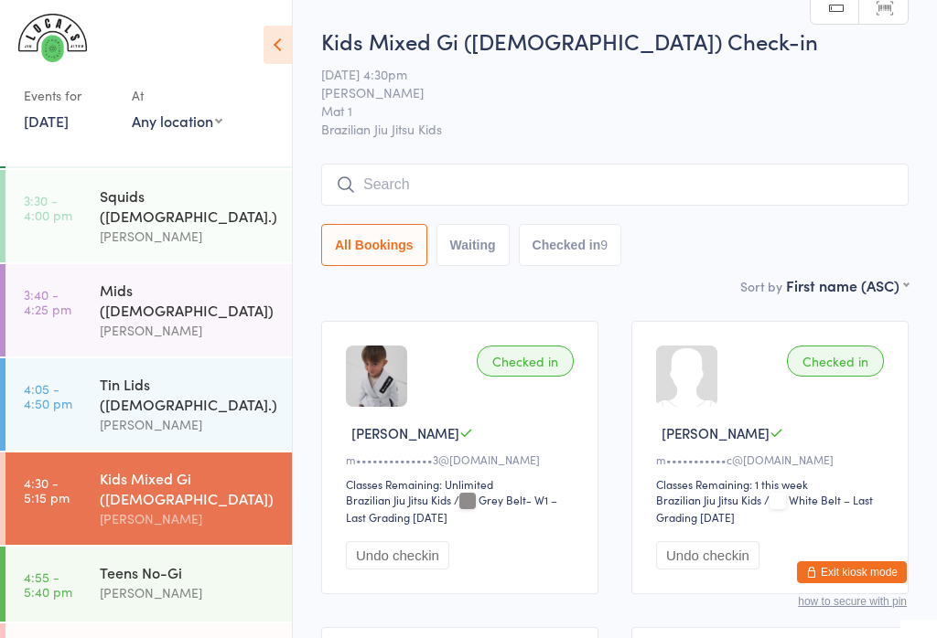
click at [149, 562] on div "Teens No-Gi" at bounding box center [188, 572] width 177 height 20
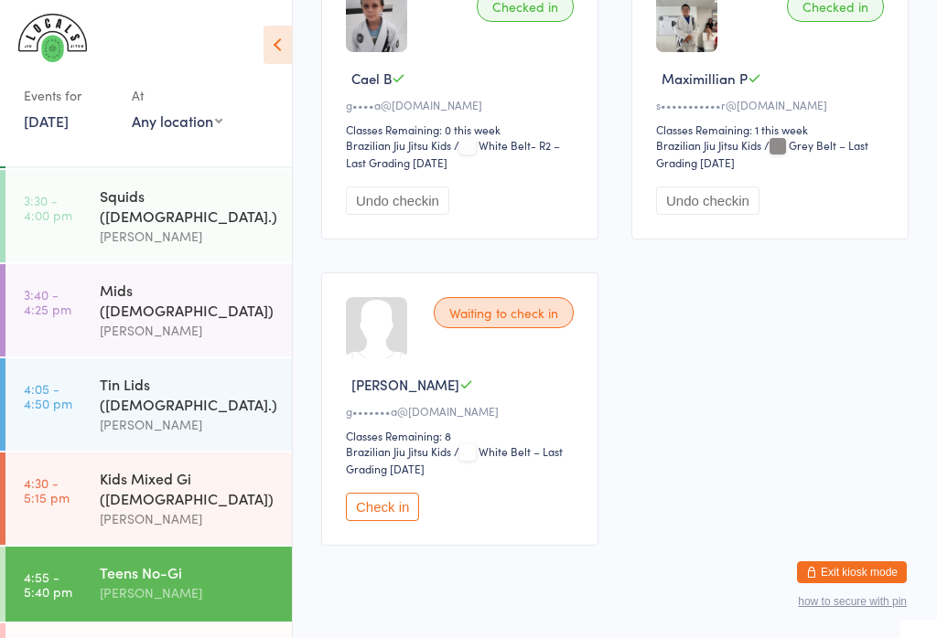
scroll to position [380, 0]
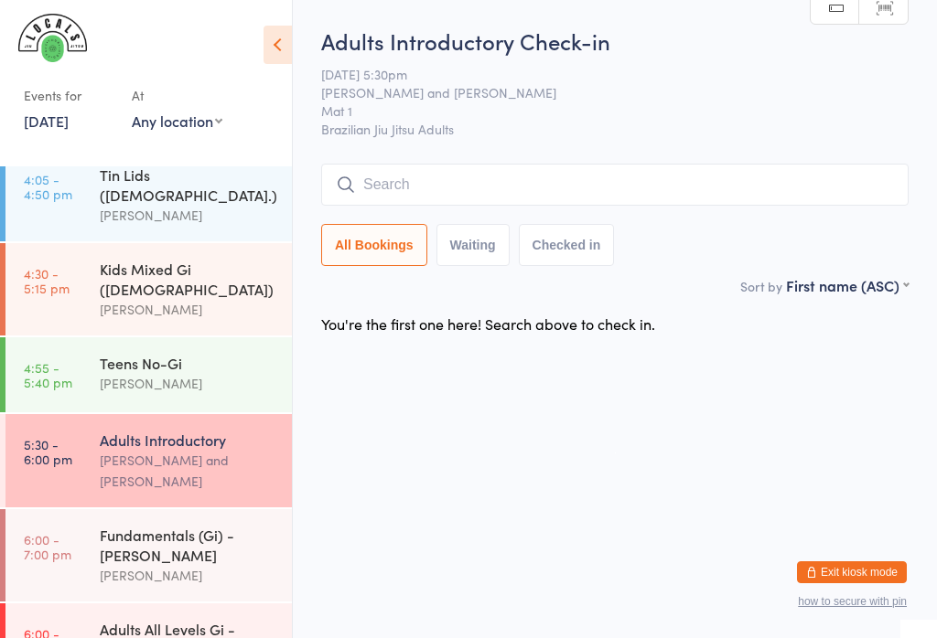
scroll to position [282, 0]
click at [134, 526] on div "Fundamentals (Gi) - [PERSON_NAME]" at bounding box center [188, 546] width 177 height 40
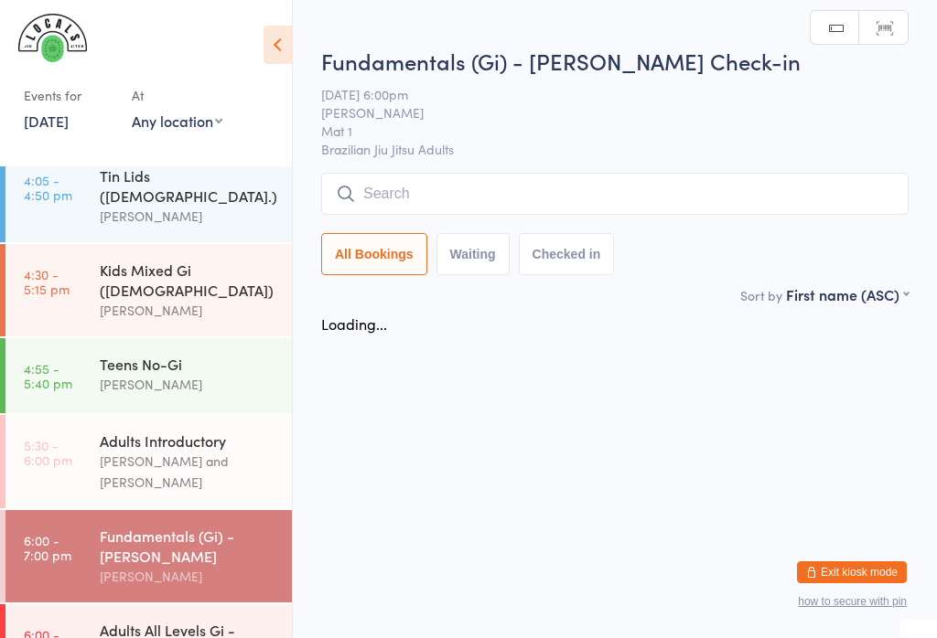
click at [123, 526] on div "Fundamentals (Gi) - [PERSON_NAME]" at bounding box center [188, 546] width 177 height 40
click at [134, 620] on div "Adults All Levels Gi - [PERSON_NAME]" at bounding box center [188, 640] width 177 height 40
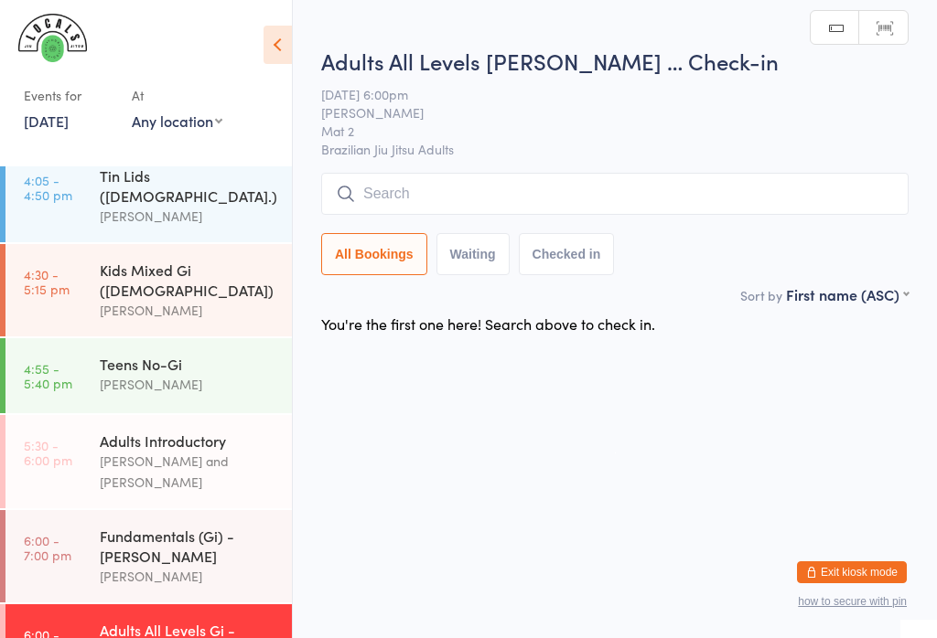
click at [115, 415] on div "Adults Introductory [PERSON_NAME] and [PERSON_NAME]" at bounding box center [196, 461] width 192 height 93
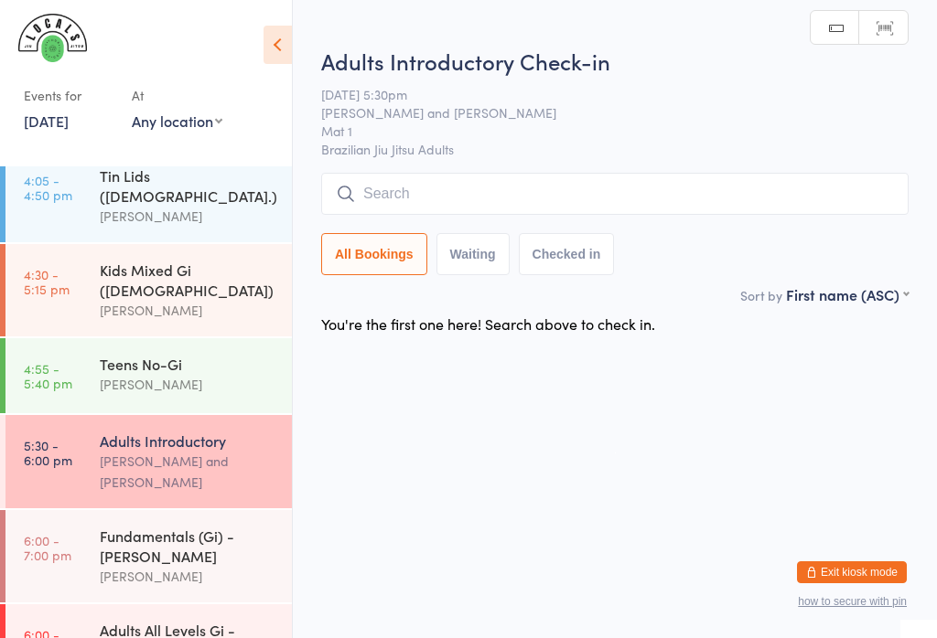
click at [112, 354] on div "Teens No-Gi" at bounding box center [188, 364] width 177 height 20
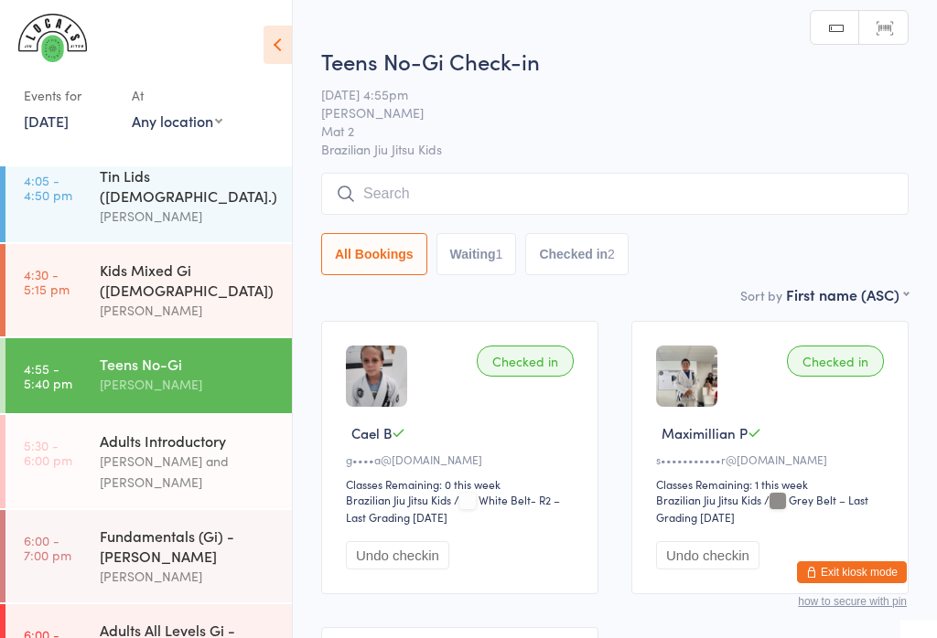
click at [131, 300] on div "[PERSON_NAME]" at bounding box center [188, 310] width 177 height 21
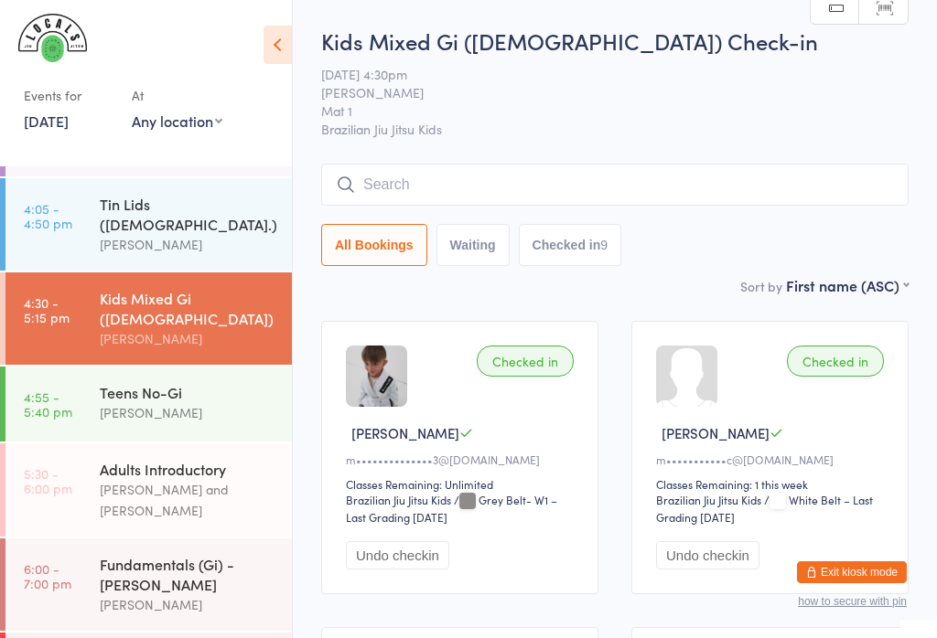
click at [508, 467] on div "m••••••••••••••3@[DOMAIN_NAME]" at bounding box center [462, 460] width 233 height 16
click at [553, 480] on div "Checked in [PERSON_NAME] E m••••••••••••••3@[DOMAIN_NAME] Classes Remaining: Un…" at bounding box center [459, 457] width 277 height 273
click at [719, 553] on button "Undo checkin" at bounding box center [707, 555] width 103 height 28
click at [423, 391] on div "Checked in [PERSON_NAME] E m••••••••••••••3@[DOMAIN_NAME] Classes Remaining: Un…" at bounding box center [459, 457] width 277 height 273
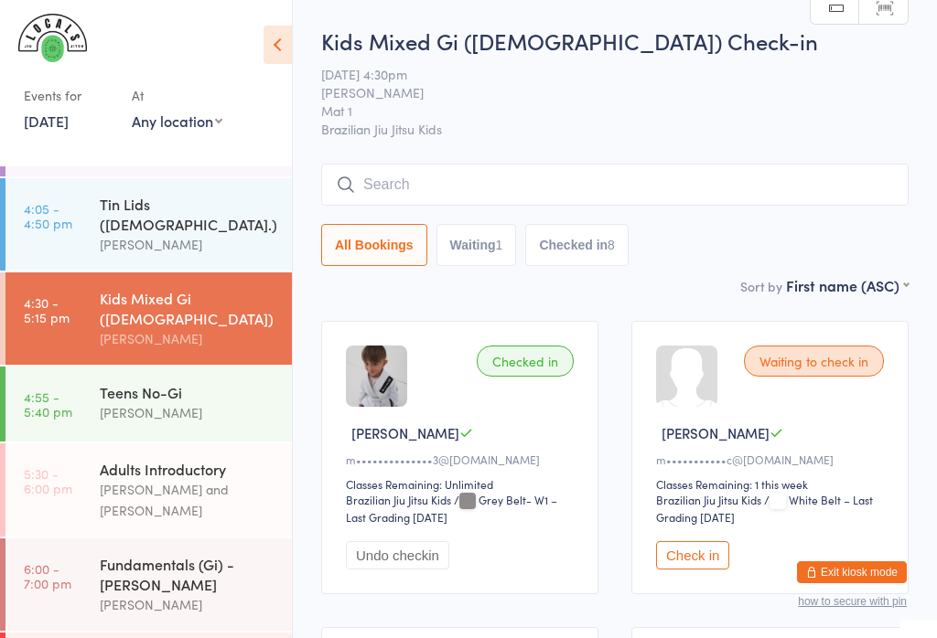
click at [363, 380] on img at bounding box center [376, 376] width 61 height 61
click at [86, 367] on link "4:55 - 5:40 pm Teens No-Gi [PERSON_NAME]" at bounding box center [148, 404] width 286 height 75
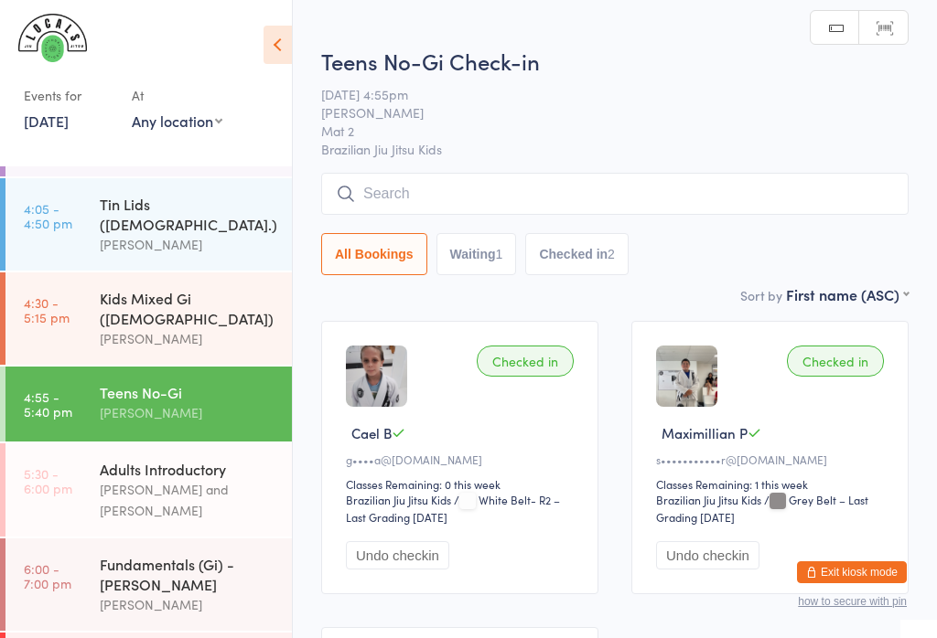
click at [493, 181] on input "search" at bounding box center [614, 194] width 587 height 42
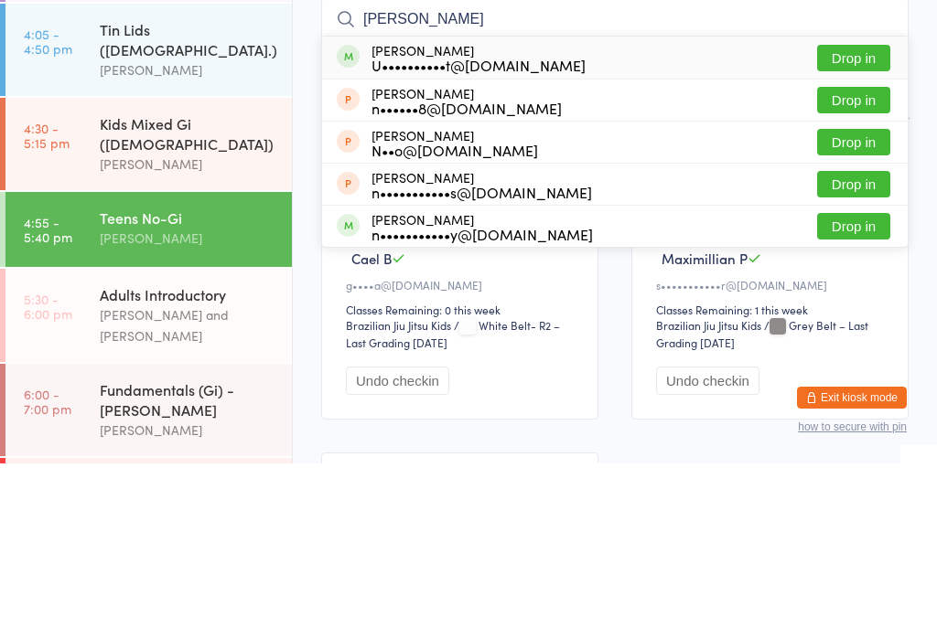
type input "[PERSON_NAME]"
click at [863, 219] on button "Drop in" at bounding box center [853, 232] width 73 height 27
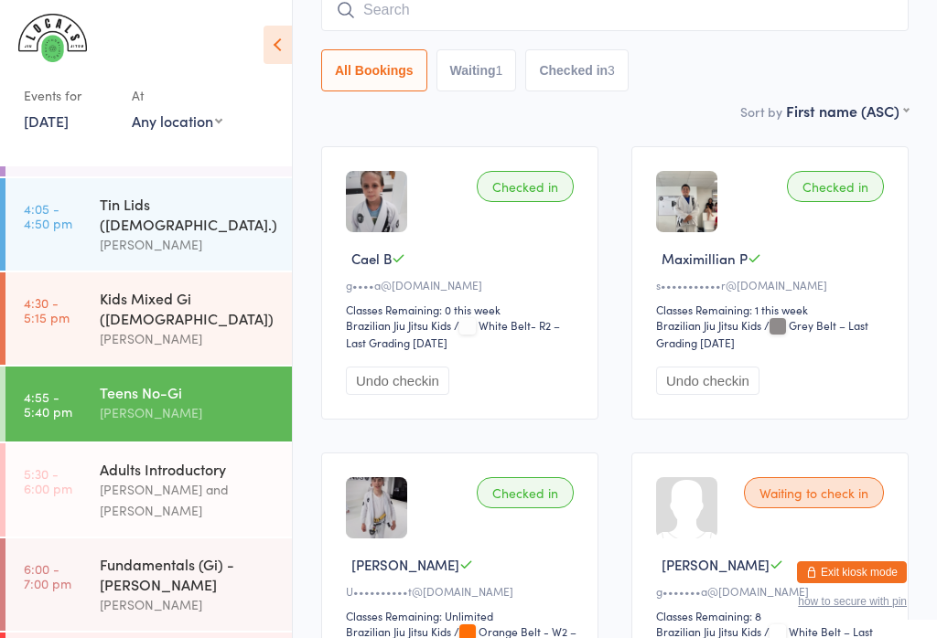
click at [635, 27] on input "search" at bounding box center [614, 10] width 587 height 42
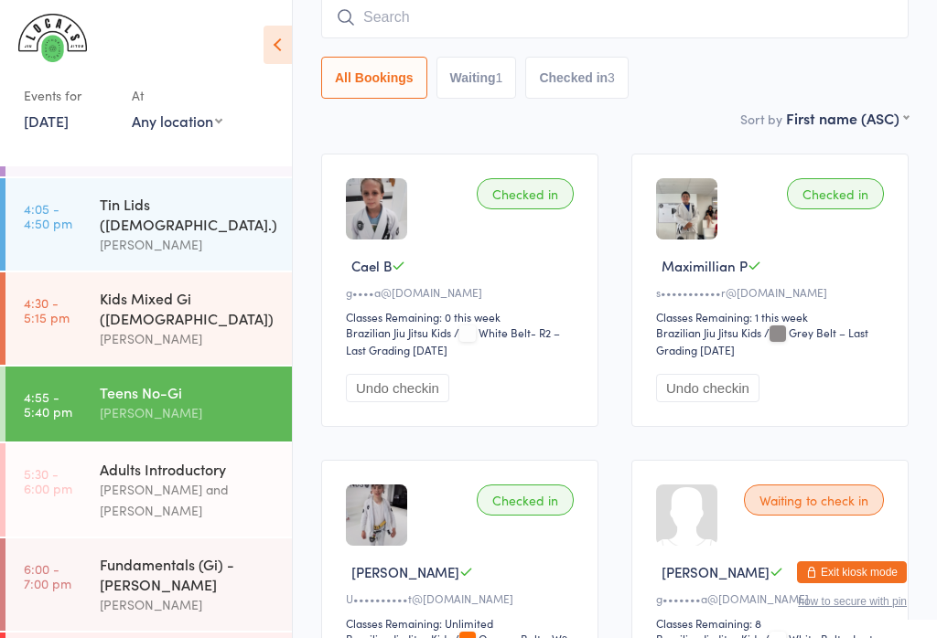
scroll to position [166, 0]
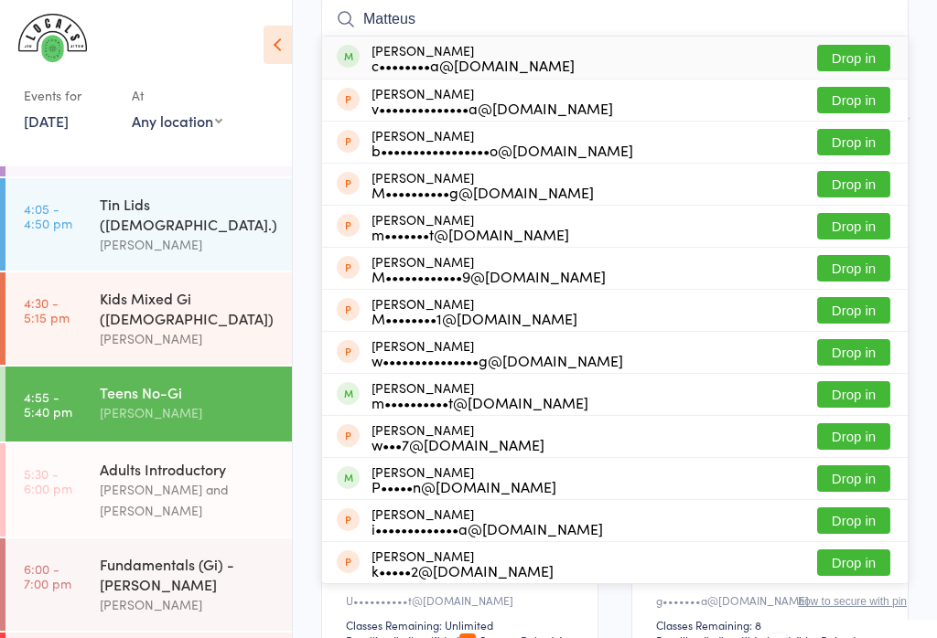
type input "Matteus"
click at [857, 64] on button "Drop in" at bounding box center [853, 58] width 73 height 27
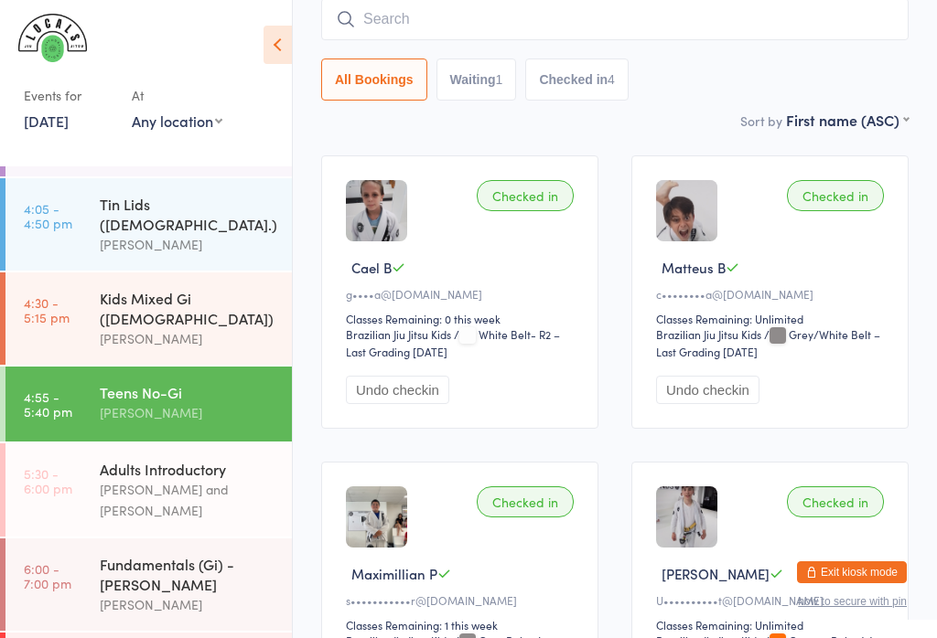
click at [406, 5] on input "search" at bounding box center [614, 19] width 587 height 42
type input "Char"
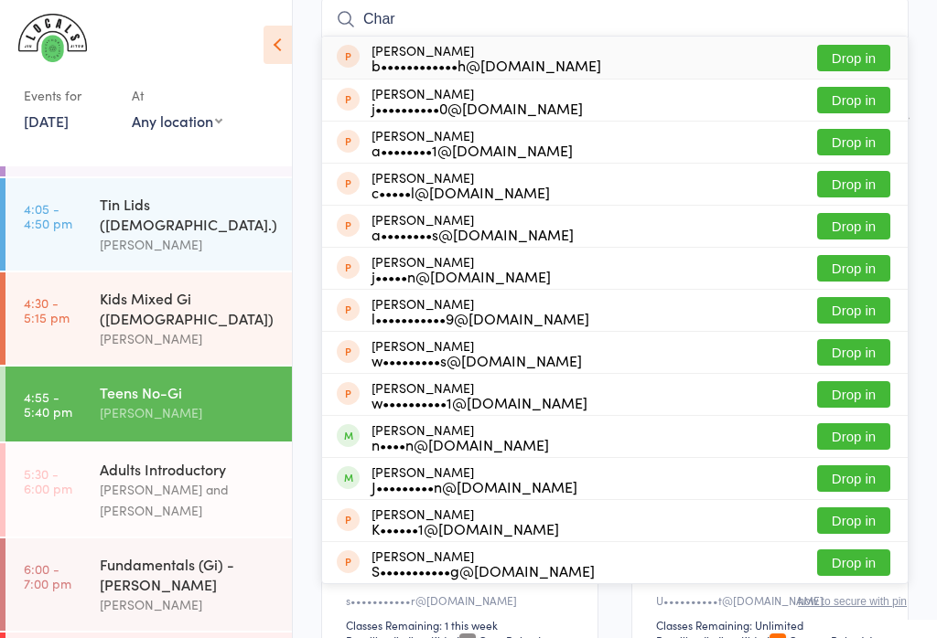
click at [629, 48] on div "[PERSON_NAME] b••••••••••••h@[DOMAIN_NAME] Drop in" at bounding box center [614, 58] width 585 height 42
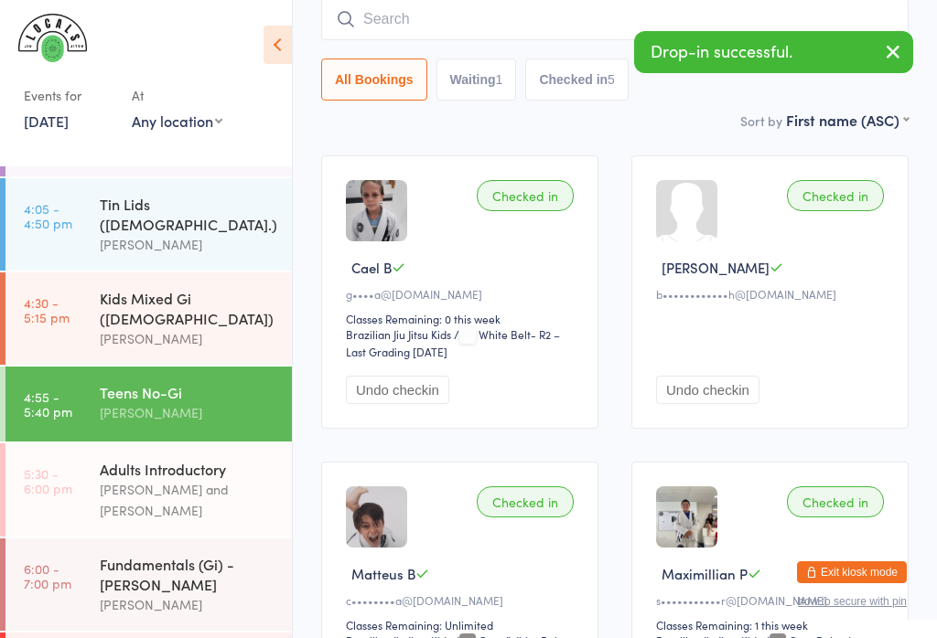
click at [910, 60] on button "button" at bounding box center [892, 53] width 40 height 42
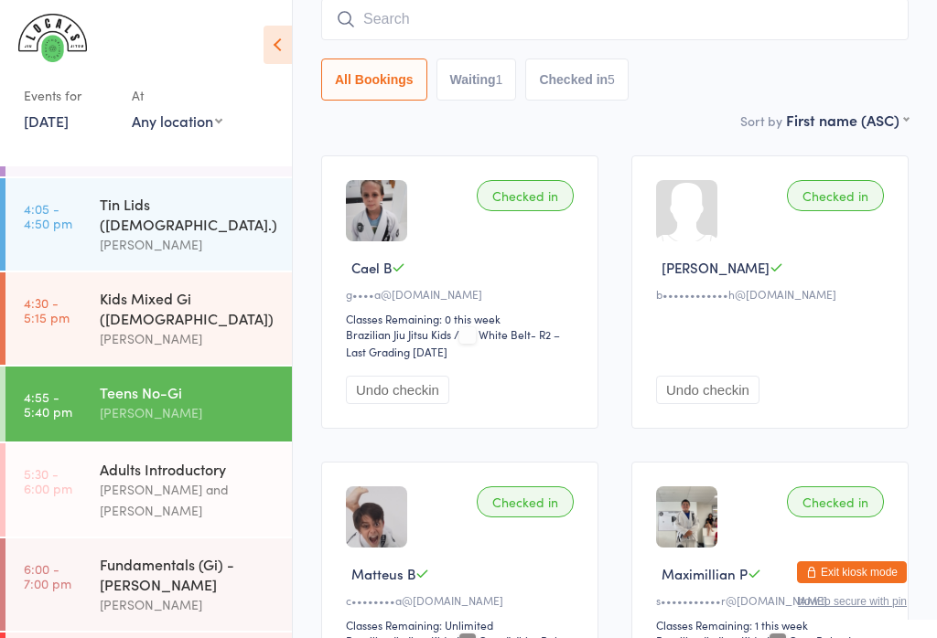
click at [686, 404] on button "Undo checkin" at bounding box center [707, 390] width 103 height 28
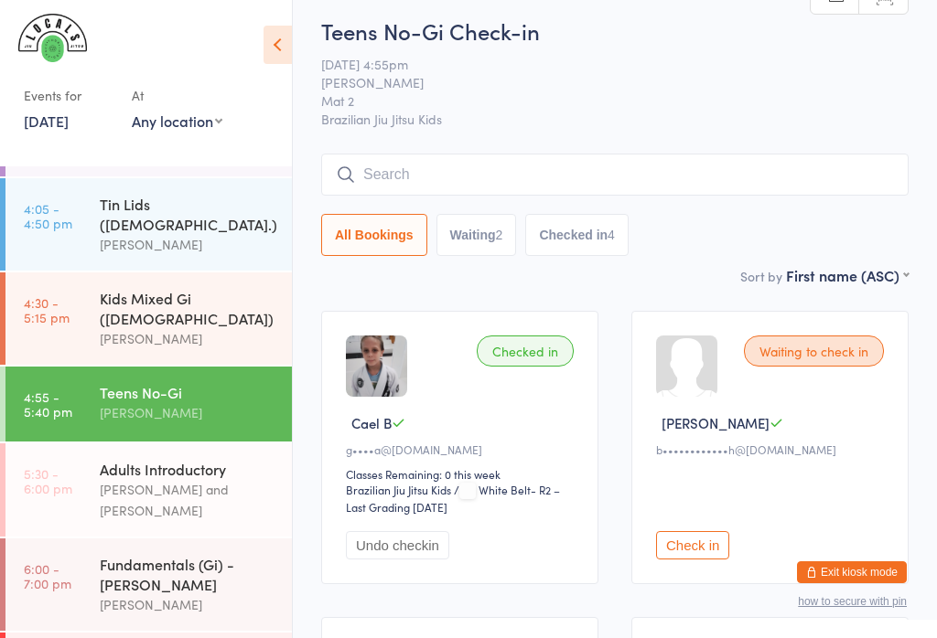
scroll to position [0, 0]
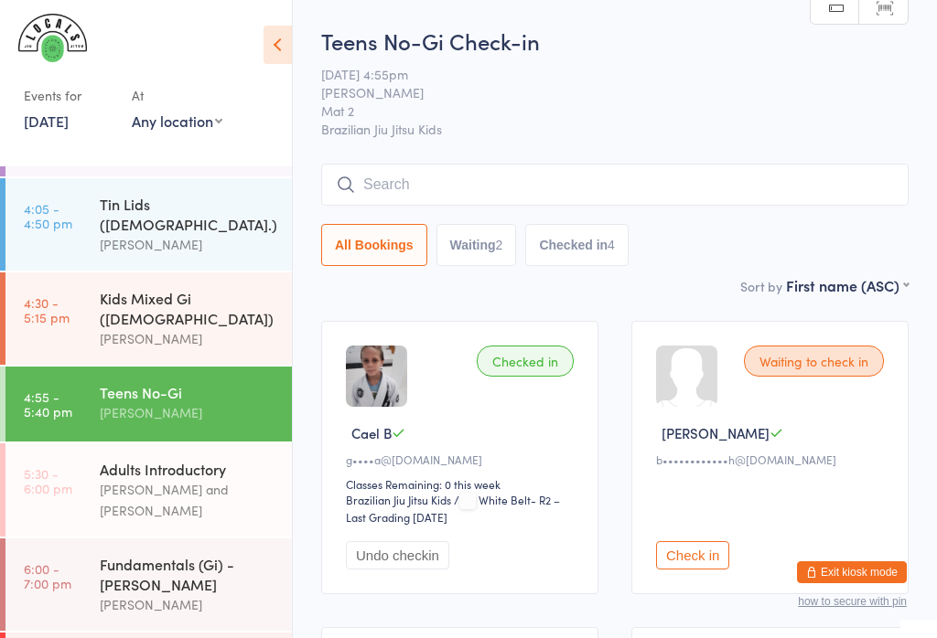
click at [623, 167] on input "search" at bounding box center [614, 185] width 587 height 42
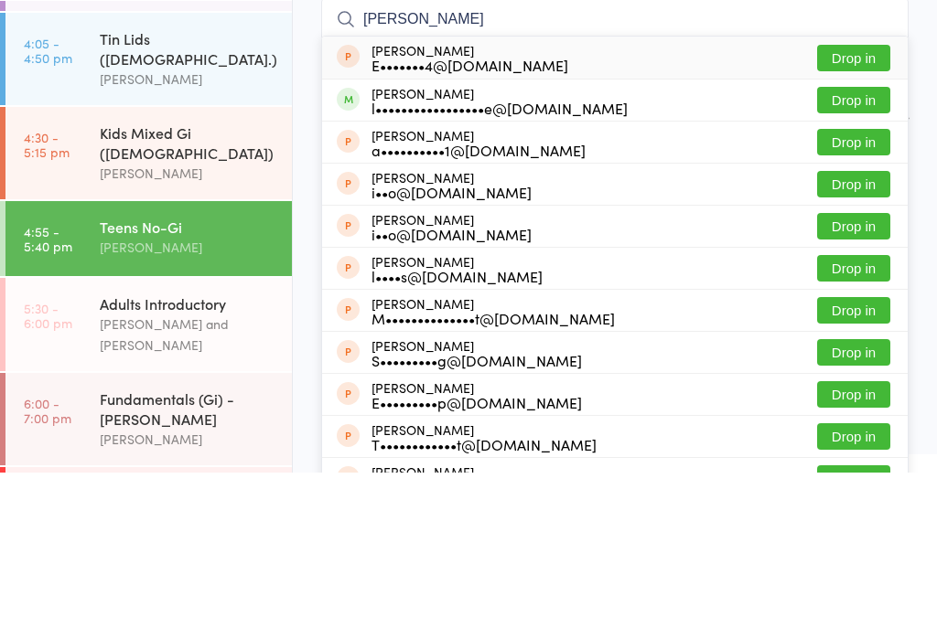
type input "[PERSON_NAME]"
click at [867, 252] on button "Drop in" at bounding box center [853, 265] width 73 height 27
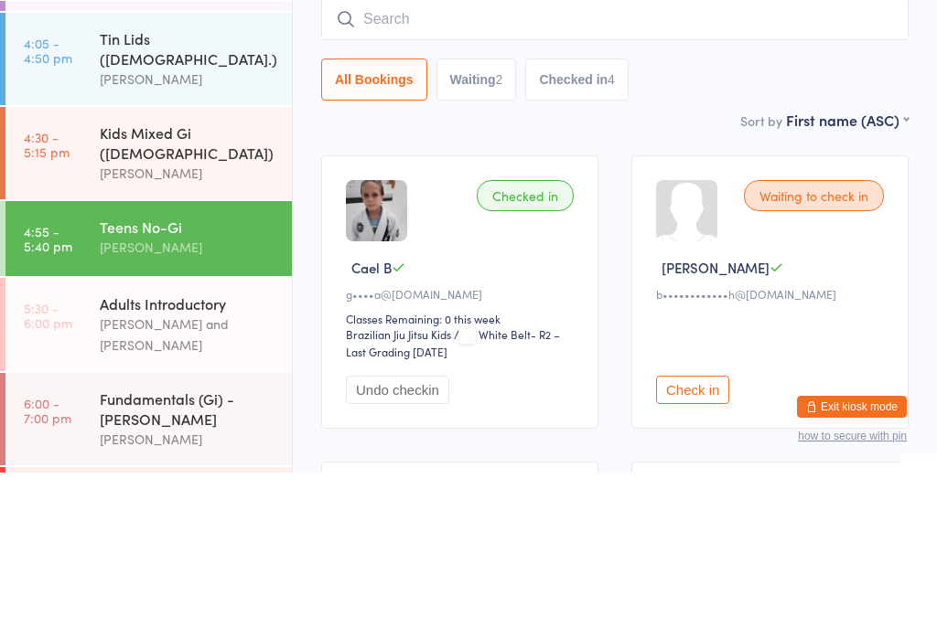
scroll to position [166, 0]
